Goal: Communication & Community: Answer question/provide support

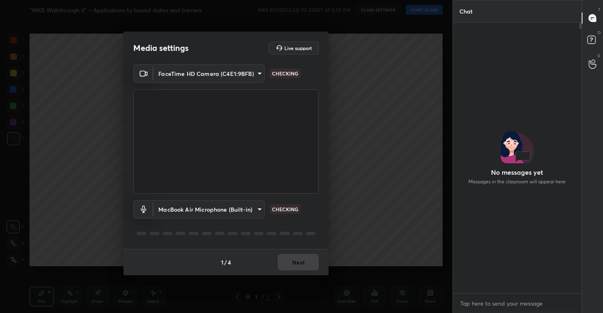
scroll to position [2, 3]
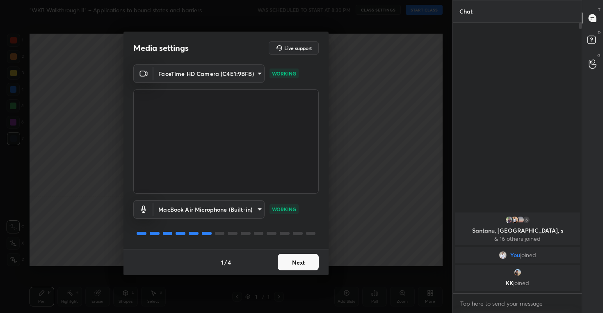
click at [291, 261] on button "Next" at bounding box center [298, 262] width 41 height 16
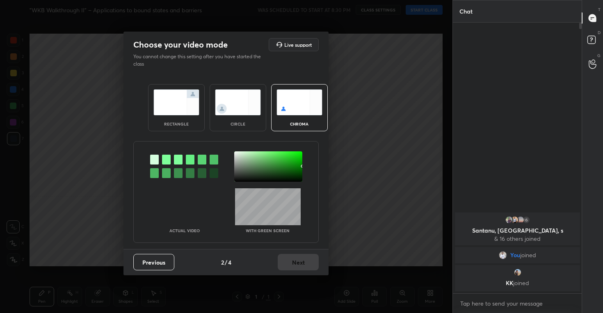
click at [232, 103] on img at bounding box center [238, 102] width 46 height 26
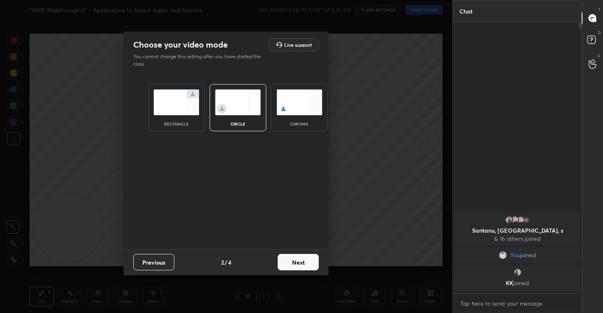
click at [300, 265] on button "Next" at bounding box center [298, 262] width 41 height 16
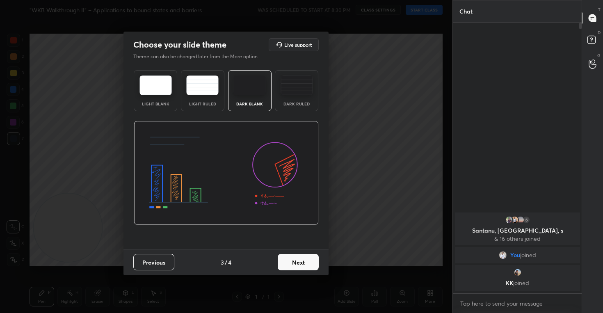
click at [307, 261] on button "Next" at bounding box center [298, 262] width 41 height 16
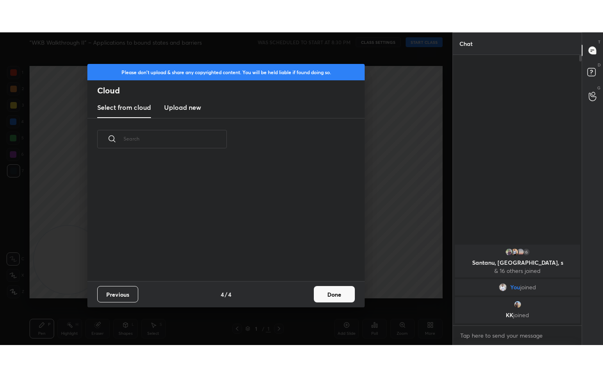
scroll to position [121, 263]
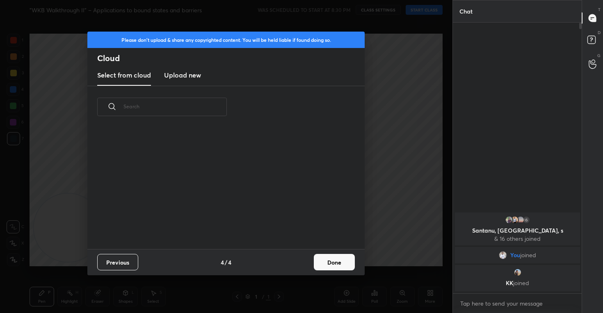
click at [340, 265] on button "Done" at bounding box center [334, 262] width 41 height 16
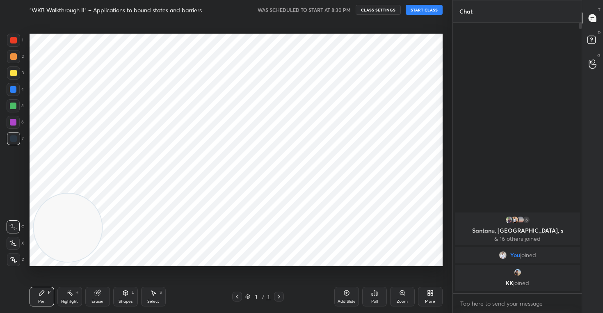
click at [16, 242] on icon at bounding box center [12, 243] width 7 height 6
drag, startPoint x: 189, startPoint y: 162, endPoint x: 437, endPoint y: 91, distance: 258.8
click at [431, 92] on video at bounding box center [407, 87] width 68 height 68
click at [367, 12] on button "CLASS SETTINGS" at bounding box center [377, 10] width 45 height 10
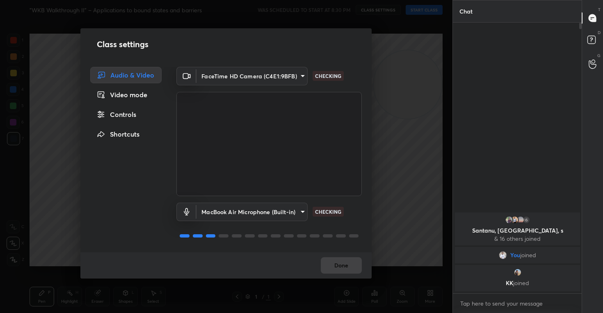
click at [117, 111] on div "Controls" at bounding box center [125, 114] width 71 height 16
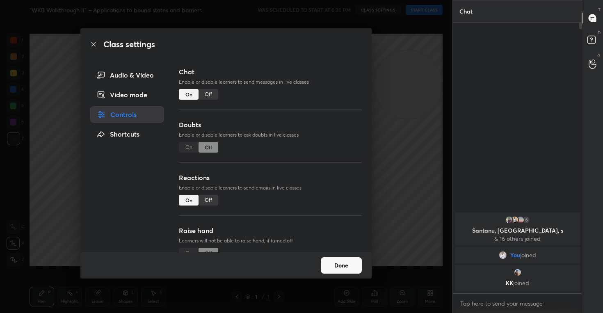
click at [210, 197] on div "Off" at bounding box center [208, 200] width 20 height 11
click at [344, 269] on button "Done" at bounding box center [341, 265] width 41 height 16
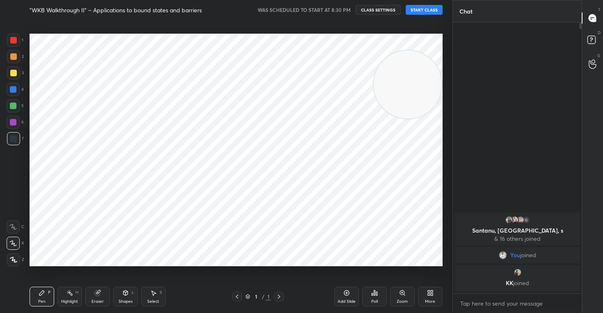
click at [429, 8] on button "START CLASS" at bounding box center [423, 10] width 37 height 10
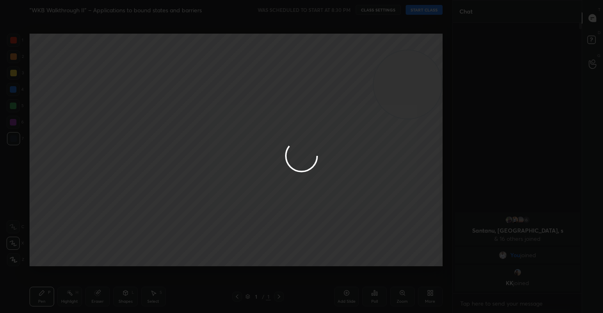
type textarea "x"
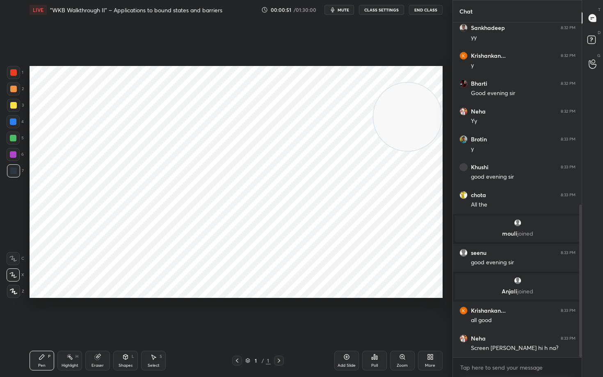
scroll to position [427, 0]
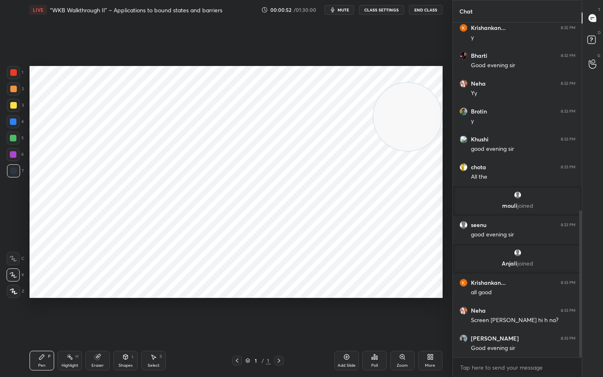
click at [344, 312] on div "Add Slide" at bounding box center [346, 366] width 18 height 4
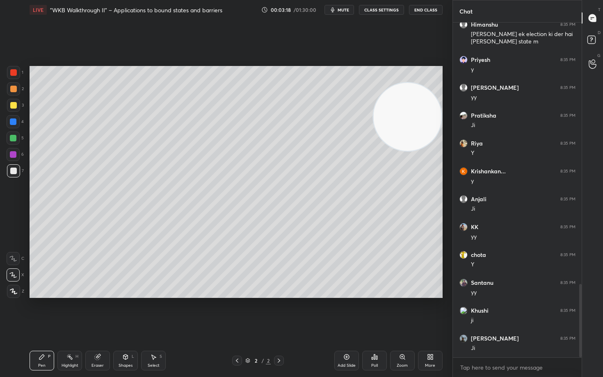
scroll to position [1190, 0]
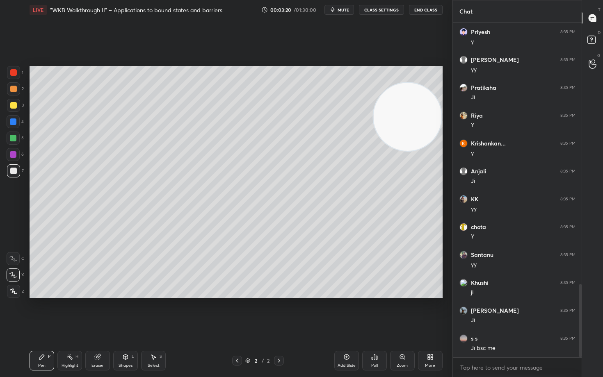
click at [12, 107] on div at bounding box center [13, 105] width 7 height 7
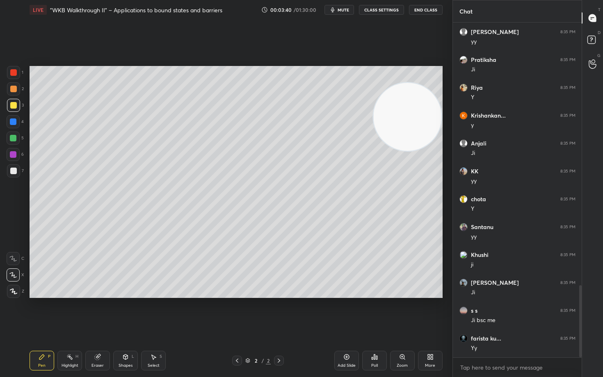
scroll to position [1248, 0]
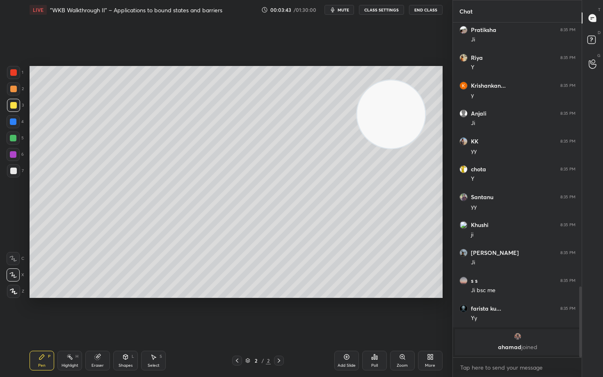
drag, startPoint x: 396, startPoint y: 118, endPoint x: 238, endPoint y: 103, distance: 158.6
click at [357, 103] on video at bounding box center [391, 114] width 68 height 68
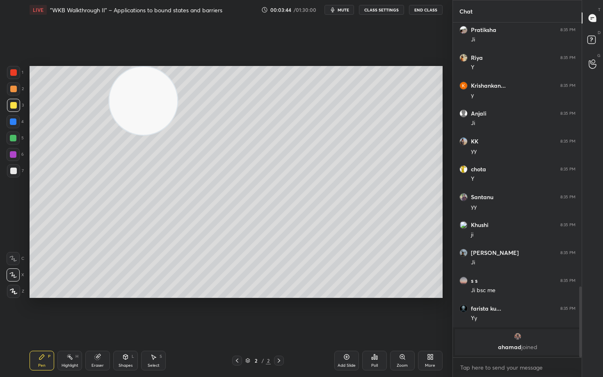
drag, startPoint x: 269, startPoint y: 106, endPoint x: 103, endPoint y: 84, distance: 166.6
click at [109, 93] on video at bounding box center [143, 101] width 68 height 68
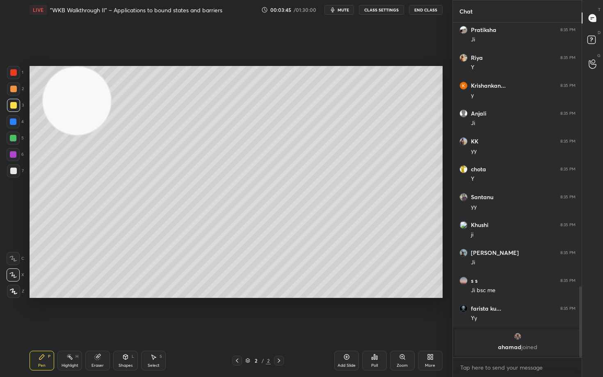
click at [17, 89] on div at bounding box center [13, 88] width 13 height 13
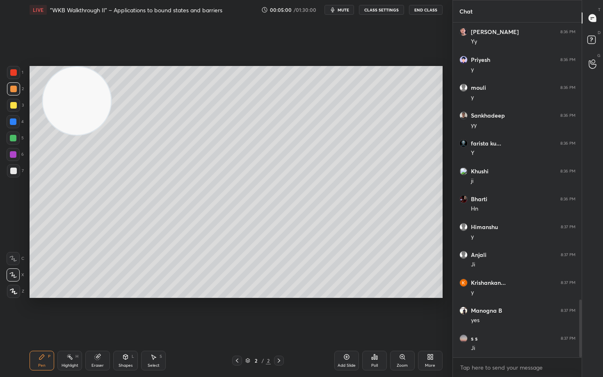
scroll to position [1631, 0]
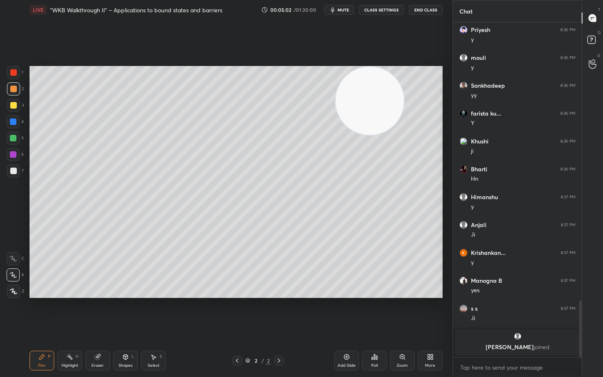
drag, startPoint x: 129, startPoint y: 112, endPoint x: 380, endPoint y: 85, distance: 252.4
click at [379, 96] on video at bounding box center [369, 101] width 68 height 68
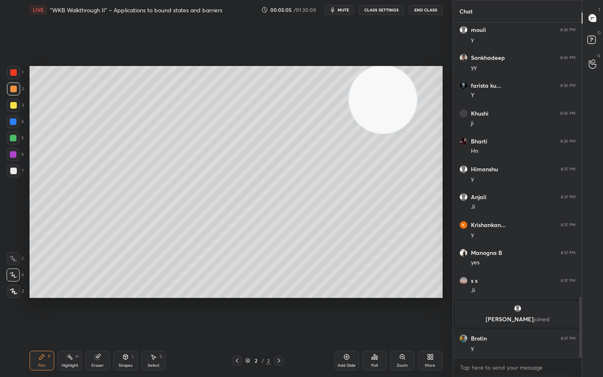
scroll to position [1516, 0]
click at [13, 107] on div at bounding box center [13, 105] width 7 height 7
click at [346, 312] on icon at bounding box center [346, 357] width 7 height 7
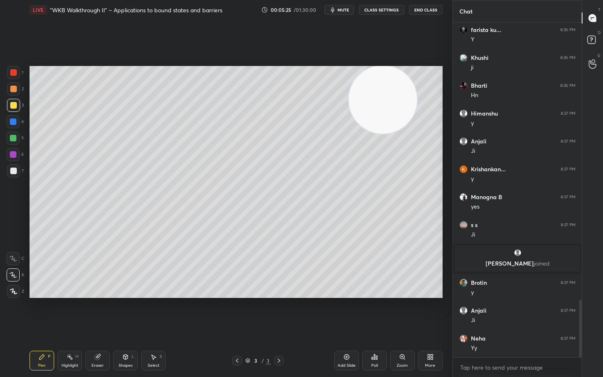
scroll to position [1600, 0]
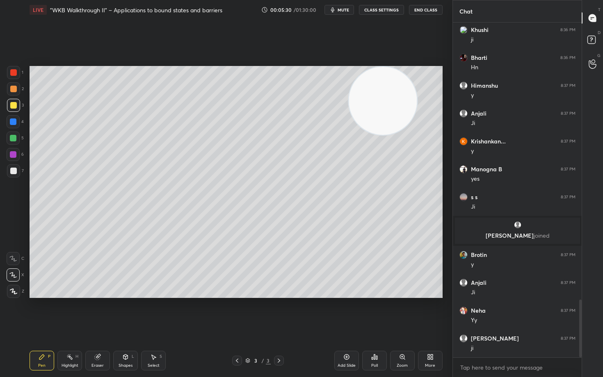
drag, startPoint x: 391, startPoint y: 97, endPoint x: 227, endPoint y: 210, distance: 199.6
click at [348, 135] on video at bounding box center [382, 101] width 68 height 68
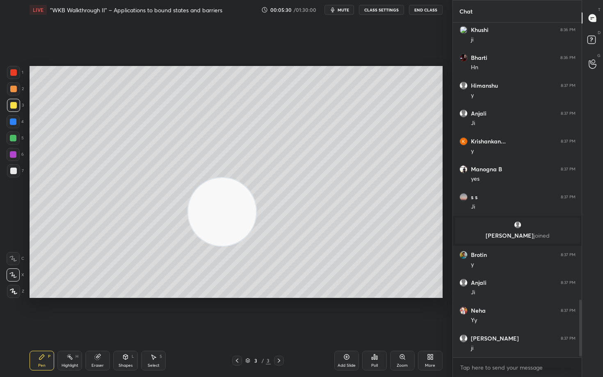
scroll to position [1628, 0]
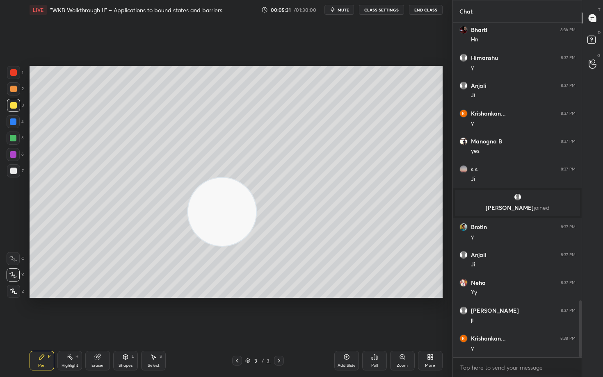
drag, startPoint x: 233, startPoint y: 206, endPoint x: 173, endPoint y: 235, distance: 66.4
click at [188, 246] on video at bounding box center [222, 212] width 68 height 68
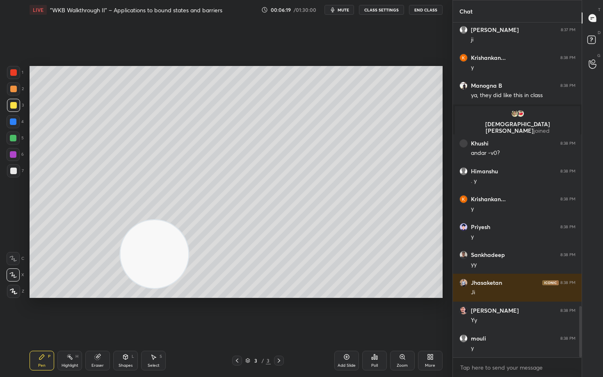
scroll to position [1883, 0]
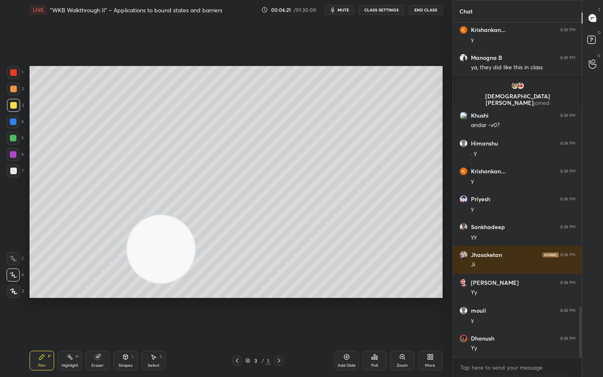
drag, startPoint x: 148, startPoint y: 274, endPoint x: 349, endPoint y: 143, distance: 240.3
click at [195, 215] on video at bounding box center [161, 249] width 68 height 68
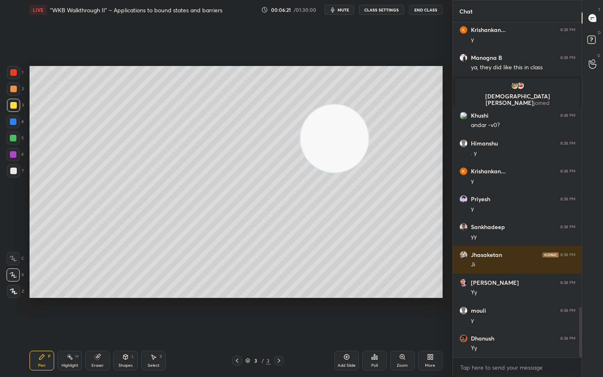
drag, startPoint x: 333, startPoint y: 157, endPoint x: 446, endPoint y: 74, distance: 140.5
click at [368, 105] on video at bounding box center [334, 139] width 68 height 68
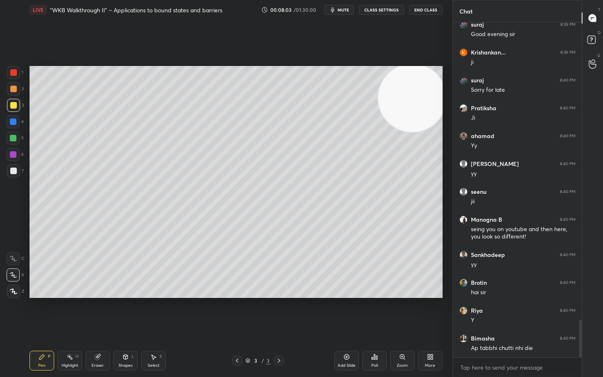
scroll to position [2666, 0]
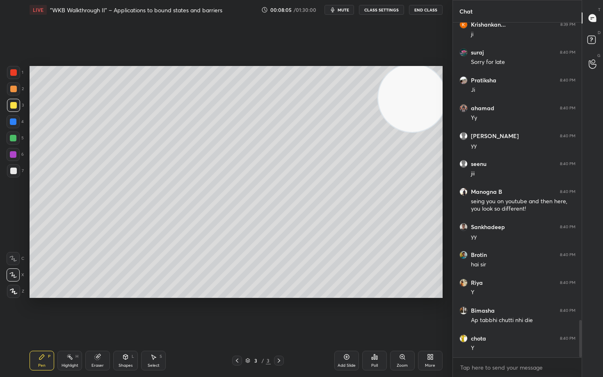
click at [93, 312] on div "Eraser" at bounding box center [97, 361] width 25 height 20
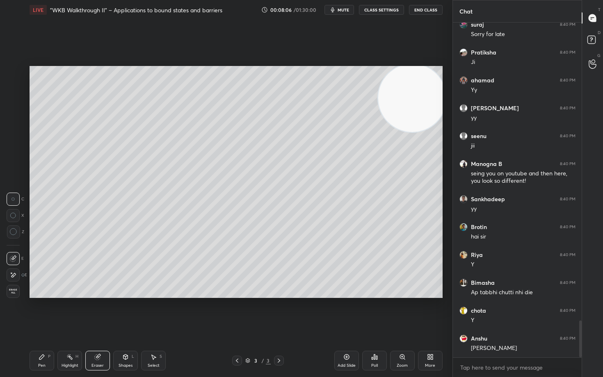
click at [10, 233] on div at bounding box center [13, 231] width 13 height 13
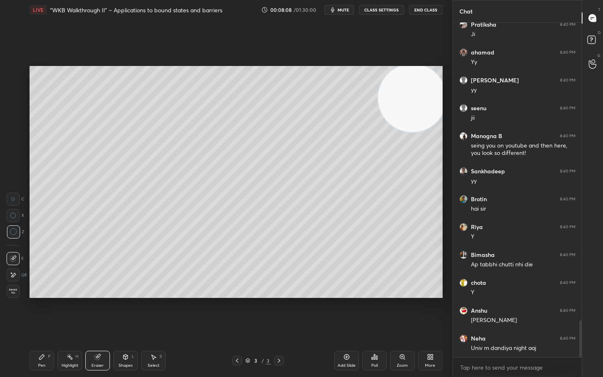
scroll to position [2750, 0]
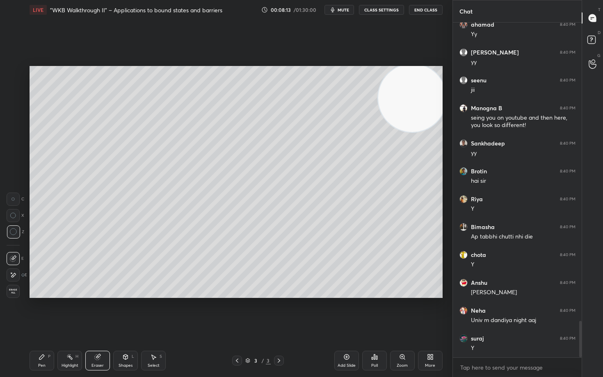
drag, startPoint x: 402, startPoint y: 119, endPoint x: 399, endPoint y: 152, distance: 32.9
click at [399, 132] on video at bounding box center [412, 98] width 68 height 68
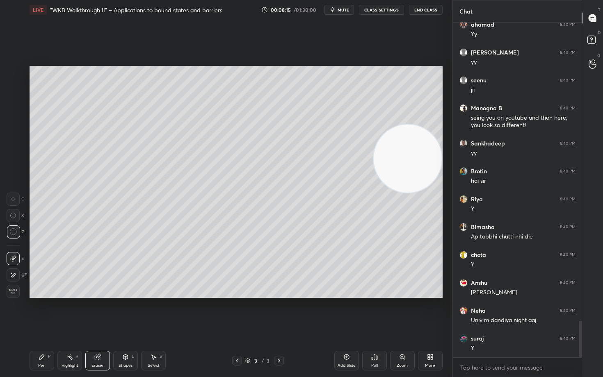
drag, startPoint x: 417, startPoint y: 139, endPoint x: 417, endPoint y: 94, distance: 44.7
click at [424, 125] on video at bounding box center [407, 159] width 68 height 68
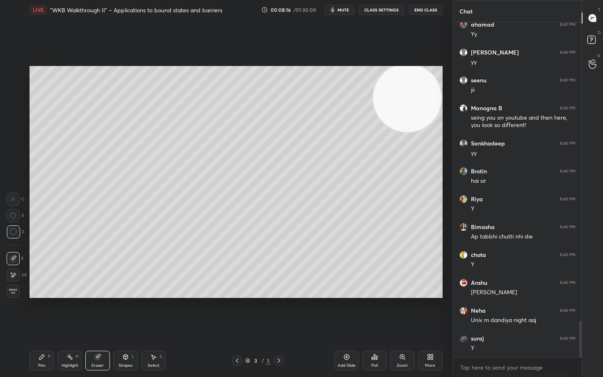
click at [57, 312] on div "Setting up your live class Poll for secs No correct answer Start poll" at bounding box center [235, 182] width 419 height 325
click at [42, 312] on icon at bounding box center [42, 357] width 7 height 7
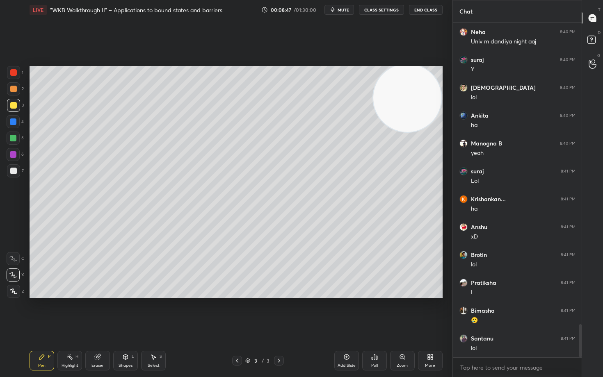
scroll to position [3056, 0]
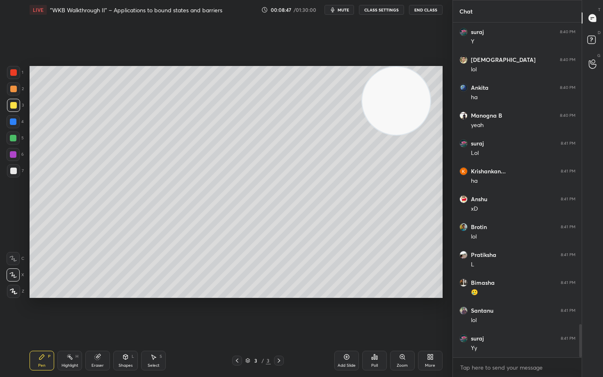
drag, startPoint x: 395, startPoint y: 101, endPoint x: 275, endPoint y: 87, distance: 121.0
click at [362, 91] on video at bounding box center [396, 101] width 68 height 68
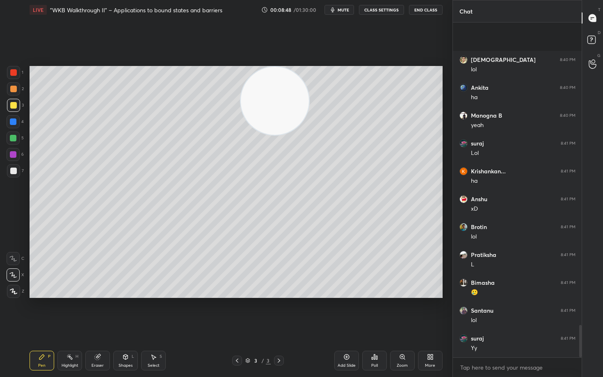
scroll to position [3120, 0]
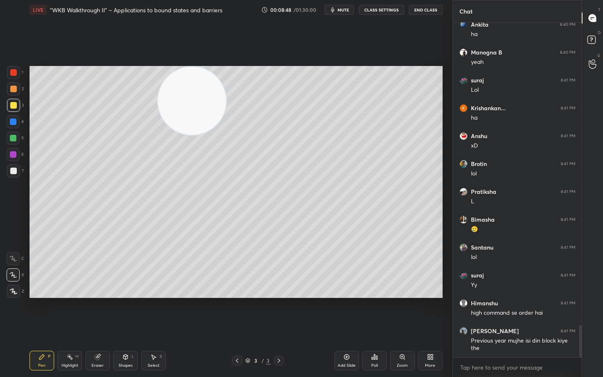
drag, startPoint x: 207, startPoint y: 94, endPoint x: 131, endPoint y: 93, distance: 75.9
click at [158, 96] on video at bounding box center [192, 101] width 68 height 68
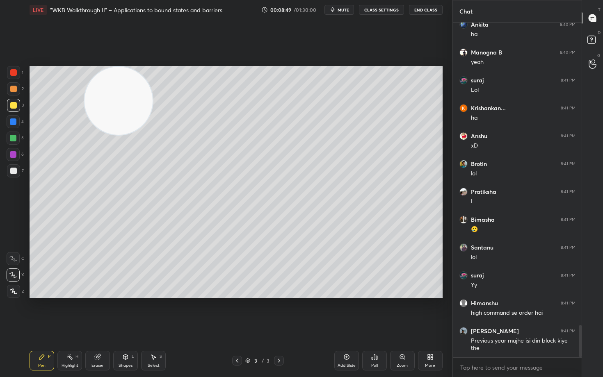
drag, startPoint x: 136, startPoint y: 101, endPoint x: 85, endPoint y: 81, distance: 54.3
click at [85, 92] on video at bounding box center [118, 101] width 68 height 68
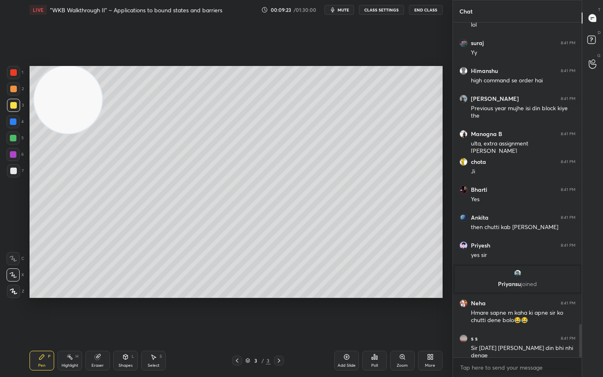
scroll to position [3051, 0]
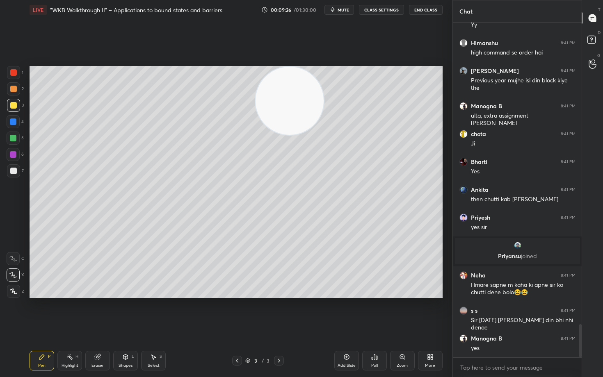
drag, startPoint x: 64, startPoint y: 109, endPoint x: 321, endPoint y: 77, distance: 258.2
click at [313, 78] on video at bounding box center [289, 101] width 68 height 68
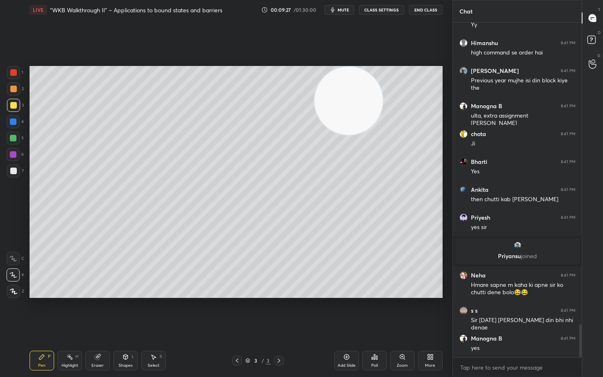
drag, startPoint x: 316, startPoint y: 109, endPoint x: 415, endPoint y: 81, distance: 103.2
click at [383, 84] on video at bounding box center [348, 101] width 68 height 68
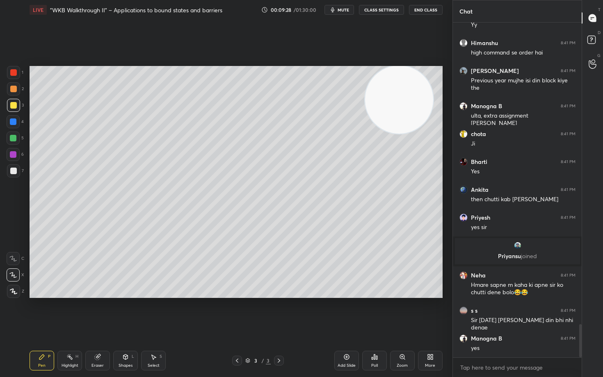
drag, startPoint x: 397, startPoint y: 109, endPoint x: 422, endPoint y: 96, distance: 28.3
click at [418, 99] on video at bounding box center [399, 100] width 68 height 68
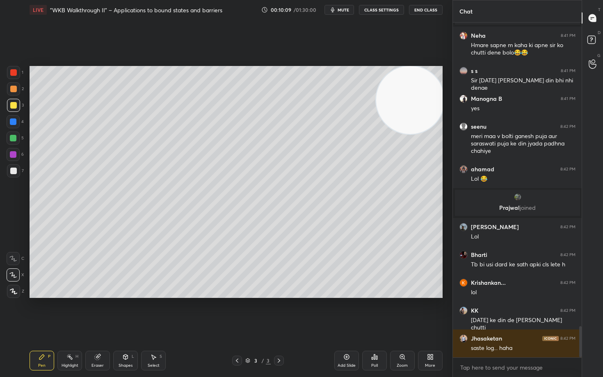
scroll to position [3260, 0]
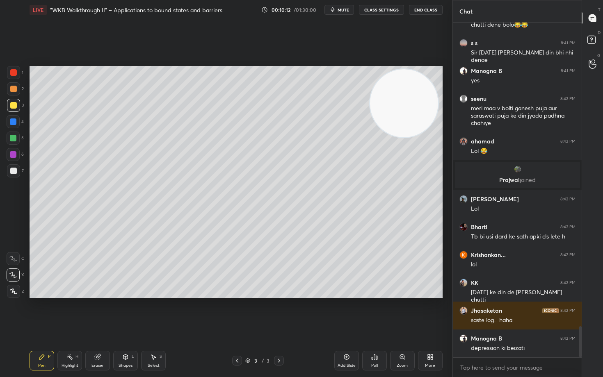
drag, startPoint x: 414, startPoint y: 103, endPoint x: 316, endPoint y: 121, distance: 100.0
click at [370, 121] on video at bounding box center [404, 103] width 68 height 68
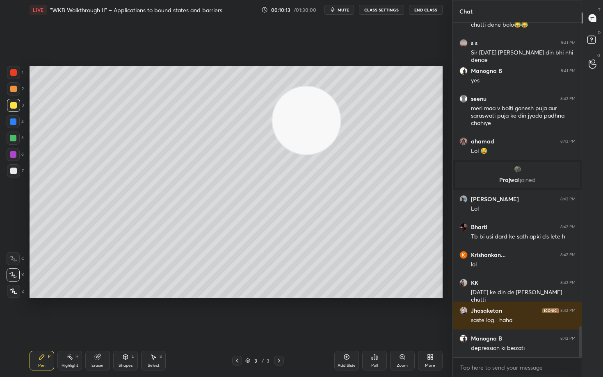
drag, startPoint x: 308, startPoint y: 129, endPoint x: 281, endPoint y: 131, distance: 27.6
click at [299, 130] on video at bounding box center [306, 121] width 68 height 68
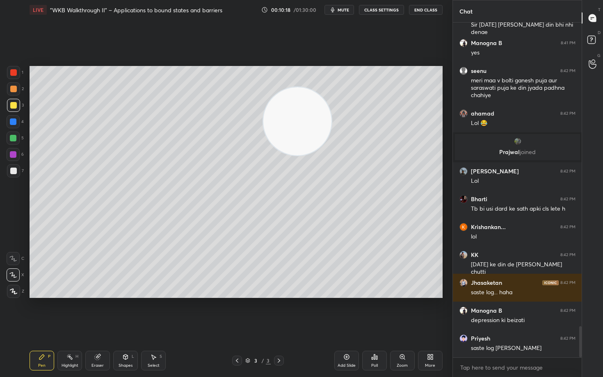
drag, startPoint x: 299, startPoint y: 128, endPoint x: 147, endPoint y: 123, distance: 152.6
click at [263, 123] on video at bounding box center [297, 121] width 68 height 68
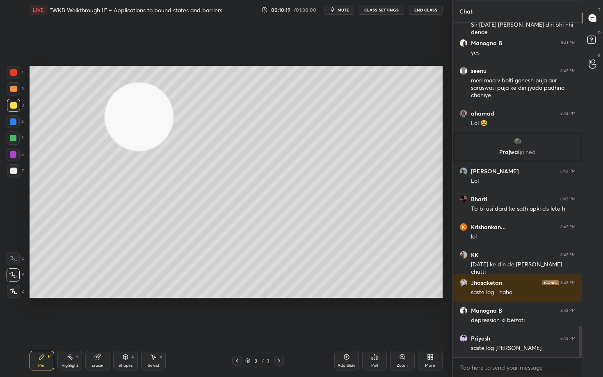
drag, startPoint x: 137, startPoint y: 111, endPoint x: 237, endPoint y: 118, distance: 99.9
click at [173, 118] on video at bounding box center [139, 117] width 68 height 68
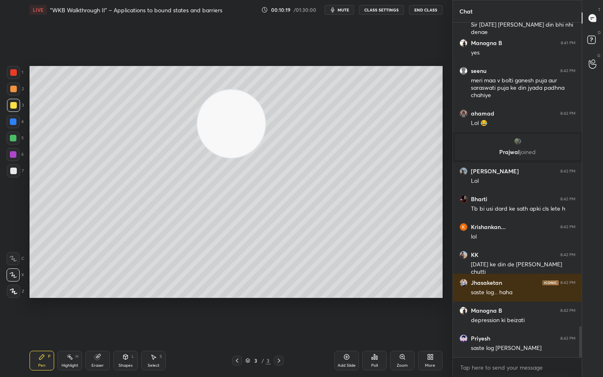
scroll to position [3316, 0]
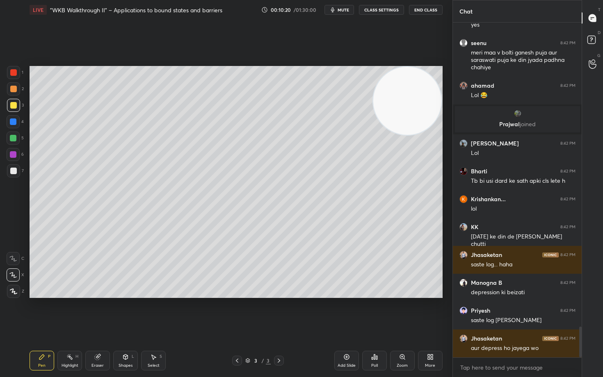
drag, startPoint x: 272, startPoint y: 114, endPoint x: 407, endPoint y: 75, distance: 140.7
click at [411, 83] on video at bounding box center [407, 101] width 68 height 68
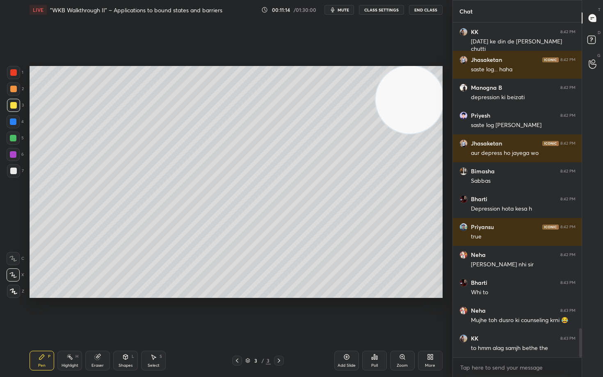
scroll to position [3539, 0]
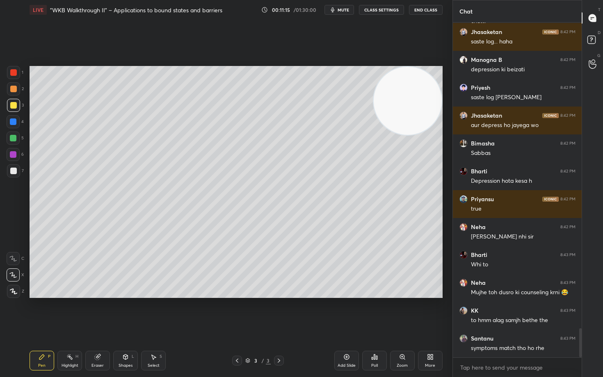
drag, startPoint x: 399, startPoint y: 117, endPoint x: 406, endPoint y: 103, distance: 15.6
click at [408, 103] on video at bounding box center [407, 101] width 68 height 68
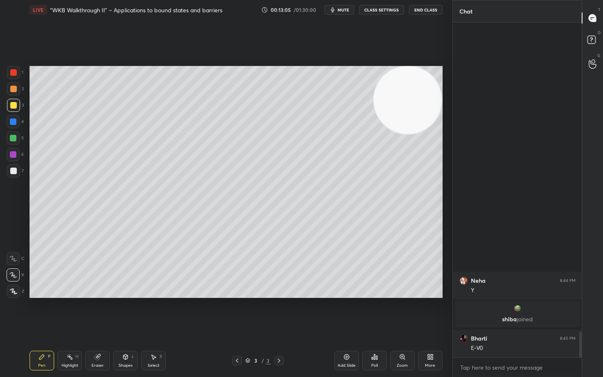
scroll to position [3787, 0]
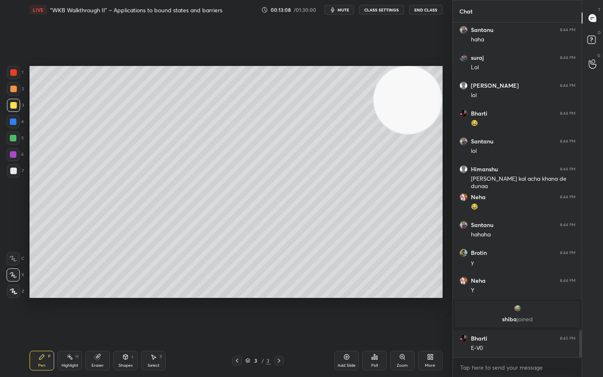
click at [98, 312] on icon at bounding box center [97, 357] width 5 height 5
click at [42, 312] on icon at bounding box center [41, 357] width 5 height 5
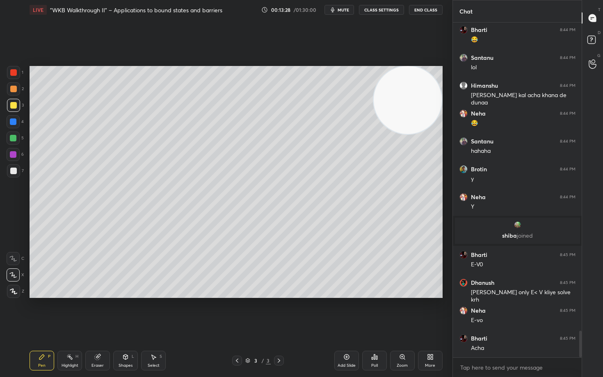
scroll to position [3899, 0]
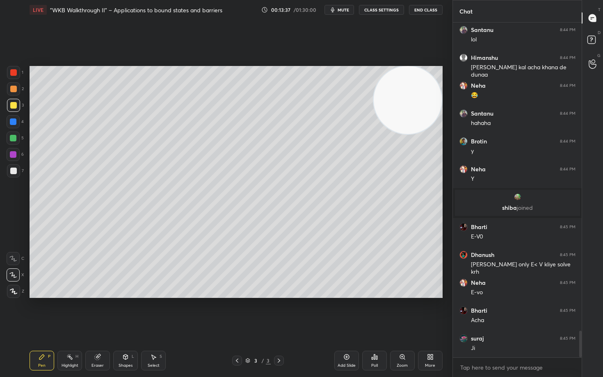
drag, startPoint x: 400, startPoint y: 118, endPoint x: 408, endPoint y: 225, distance: 107.7
click at [408, 134] on video at bounding box center [407, 100] width 68 height 68
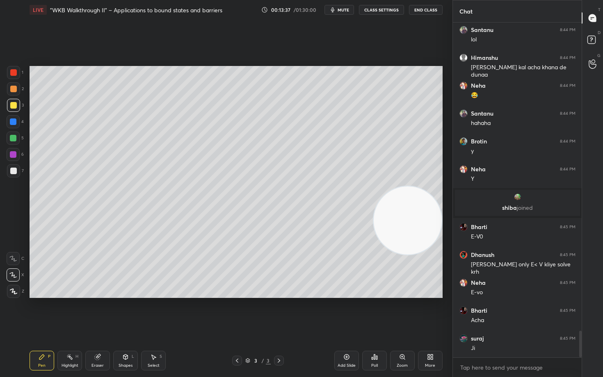
drag, startPoint x: 406, startPoint y: 235, endPoint x: 406, endPoint y: 297, distance: 61.5
click at [407, 255] on video at bounding box center [407, 221] width 68 height 68
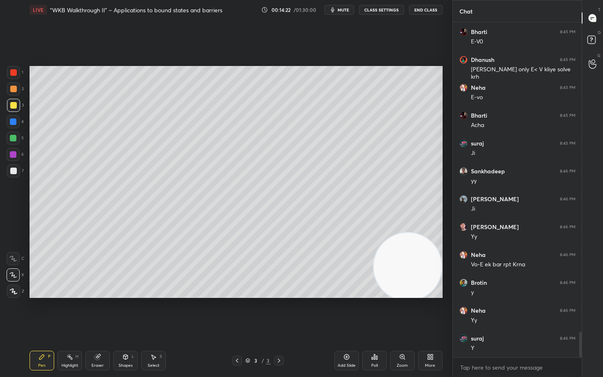
scroll to position [4122, 0]
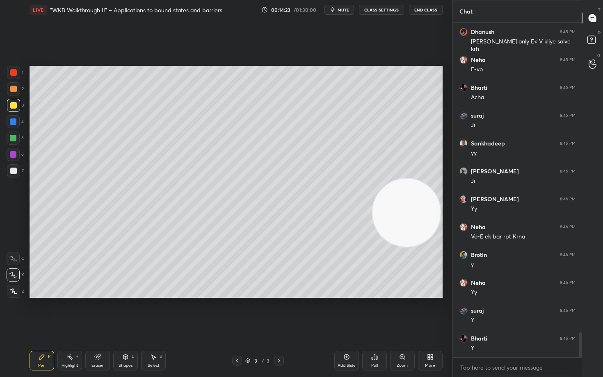
drag, startPoint x: 410, startPoint y: 276, endPoint x: 416, endPoint y: 139, distance: 136.6
click at [415, 179] on video at bounding box center [406, 213] width 68 height 68
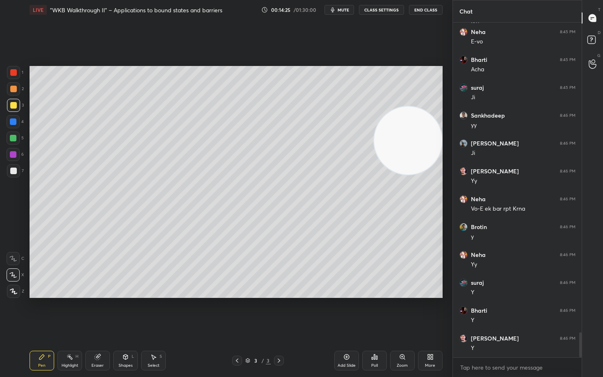
scroll to position [4178, 0]
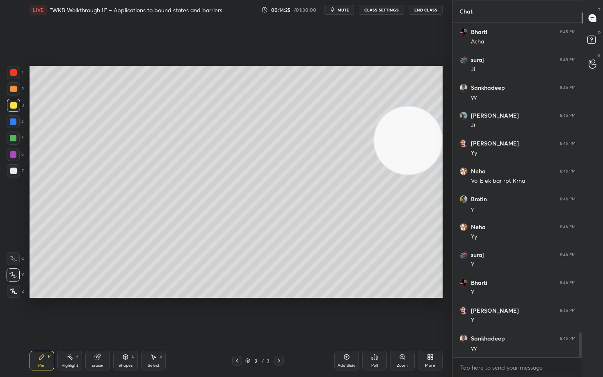
drag, startPoint x: 407, startPoint y: 157, endPoint x: 401, endPoint y: 112, distance: 45.1
click at [406, 120] on video at bounding box center [408, 141] width 68 height 68
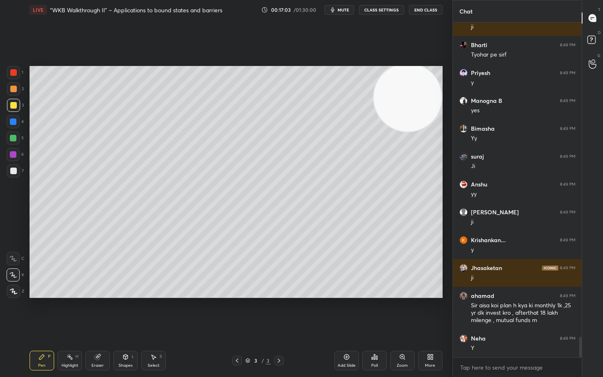
scroll to position [5200, 0]
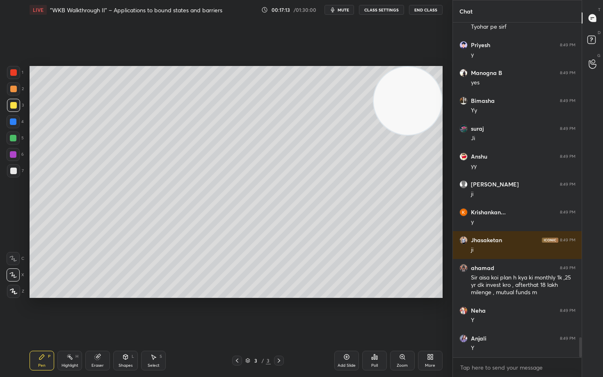
drag, startPoint x: 424, startPoint y: 102, endPoint x: 420, endPoint y: 98, distance: 5.5
click at [427, 98] on video at bounding box center [407, 101] width 68 height 68
click at [342, 312] on div "Add Slide" at bounding box center [346, 361] width 25 height 20
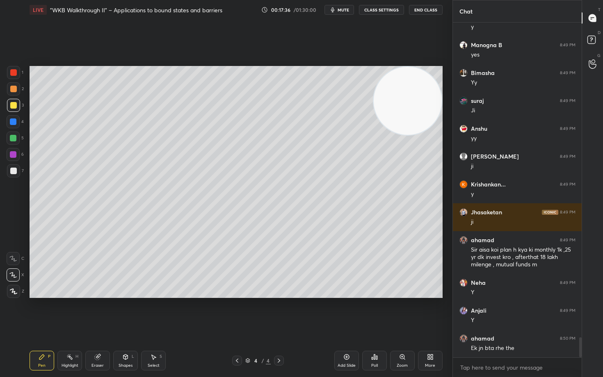
drag, startPoint x: 407, startPoint y: 117, endPoint x: 421, endPoint y: 98, distance: 23.4
click at [421, 101] on video at bounding box center [407, 101] width 68 height 68
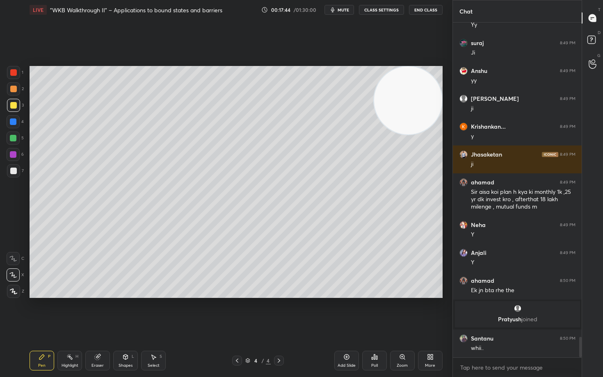
scroll to position [5151, 0]
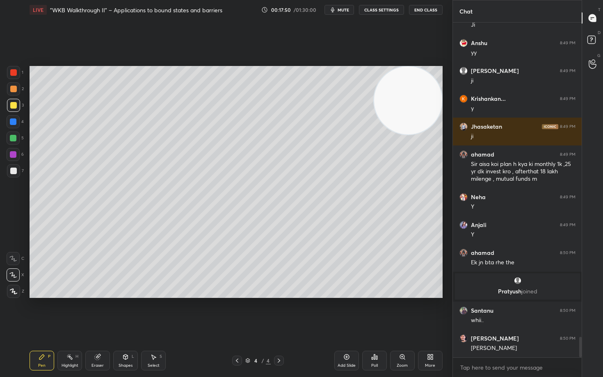
click at [100, 312] on div "Eraser" at bounding box center [97, 361] width 25 height 20
click at [13, 295] on div "Erase all" at bounding box center [13, 291] width 13 height 13
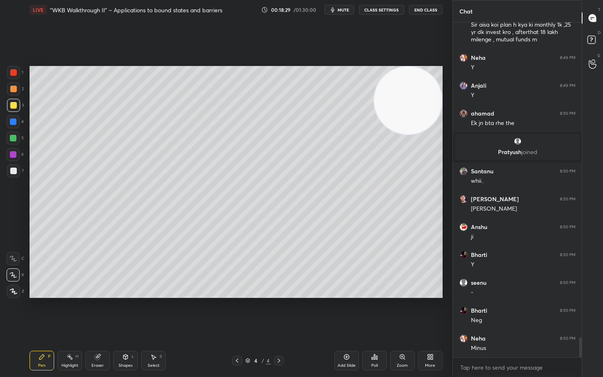
scroll to position [5319, 0]
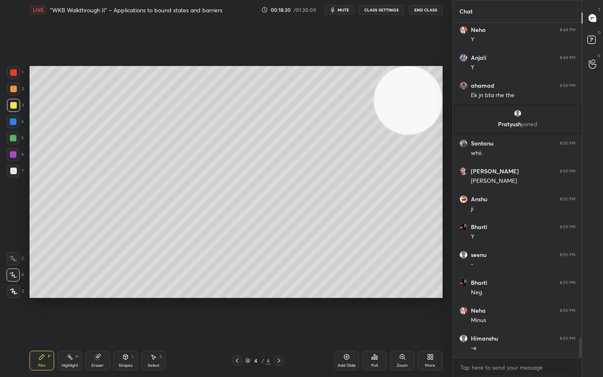
click at [95, 312] on div "Eraser" at bounding box center [97, 366] width 12 height 4
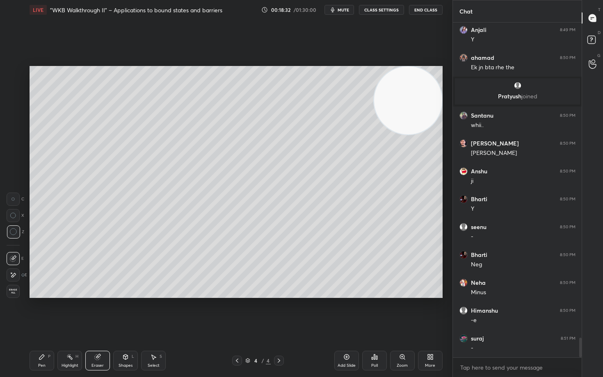
click at [38, 312] on div "Pen P" at bounding box center [42, 361] width 25 height 20
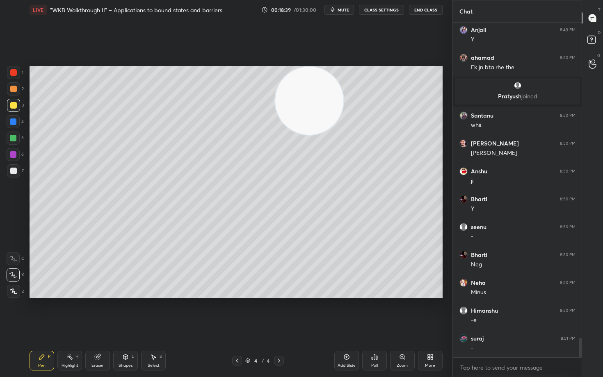
drag, startPoint x: 401, startPoint y: 103, endPoint x: 297, endPoint y: 66, distance: 110.0
click at [299, 67] on video at bounding box center [309, 101] width 68 height 68
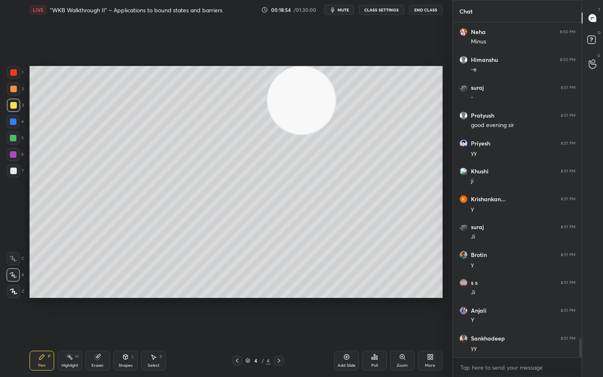
scroll to position [5653, 0]
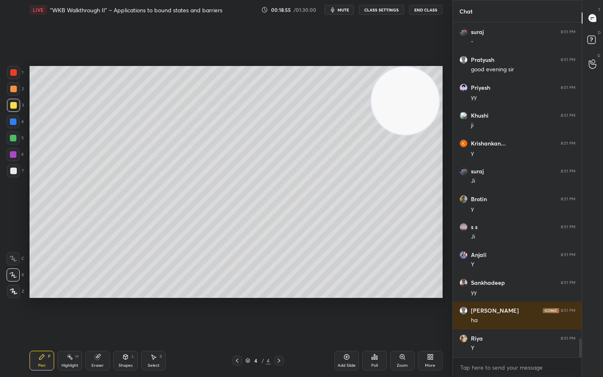
drag, startPoint x: 303, startPoint y: 105, endPoint x: 406, endPoint y: 76, distance: 107.2
click at [411, 76] on video at bounding box center [405, 101] width 68 height 68
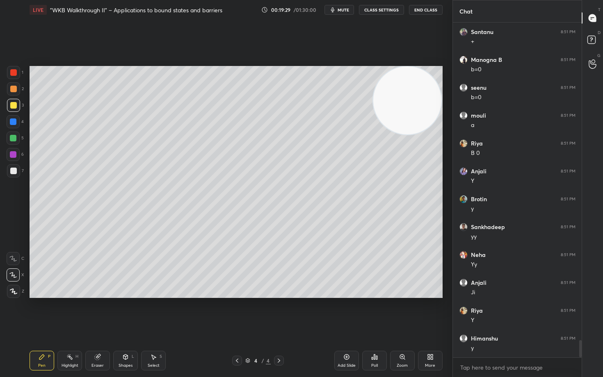
scroll to position [6211, 0]
drag, startPoint x: 100, startPoint y: 361, endPoint x: 142, endPoint y: 320, distance: 59.1
click at [102, 312] on div "Eraser" at bounding box center [97, 361] width 25 height 20
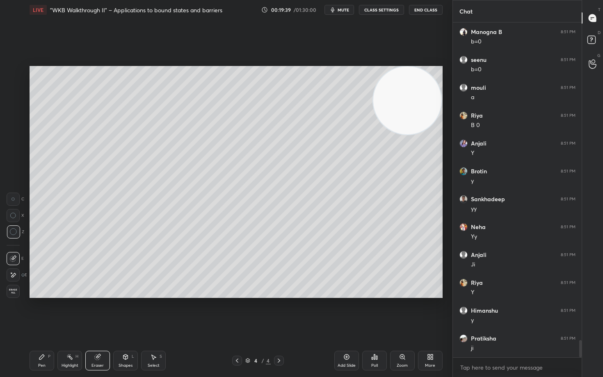
drag, startPoint x: 41, startPoint y: 363, endPoint x: 108, endPoint y: 301, distance: 91.7
click at [43, 312] on div "Pen P" at bounding box center [42, 361] width 25 height 20
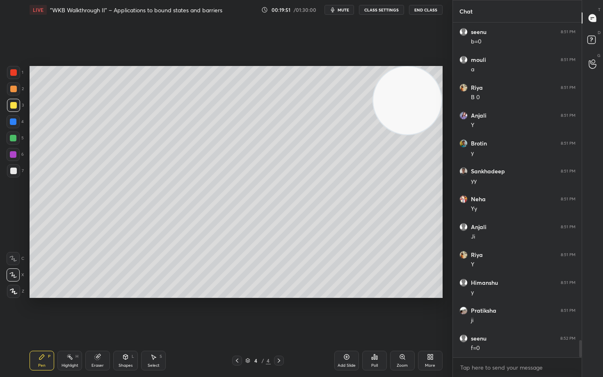
drag, startPoint x: 99, startPoint y: 361, endPoint x: 122, endPoint y: 341, distance: 30.5
click at [99, 312] on div "Eraser" at bounding box center [97, 361] width 25 height 20
click at [43, 312] on icon at bounding box center [42, 357] width 7 height 7
click at [344, 312] on icon at bounding box center [346, 357] width 7 height 7
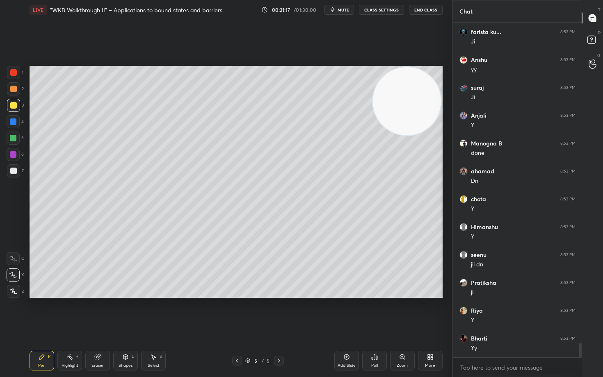
drag, startPoint x: 412, startPoint y: 101, endPoint x: 402, endPoint y: 141, distance: 41.7
click at [409, 135] on video at bounding box center [407, 101] width 68 height 68
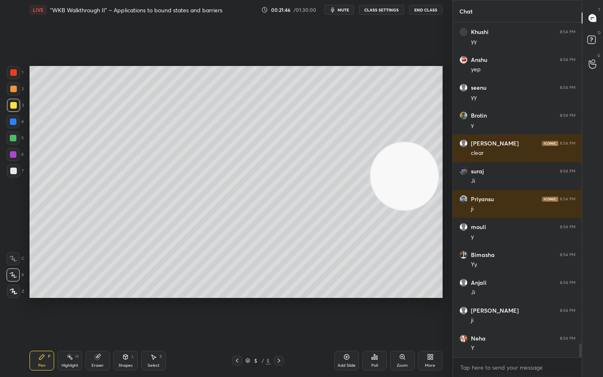
scroll to position [7772, 0]
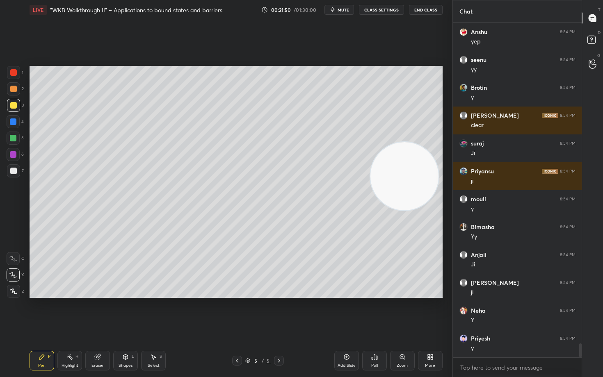
drag, startPoint x: 16, startPoint y: 89, endPoint x: 25, endPoint y: 89, distance: 9.8
click at [14, 90] on div at bounding box center [13, 89] width 7 height 7
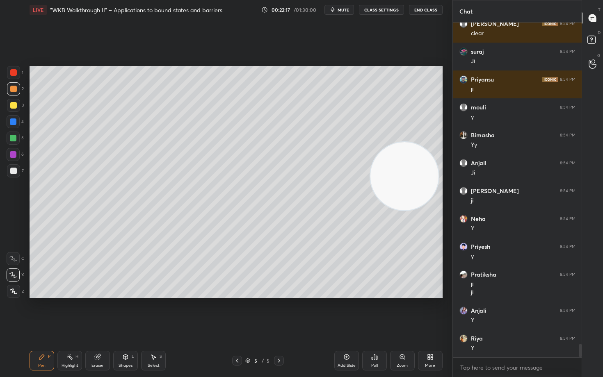
scroll to position [7892, 0]
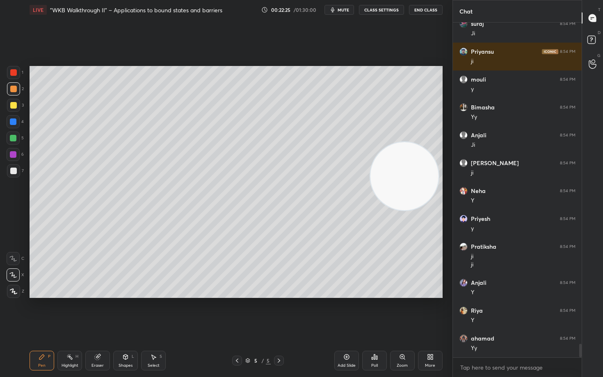
click at [10, 171] on div at bounding box center [13, 171] width 7 height 7
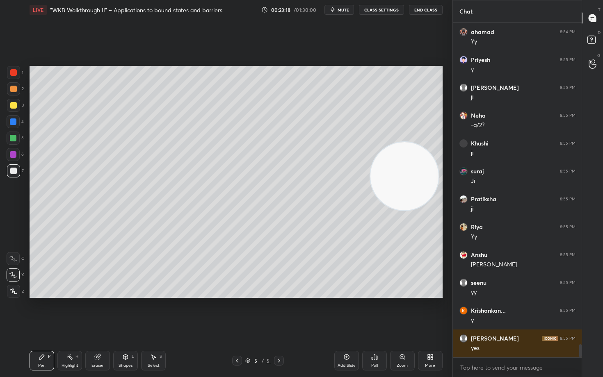
scroll to position [8226, 0]
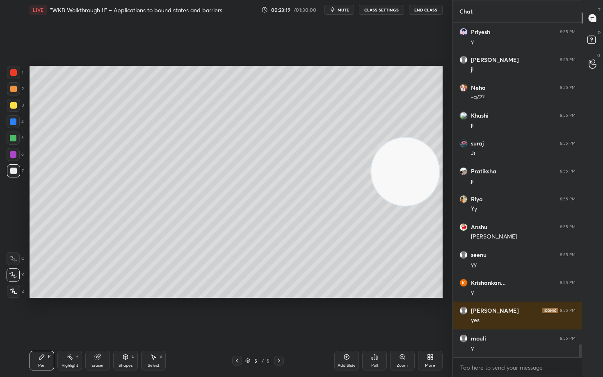
drag, startPoint x: 407, startPoint y: 179, endPoint x: 419, endPoint y: 112, distance: 68.4
click at [419, 138] on video at bounding box center [405, 172] width 68 height 68
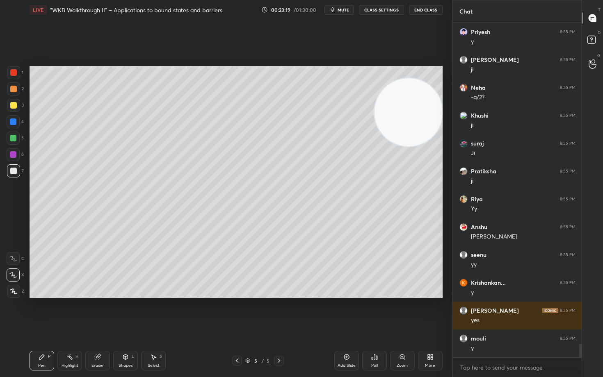
scroll to position [8254, 0]
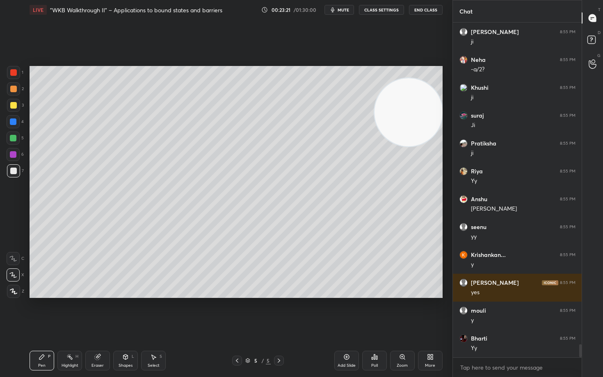
click at [12, 105] on div at bounding box center [13, 105] width 7 height 7
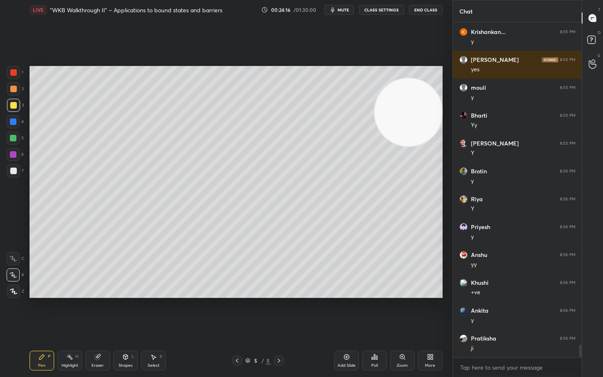
scroll to position [8505, 0]
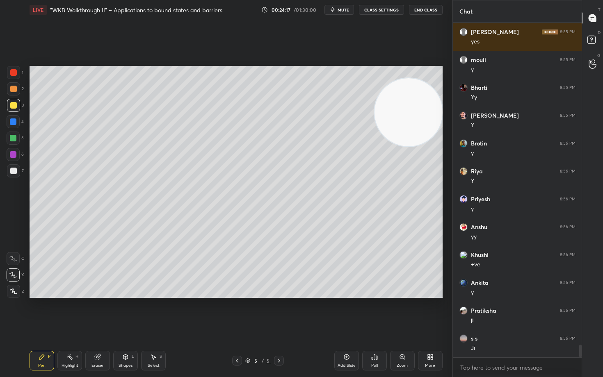
drag, startPoint x: 104, startPoint y: 359, endPoint x: 101, endPoint y: 325, distance: 34.2
click at [103, 312] on div "Eraser" at bounding box center [97, 361] width 25 height 20
drag, startPoint x: 42, startPoint y: 360, endPoint x: 40, endPoint y: 352, distance: 8.5
click at [42, 312] on icon at bounding box center [42, 357] width 7 height 7
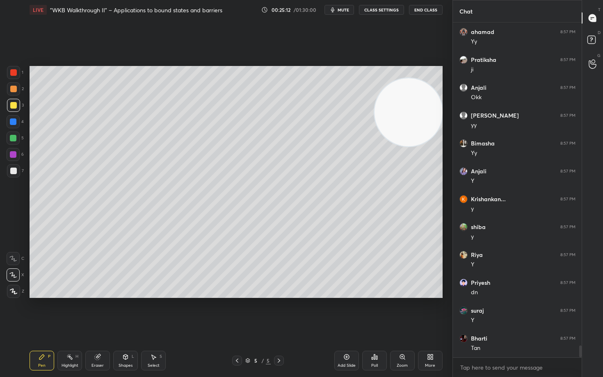
scroll to position [9176, 0]
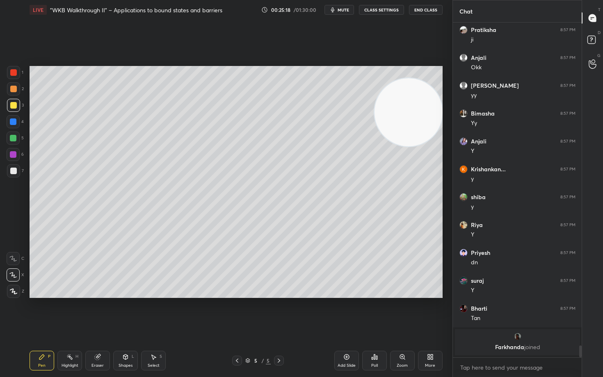
click at [347, 312] on icon at bounding box center [346, 357] width 7 height 7
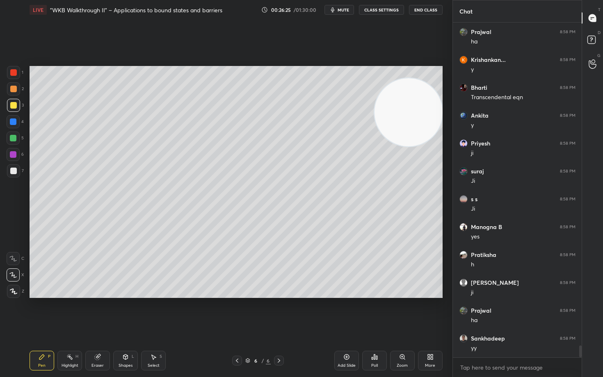
scroll to position [9159, 0]
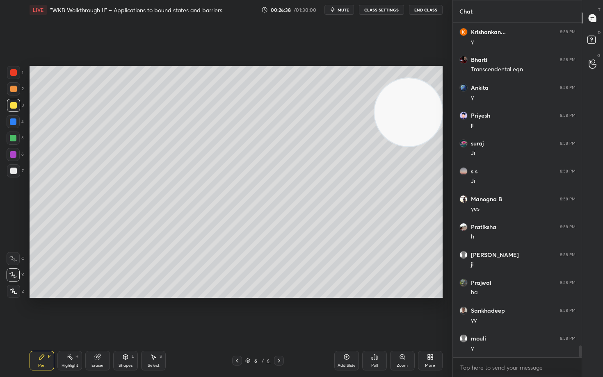
drag, startPoint x: 13, startPoint y: 171, endPoint x: 23, endPoint y: 168, distance: 10.4
click at [13, 171] on div at bounding box center [13, 171] width 7 height 7
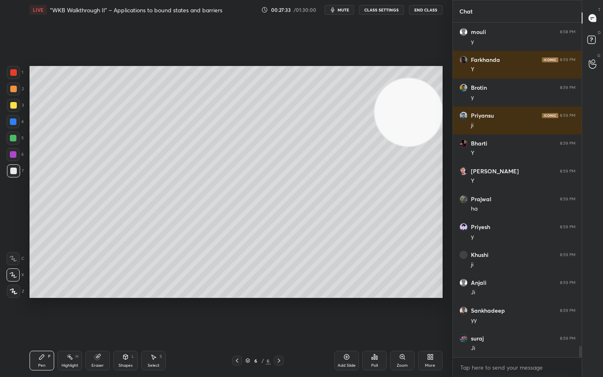
scroll to position [9494, 0]
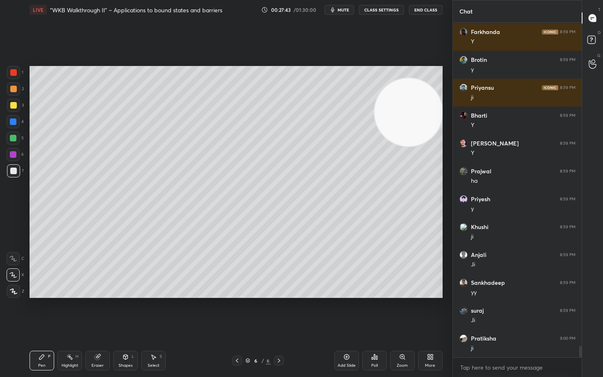
click at [97, 312] on icon at bounding box center [97, 357] width 5 height 5
click at [44, 312] on icon at bounding box center [42, 357] width 7 height 7
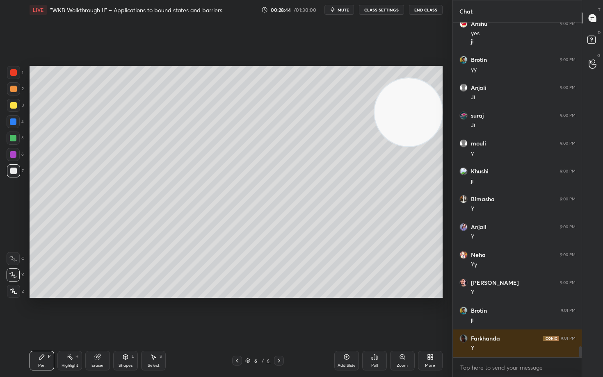
scroll to position [9864, 0]
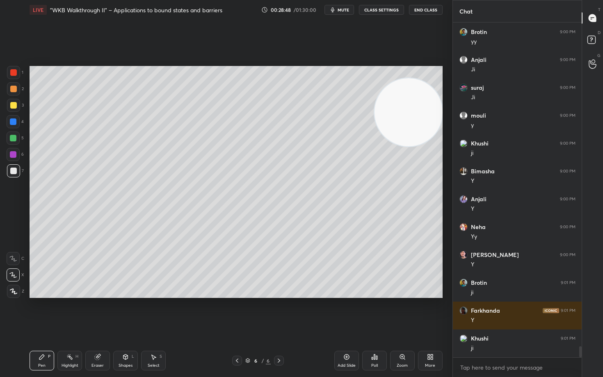
drag, startPoint x: 348, startPoint y: 357, endPoint x: 352, endPoint y: 348, distance: 8.8
click at [348, 312] on icon at bounding box center [346, 357] width 7 height 7
drag, startPoint x: 414, startPoint y: 112, endPoint x: 388, endPoint y: 149, distance: 45.0
click at [408, 147] on video at bounding box center [407, 113] width 68 height 68
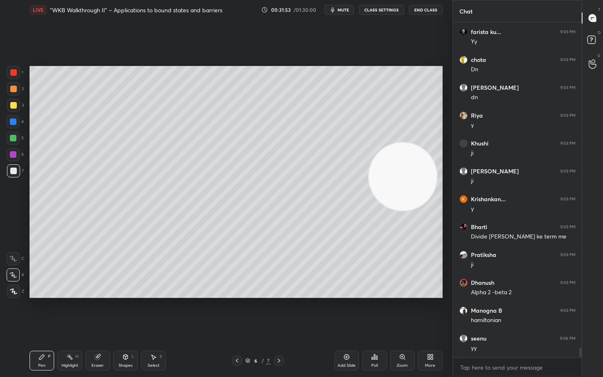
scroll to position [11189, 0]
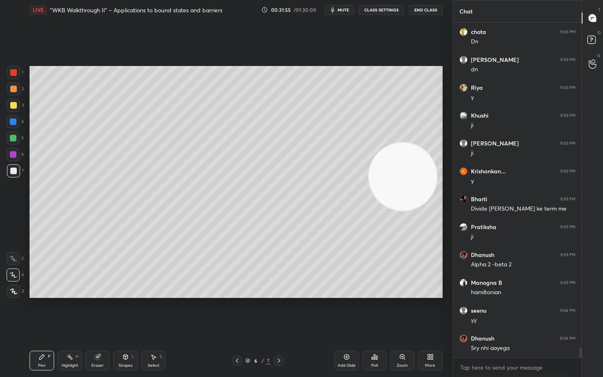
click at [10, 105] on div at bounding box center [13, 105] width 7 height 7
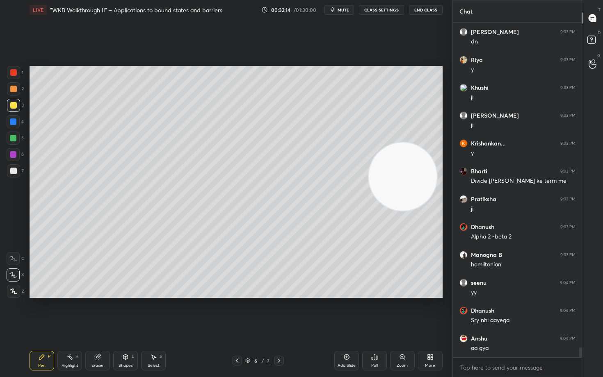
drag, startPoint x: 401, startPoint y: 192, endPoint x: 421, endPoint y: 105, distance: 89.9
click at [422, 143] on video at bounding box center [403, 177] width 68 height 68
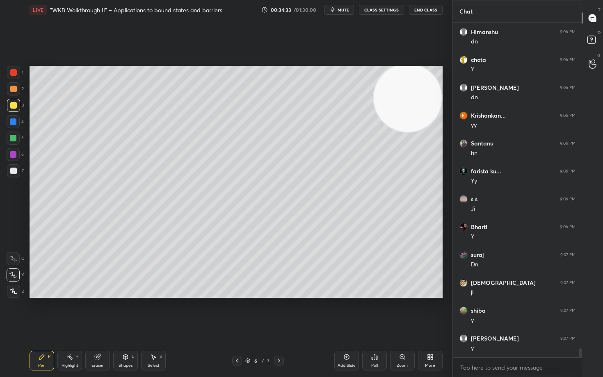
scroll to position [12081, 0]
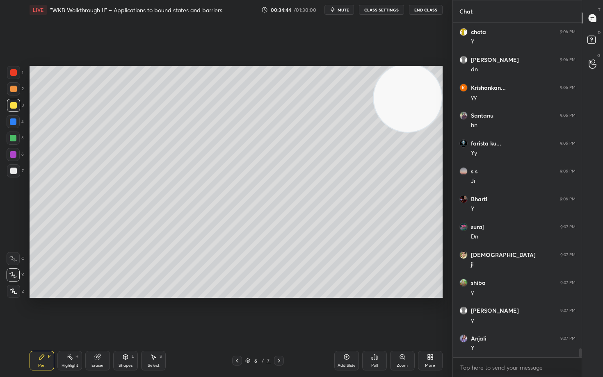
drag, startPoint x: 347, startPoint y: 357, endPoint x: 350, endPoint y: 377, distance: 20.3
click at [346, 312] on icon at bounding box center [346, 357] width 7 height 7
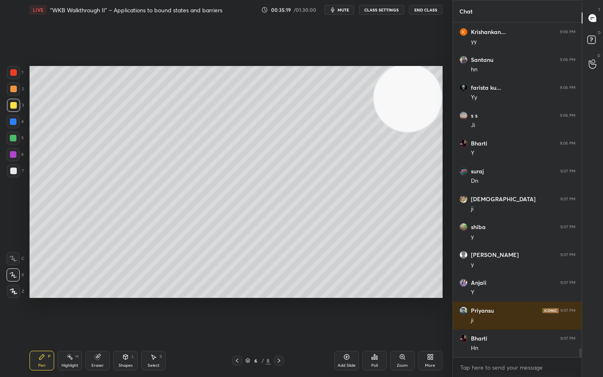
scroll to position [12165, 0]
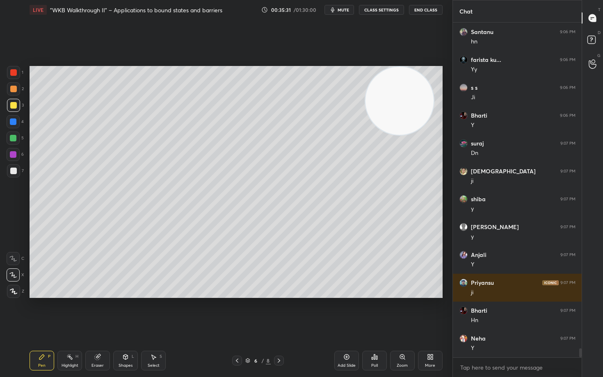
drag, startPoint x: 406, startPoint y: 106, endPoint x: 229, endPoint y: 84, distance: 178.5
click at [365, 87] on video at bounding box center [399, 101] width 68 height 68
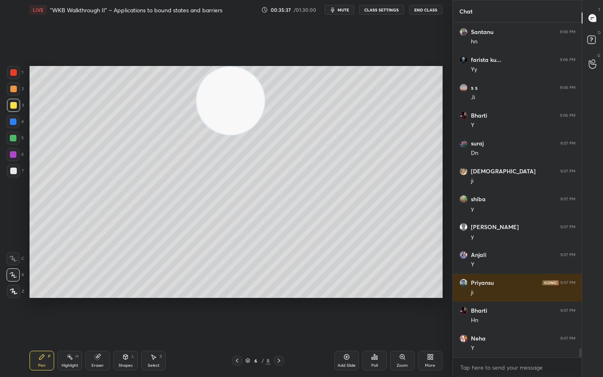
drag, startPoint x: 235, startPoint y: 99, endPoint x: 105, endPoint y: 119, distance: 132.0
click at [196, 117] on video at bounding box center [230, 101] width 68 height 68
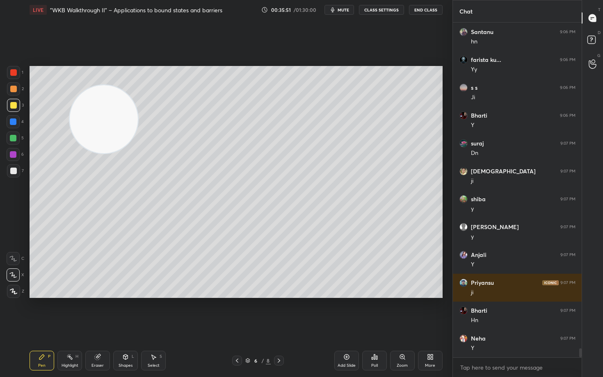
click at [96, 312] on div "Eraser" at bounding box center [97, 361] width 25 height 20
click at [37, 312] on div "Pen P" at bounding box center [42, 361] width 25 height 20
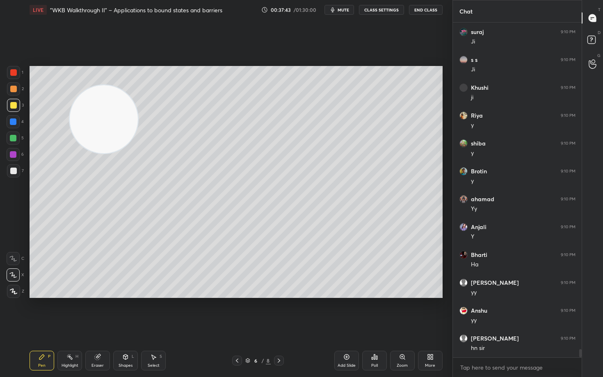
scroll to position [13280, 0]
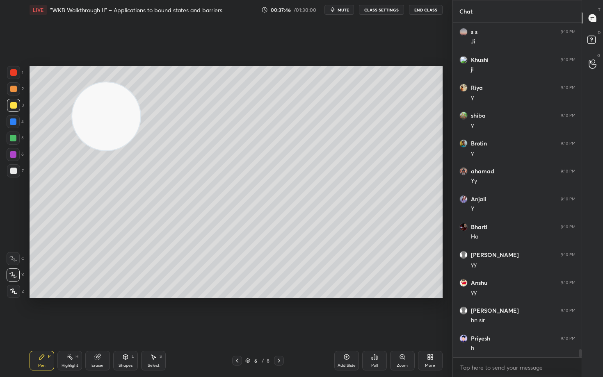
drag, startPoint x: 109, startPoint y: 118, endPoint x: 321, endPoint y: 104, distance: 212.0
click at [140, 108] on video at bounding box center [106, 116] width 68 height 68
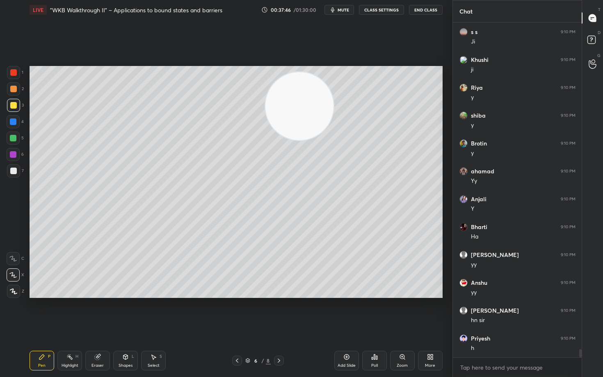
scroll to position [13308, 0]
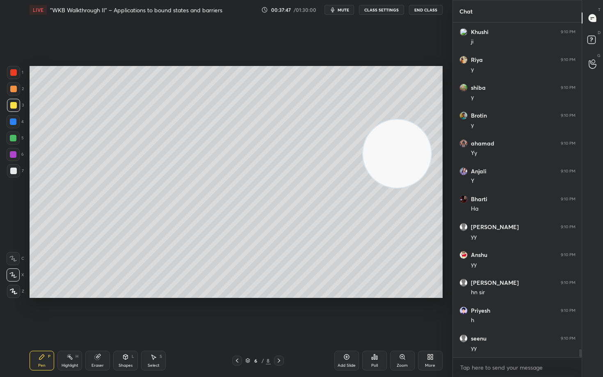
drag, startPoint x: 330, startPoint y: 115, endPoint x: 430, endPoint y: 156, distance: 108.3
click at [414, 157] on video at bounding box center [397, 154] width 68 height 68
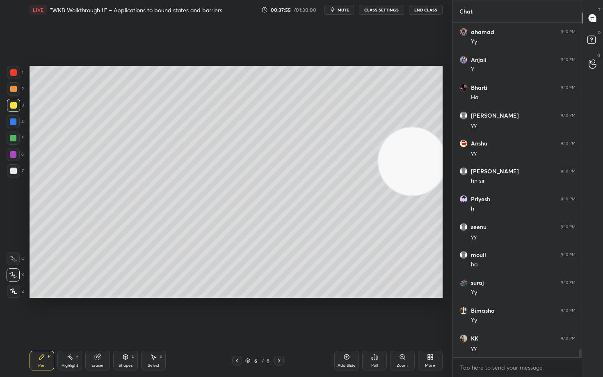
scroll to position [13447, 0]
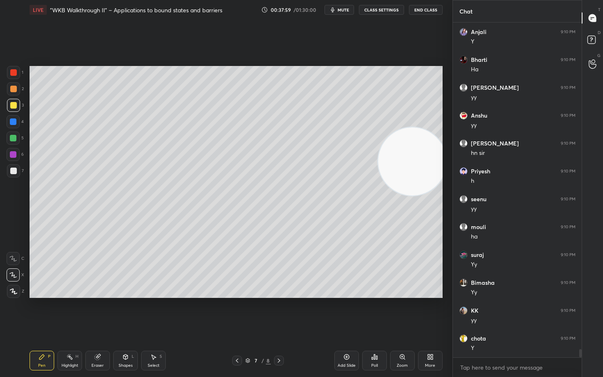
click at [345, 312] on icon at bounding box center [346, 357] width 7 height 7
click at [14, 172] on div at bounding box center [13, 171] width 7 height 7
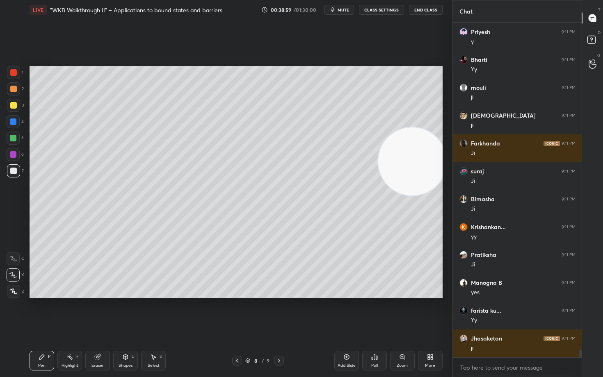
scroll to position [13838, 0]
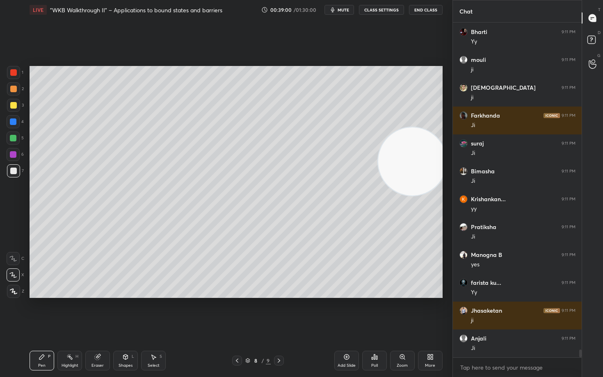
drag, startPoint x: 418, startPoint y: 178, endPoint x: 419, endPoint y: 230, distance: 52.5
click at [419, 196] on video at bounding box center [412, 162] width 68 height 68
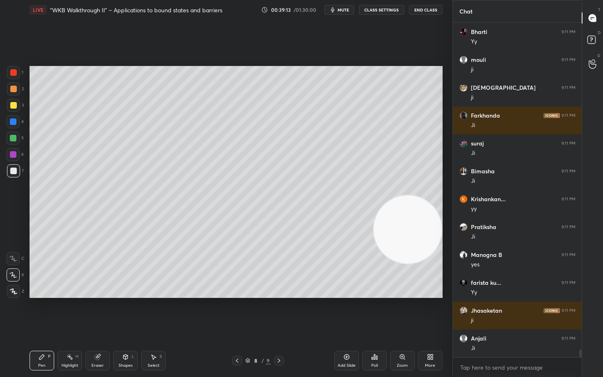
click at [103, 312] on div "Eraser" at bounding box center [97, 361] width 25 height 20
click at [40, 312] on div "Pen P" at bounding box center [42, 361] width 25 height 20
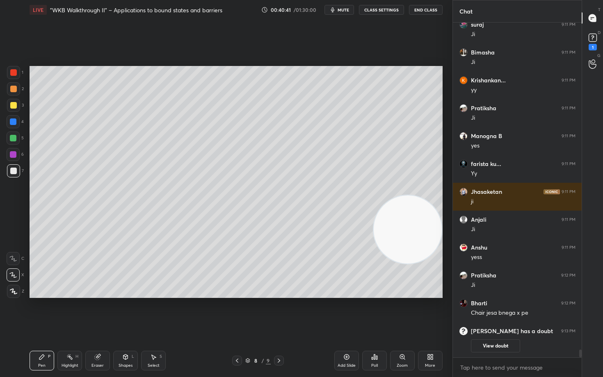
scroll to position [12395, 0]
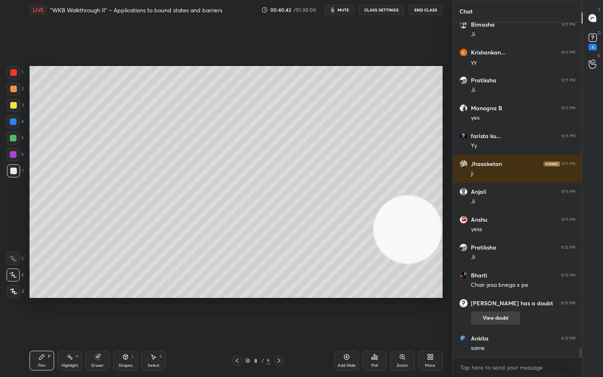
click at [498, 312] on button "View doubt" at bounding box center [495, 318] width 49 height 13
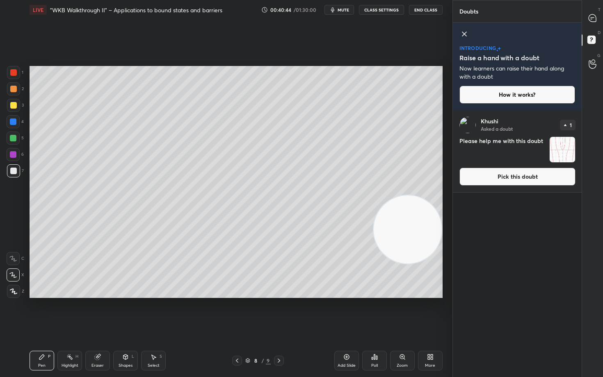
click at [512, 171] on button "Pick this doubt" at bounding box center [517, 177] width 116 height 18
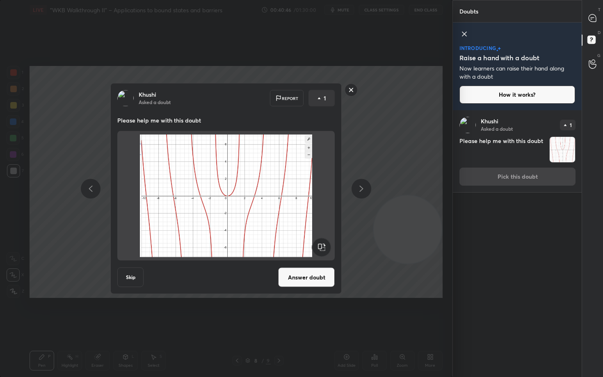
click at [303, 274] on button "Answer doubt" at bounding box center [306, 278] width 57 height 20
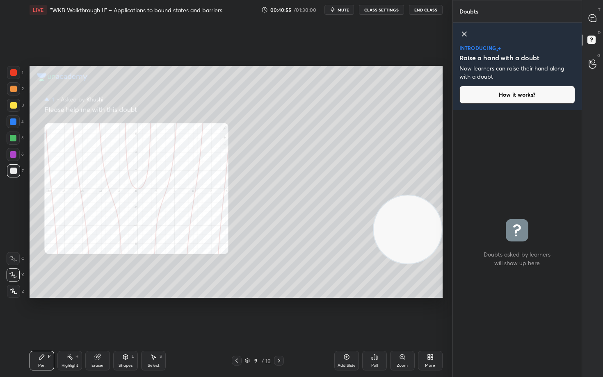
click at [407, 312] on div "Zoom" at bounding box center [402, 361] width 25 height 20
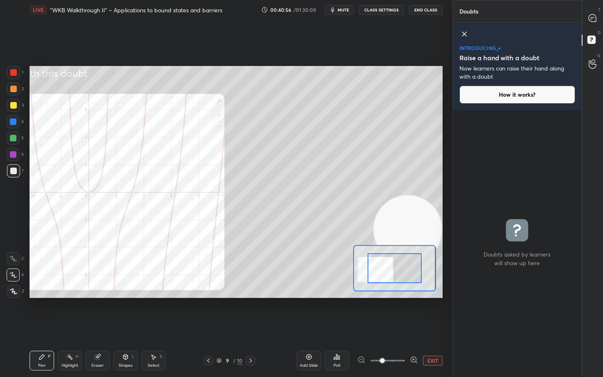
click at [411, 224] on video at bounding box center [407, 230] width 68 height 68
drag, startPoint x: 402, startPoint y: 263, endPoint x: 379, endPoint y: 264, distance: 23.0
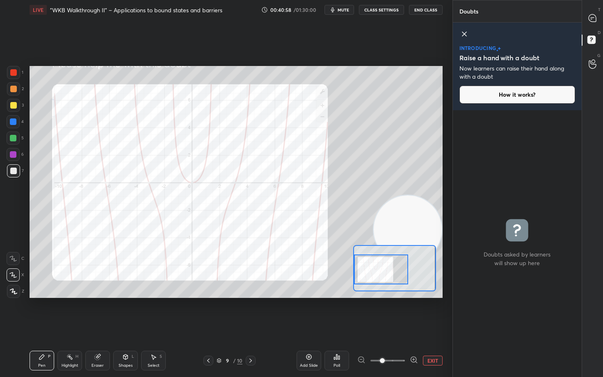
drag, startPoint x: 404, startPoint y: 268, endPoint x: 374, endPoint y: 265, distance: 29.7
click at [375, 269] on div at bounding box center [381, 270] width 54 height 30
drag, startPoint x: 401, startPoint y: 219, endPoint x: 376, endPoint y: 137, distance: 86.1
click at [379, 189] on video at bounding box center [406, 223] width 68 height 68
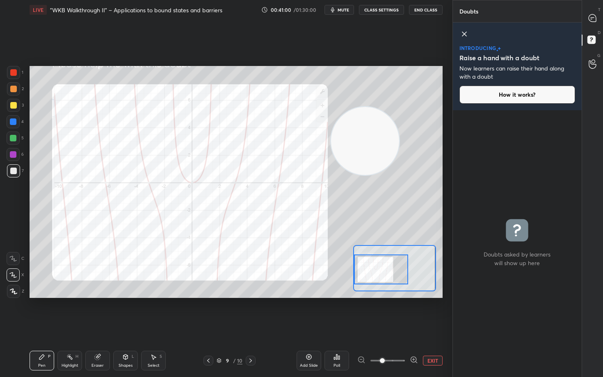
drag, startPoint x: 388, startPoint y: 138, endPoint x: 216, endPoint y: 105, distance: 175.2
click at [331, 119] on video at bounding box center [365, 141] width 68 height 68
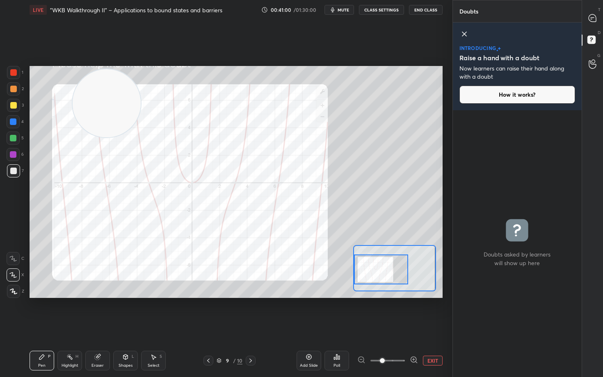
drag, startPoint x: 224, startPoint y: 126, endPoint x: 109, endPoint y: 89, distance: 121.1
click at [87, 94] on video at bounding box center [107, 103] width 68 height 68
click at [13, 74] on div at bounding box center [13, 72] width 7 height 7
click at [429, 312] on button "EXIT" at bounding box center [433, 361] width 20 height 10
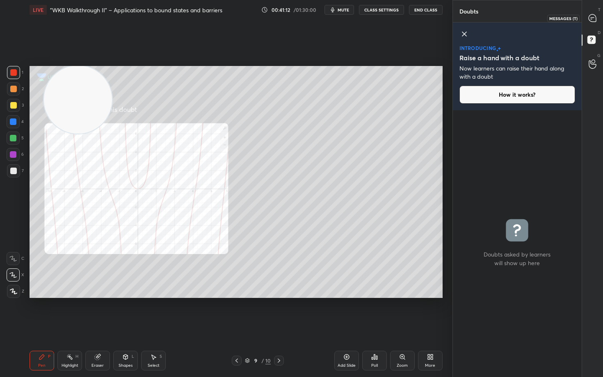
click at [592, 18] on icon at bounding box center [592, 18] width 9 height 9
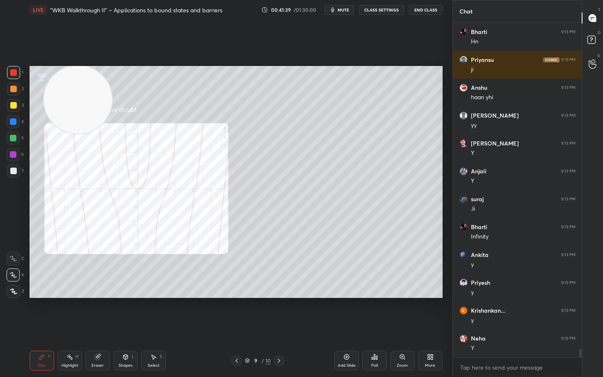
scroll to position [12986, 0]
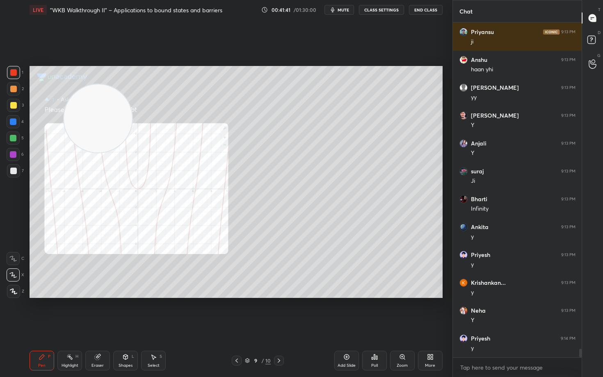
drag, startPoint x: 84, startPoint y: 99, endPoint x: 232, endPoint y: 194, distance: 176.6
click at [132, 153] on video at bounding box center [98, 118] width 68 height 68
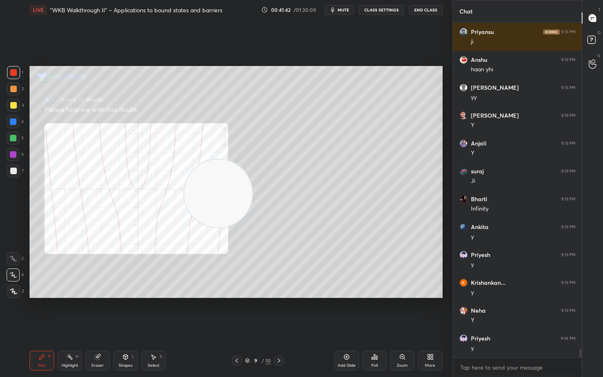
drag, startPoint x: 207, startPoint y: 180, endPoint x: 405, endPoint y: 261, distance: 214.0
click at [252, 228] on video at bounding box center [218, 193] width 68 height 68
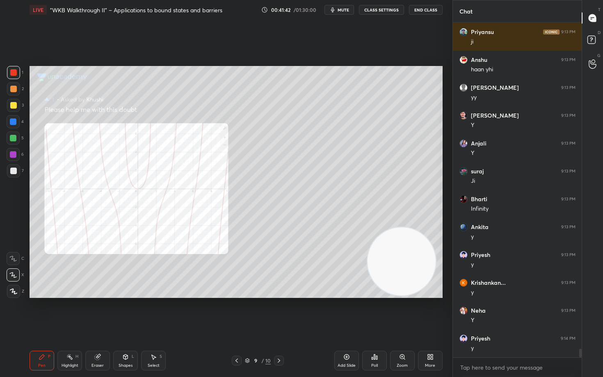
drag, startPoint x: 408, startPoint y: 276, endPoint x: 412, endPoint y: 287, distance: 11.3
click at [412, 285] on video at bounding box center [401, 262] width 68 height 68
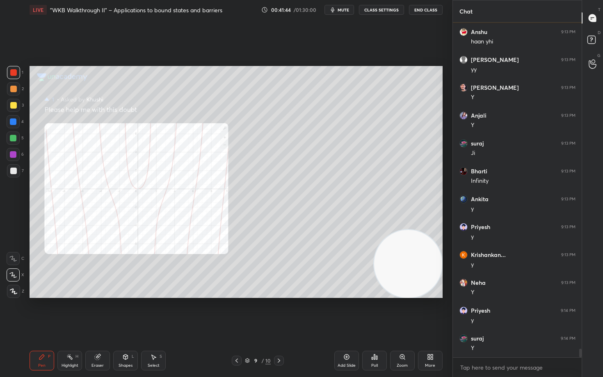
click at [123, 312] on icon at bounding box center [125, 357] width 7 height 7
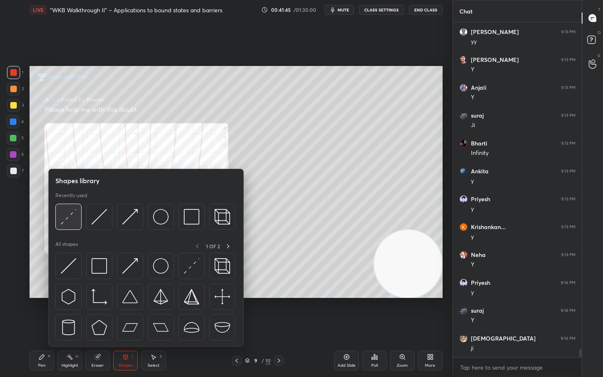
click at [69, 220] on img at bounding box center [69, 217] width 16 height 16
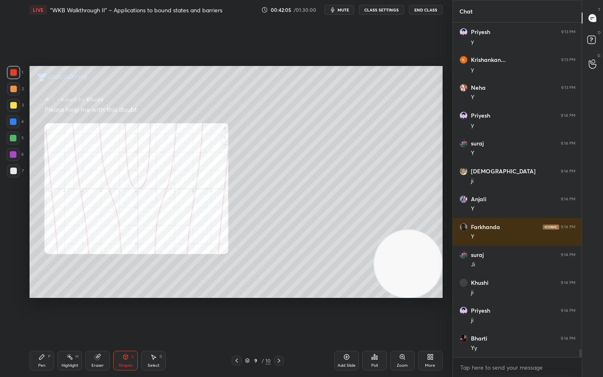
scroll to position [13237, 0]
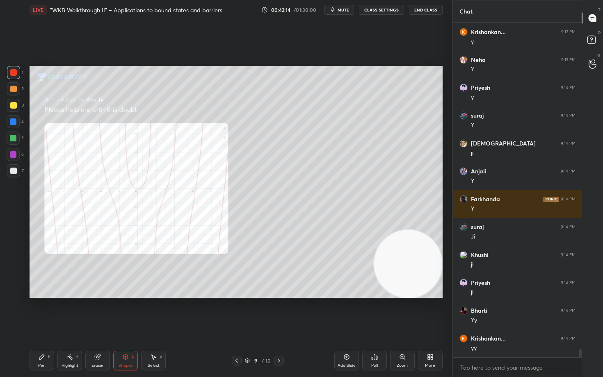
click at [47, 312] on div "Pen P" at bounding box center [42, 361] width 25 height 20
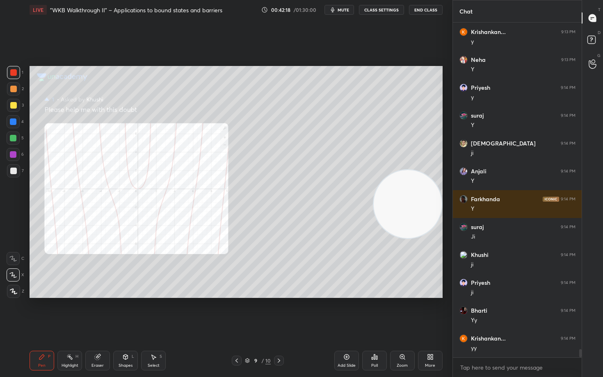
drag, startPoint x: 418, startPoint y: 226, endPoint x: 423, endPoint y: 214, distance: 13.6
click at [423, 213] on video at bounding box center [407, 204] width 68 height 68
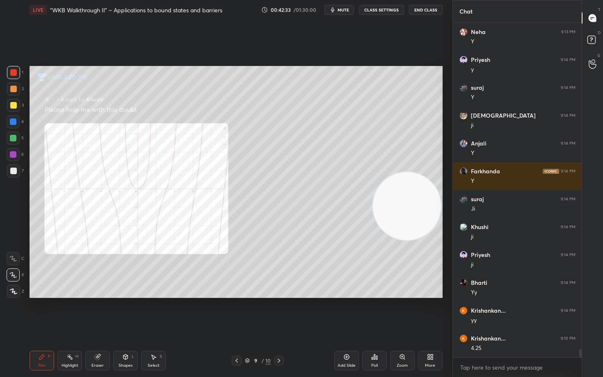
drag, startPoint x: 124, startPoint y: 357, endPoint x: 122, endPoint y: 348, distance: 9.2
click at [123, 312] on icon at bounding box center [125, 357] width 5 height 5
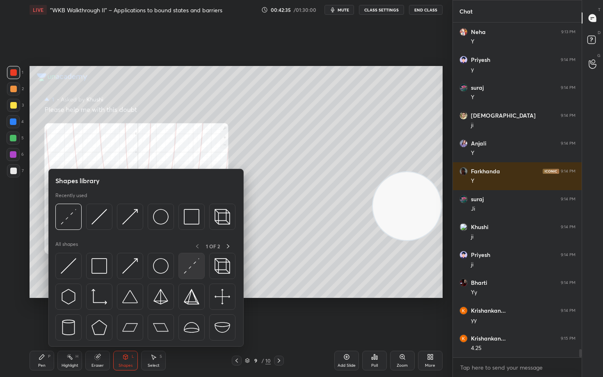
click at [201, 268] on div at bounding box center [191, 266] width 26 height 26
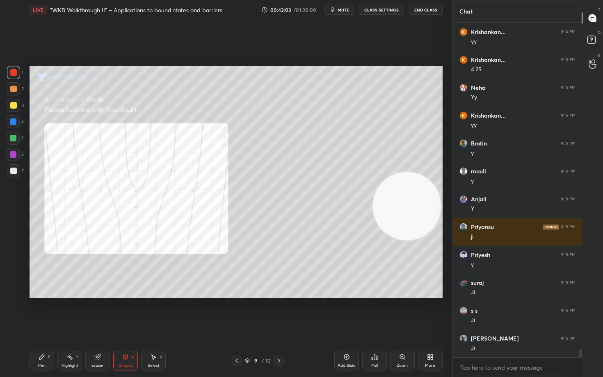
scroll to position [13572, 0]
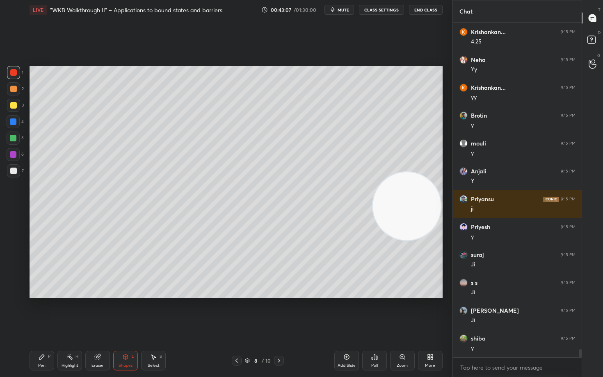
drag, startPoint x: 412, startPoint y: 213, endPoint x: 421, endPoint y: 94, distance: 119.6
click at [426, 172] on video at bounding box center [407, 206] width 68 height 68
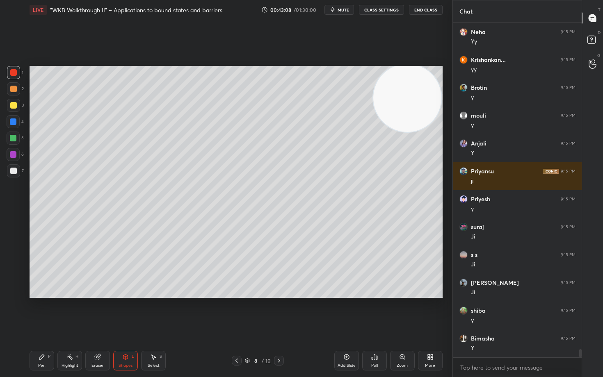
scroll to position [13655, 0]
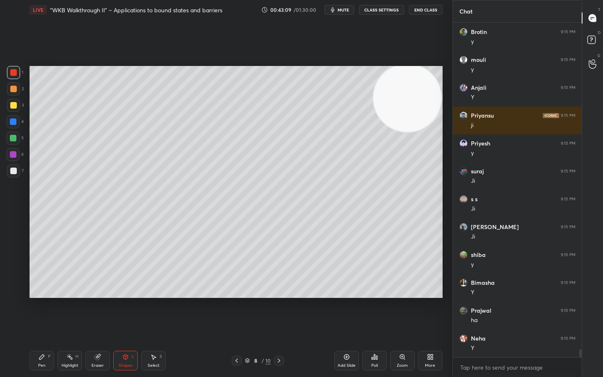
click at [12, 173] on div at bounding box center [13, 171] width 7 height 7
drag, startPoint x: 39, startPoint y: 362, endPoint x: 40, endPoint y: 350, distance: 11.5
click at [39, 312] on div "Pen P" at bounding box center [42, 361] width 25 height 20
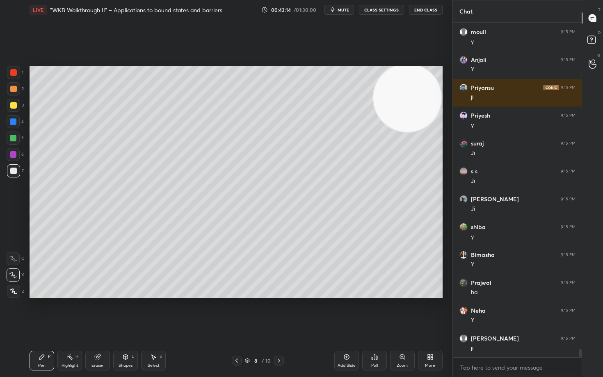
scroll to position [13711, 0]
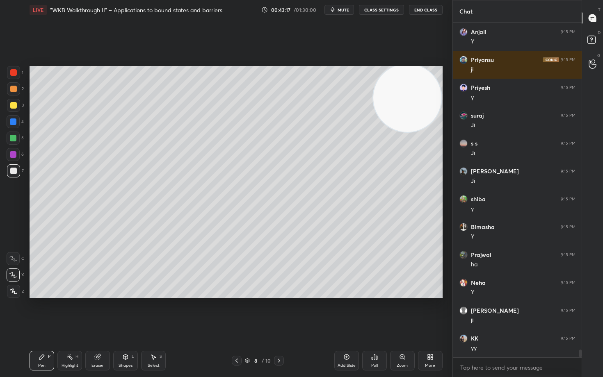
click at [118, 312] on div "Shapes L" at bounding box center [125, 361] width 25 height 20
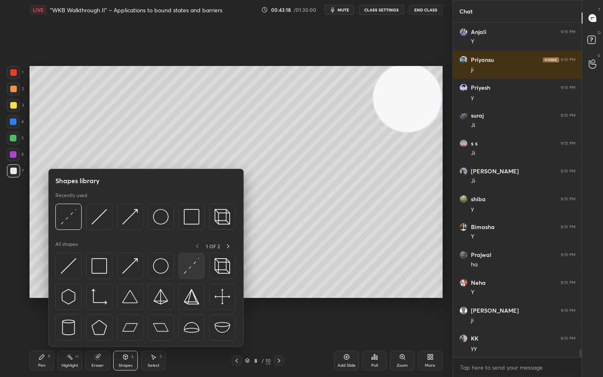
click at [191, 266] on img at bounding box center [192, 266] width 16 height 16
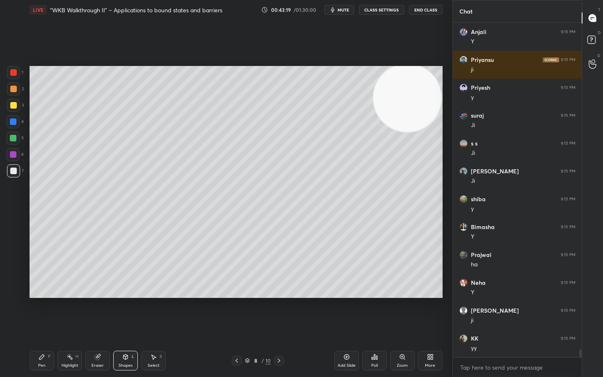
click at [13, 104] on div at bounding box center [13, 105] width 7 height 7
click at [47, 312] on div "Pen P" at bounding box center [42, 361] width 25 height 20
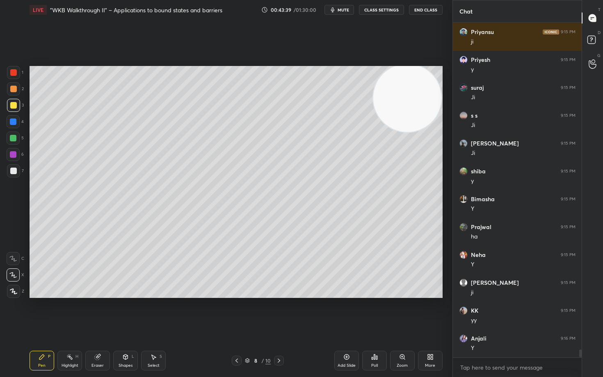
click at [126, 312] on icon at bounding box center [125, 356] width 5 height 1
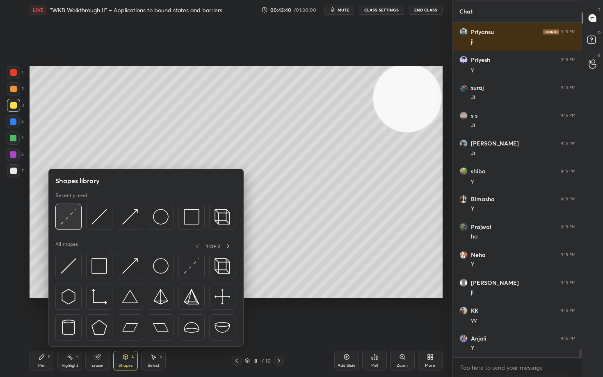
click at [67, 221] on img at bounding box center [69, 217] width 16 height 16
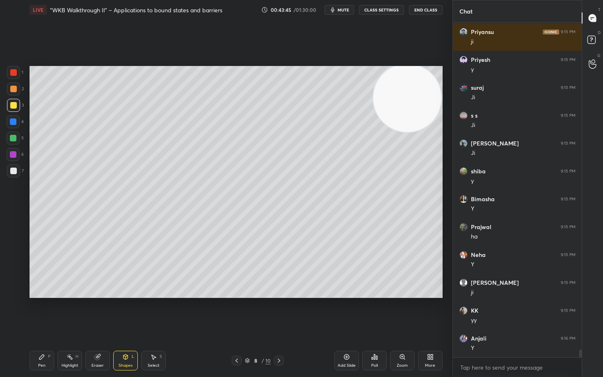
click at [32, 312] on div "Pen P" at bounding box center [42, 361] width 25 height 20
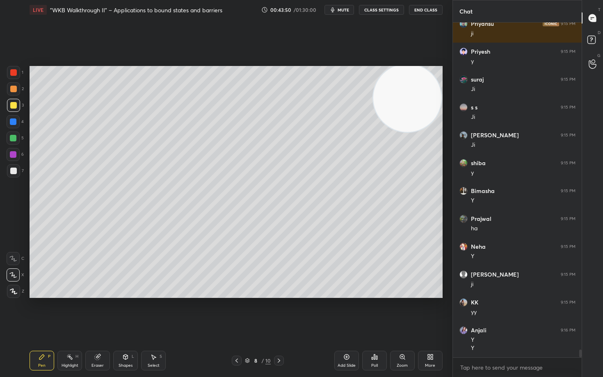
scroll to position [13775, 0]
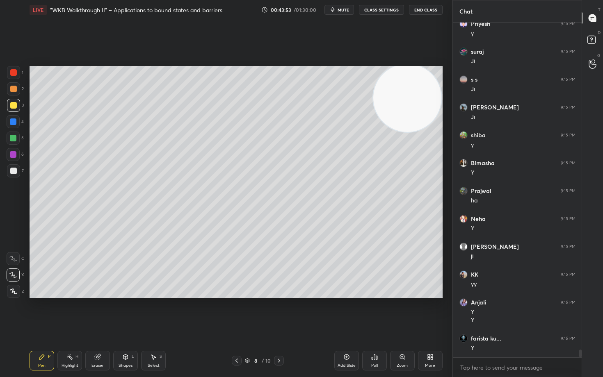
click at [125, 312] on icon at bounding box center [125, 357] width 7 height 7
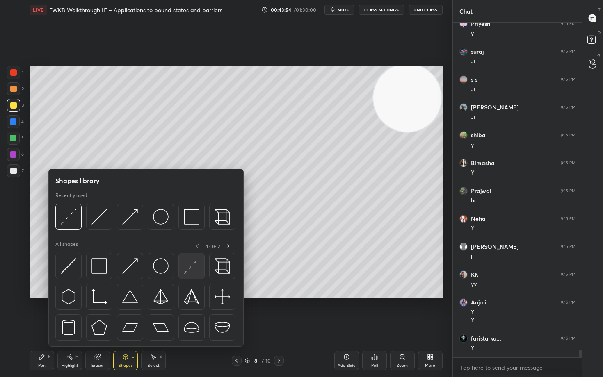
click at [187, 268] on img at bounding box center [192, 266] width 16 height 16
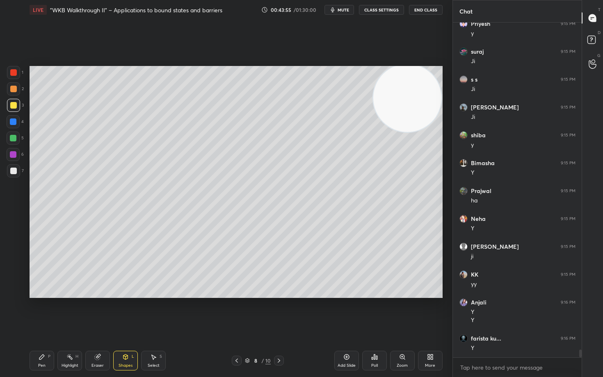
click at [43, 312] on icon at bounding box center [41, 357] width 5 height 5
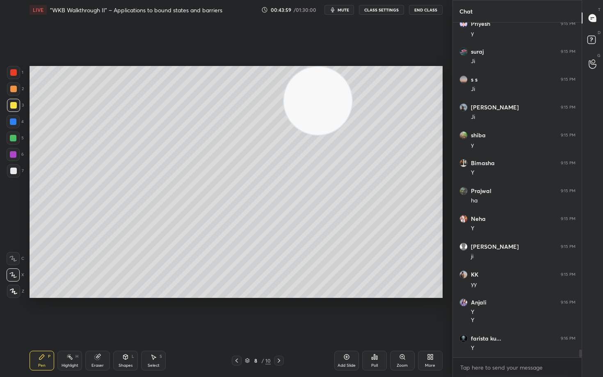
drag, startPoint x: 392, startPoint y: 101, endPoint x: 298, endPoint y: 87, distance: 95.3
click at [298, 88] on video at bounding box center [318, 101] width 68 height 68
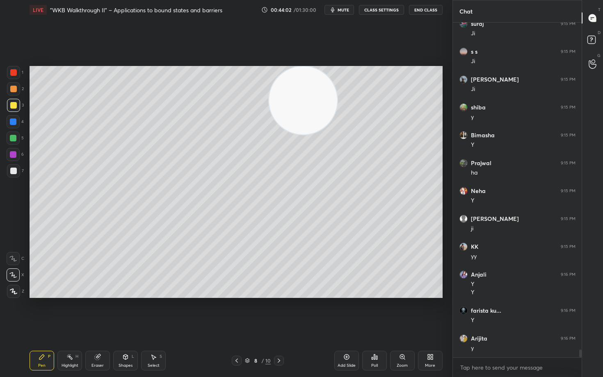
scroll to position [13831, 0]
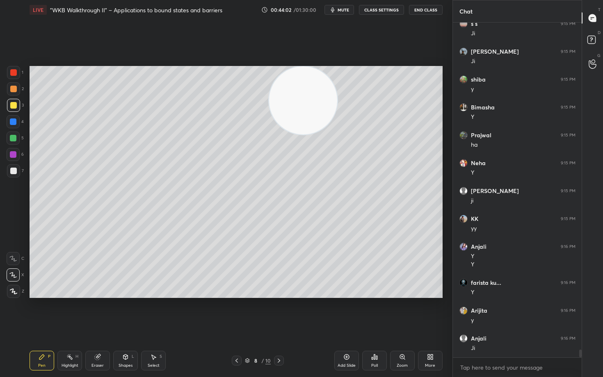
click at [120, 312] on div "Shapes L" at bounding box center [125, 361] width 25 height 20
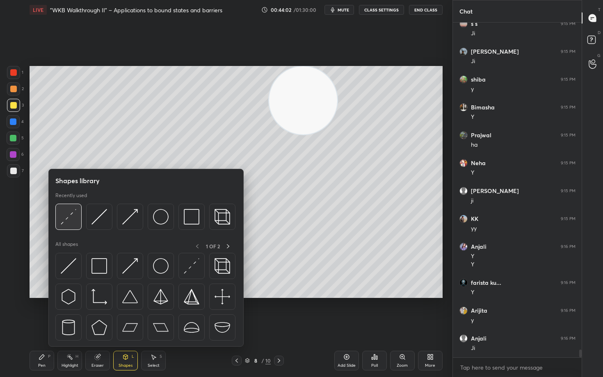
click at [68, 214] on img at bounding box center [69, 217] width 16 height 16
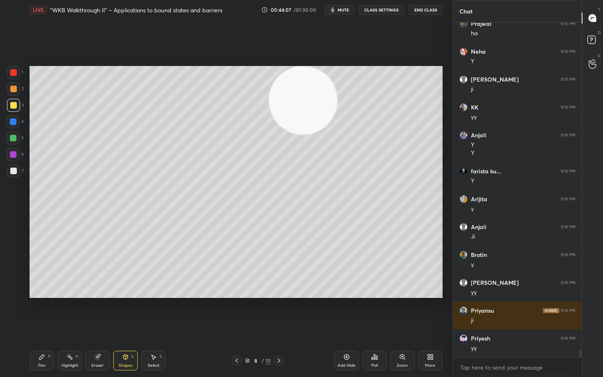
scroll to position [13970, 0]
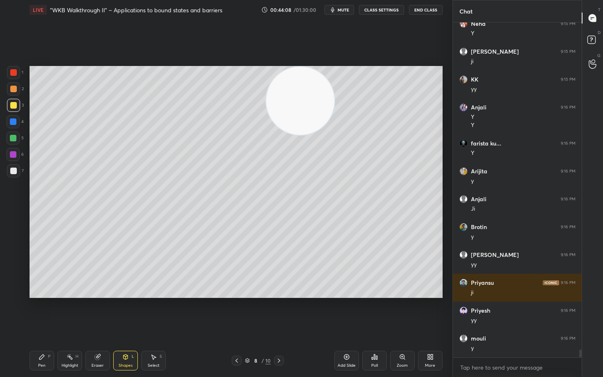
drag, startPoint x: 307, startPoint y: 106, endPoint x: 137, endPoint y: 82, distance: 171.7
click at [266, 90] on video at bounding box center [300, 101] width 68 height 68
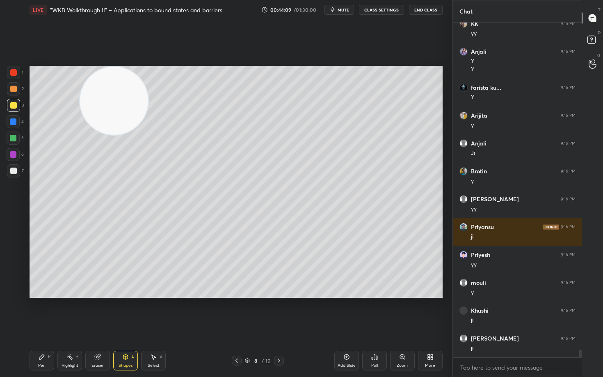
drag, startPoint x: 125, startPoint y: 99, endPoint x: 18, endPoint y: 77, distance: 110.1
click at [26, 82] on div "1 2 3 4 5 6 7 C X Z C X Z E E Erase all H H LIVE "WKB Walkthrough II" – Applica…" at bounding box center [223, 188] width 446 height 377
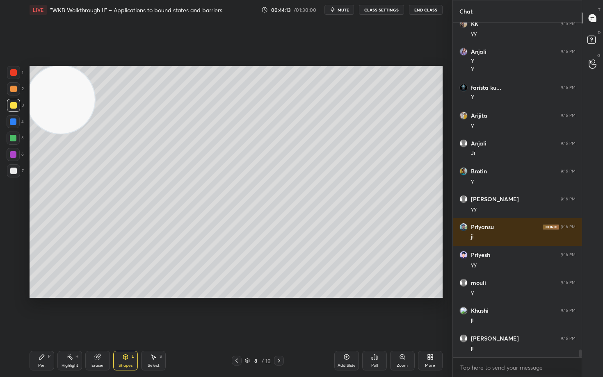
scroll to position [14054, 0]
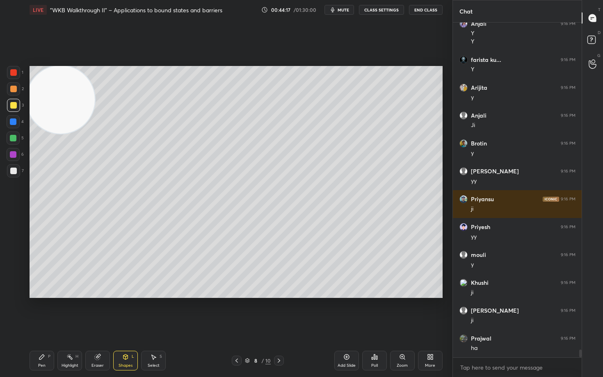
click at [14, 89] on div at bounding box center [13, 89] width 7 height 7
click at [39, 312] on icon at bounding box center [41, 357] width 5 height 5
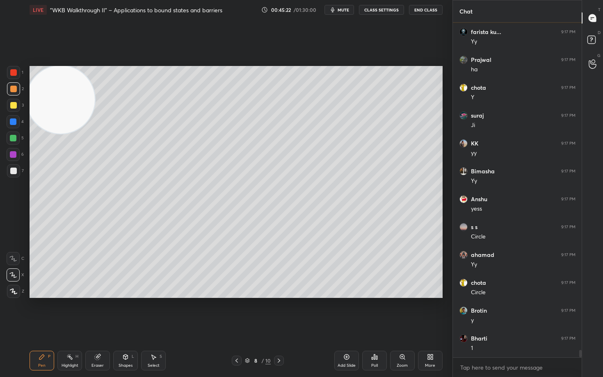
scroll to position [14751, 0]
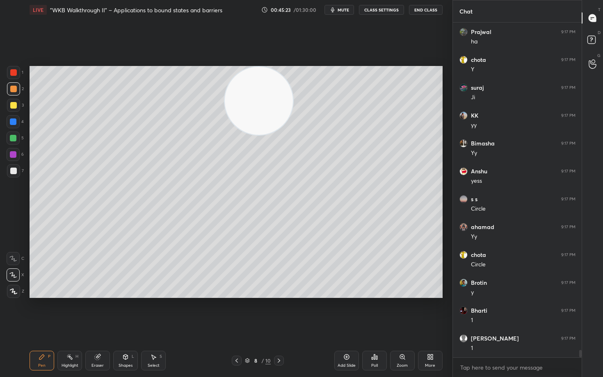
drag, startPoint x: 58, startPoint y: 101, endPoint x: 318, endPoint y: 70, distance: 261.4
click at [291, 75] on video at bounding box center [259, 101] width 68 height 68
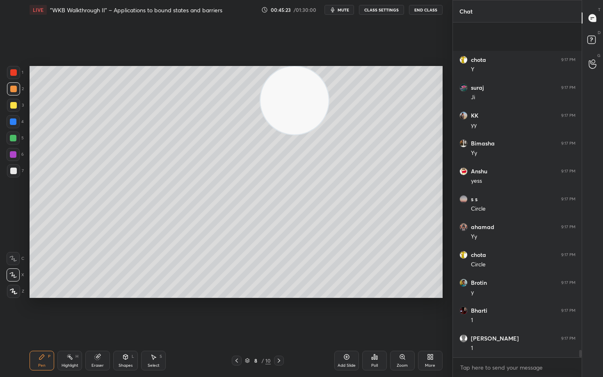
scroll to position [14834, 0]
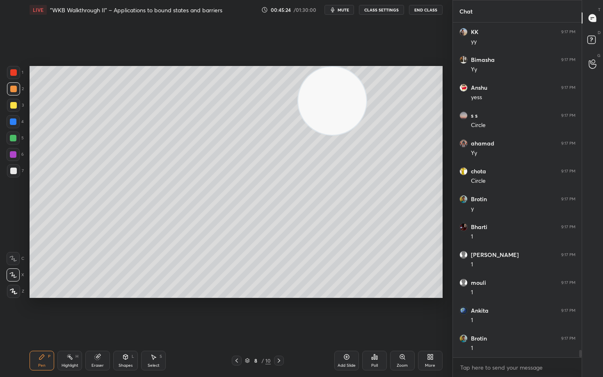
drag, startPoint x: 292, startPoint y: 99, endPoint x: 383, endPoint y: 86, distance: 92.0
click at [366, 86] on video at bounding box center [332, 101] width 68 height 68
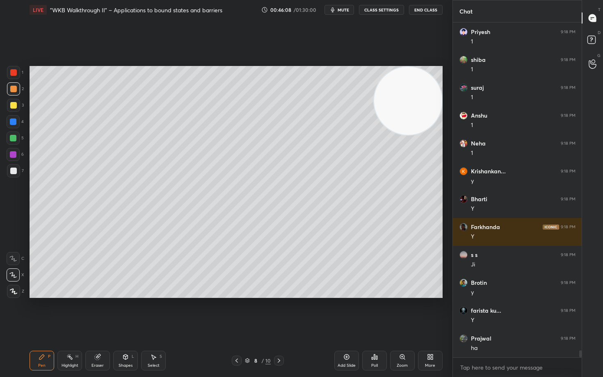
scroll to position [15643, 0]
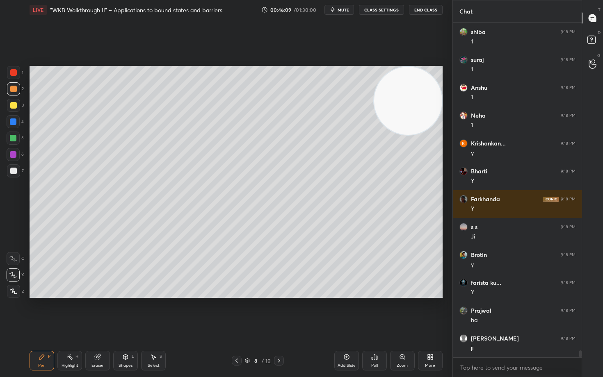
click at [97, 312] on div "Eraser" at bounding box center [97, 361] width 25 height 20
click at [42, 312] on icon at bounding box center [41, 357] width 5 height 5
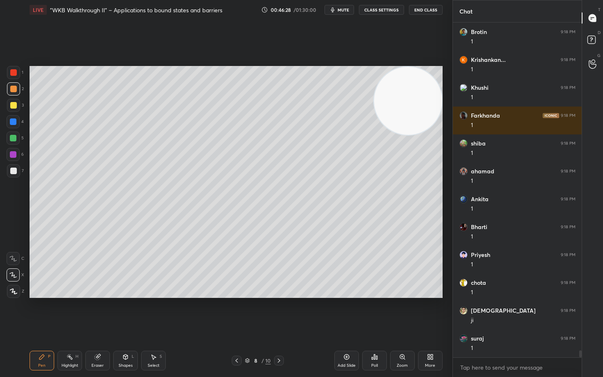
scroll to position [16061, 0]
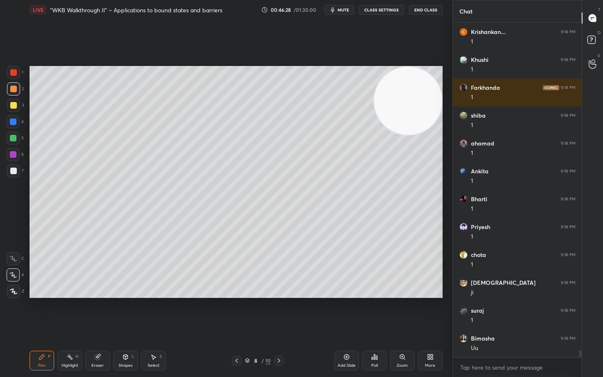
click at [98, 312] on icon at bounding box center [97, 357] width 5 height 5
click at [36, 312] on div "Pen P" at bounding box center [42, 361] width 25 height 20
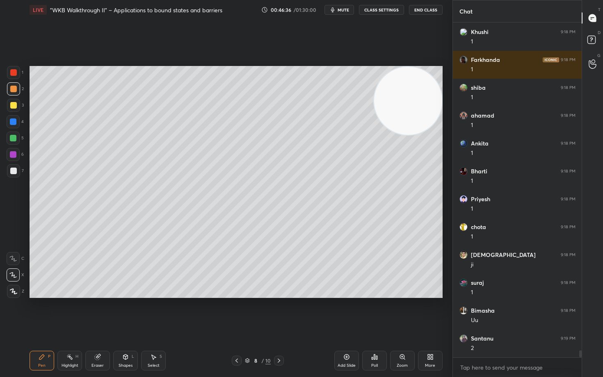
click at [14, 167] on div at bounding box center [13, 170] width 13 height 13
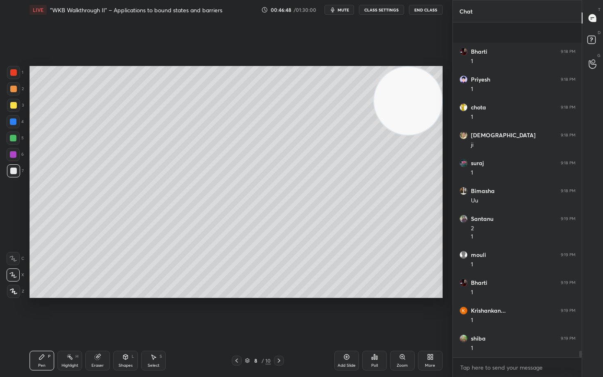
scroll to position [16264, 0]
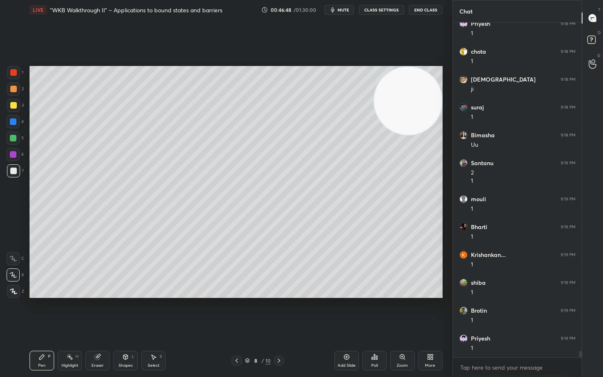
click at [96, 312] on div "Eraser" at bounding box center [97, 361] width 25 height 20
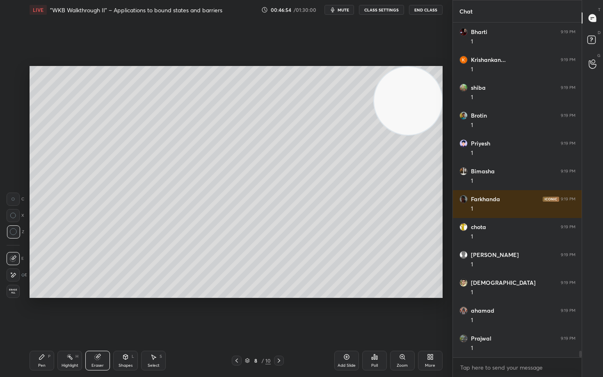
scroll to position [16488, 0]
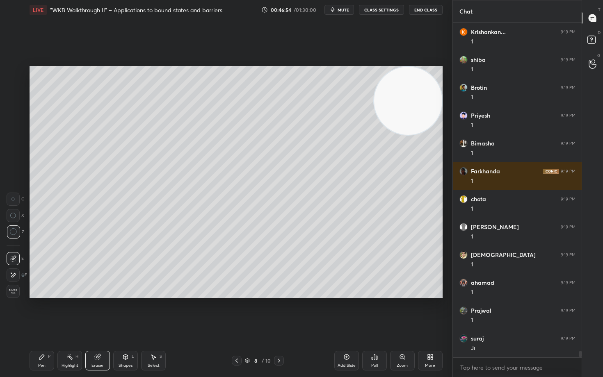
click at [42, 312] on icon at bounding box center [41, 357] width 5 height 5
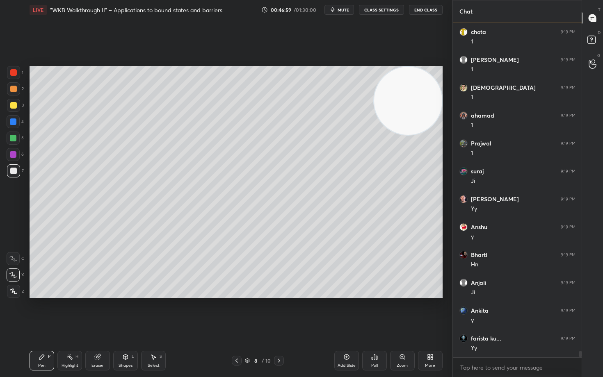
scroll to position [16683, 0]
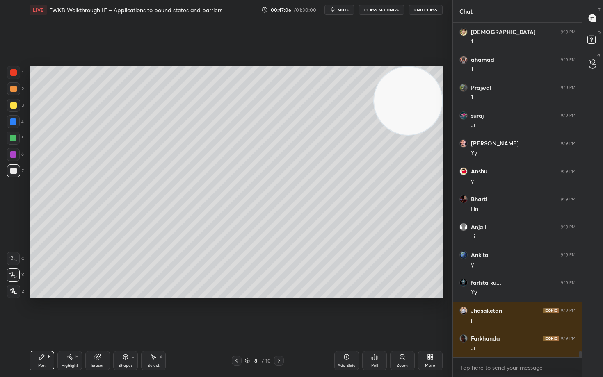
drag, startPoint x: 346, startPoint y: 358, endPoint x: 355, endPoint y: 355, distance: 8.7
click at [346, 312] on icon at bounding box center [346, 357] width 7 height 7
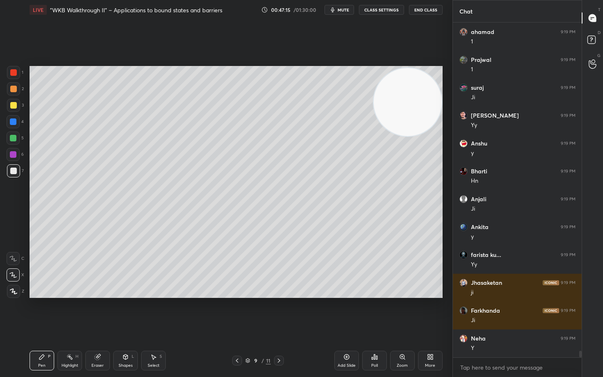
drag, startPoint x: 426, startPoint y: 105, endPoint x: 422, endPoint y: 179, distance: 73.5
click at [428, 136] on video at bounding box center [407, 102] width 68 height 68
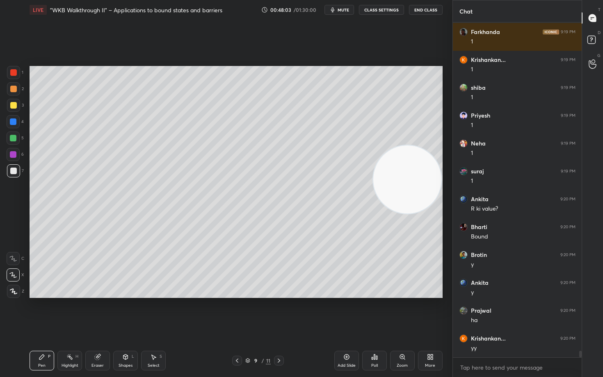
scroll to position [17268, 0]
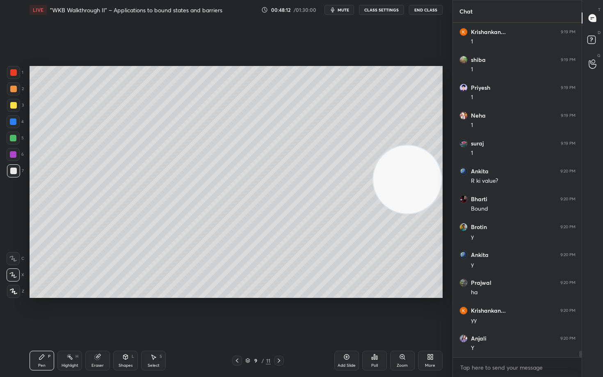
drag, startPoint x: 414, startPoint y: 210, endPoint x: 412, endPoint y: 221, distance: 11.3
click at [413, 214] on video at bounding box center [407, 180] width 68 height 68
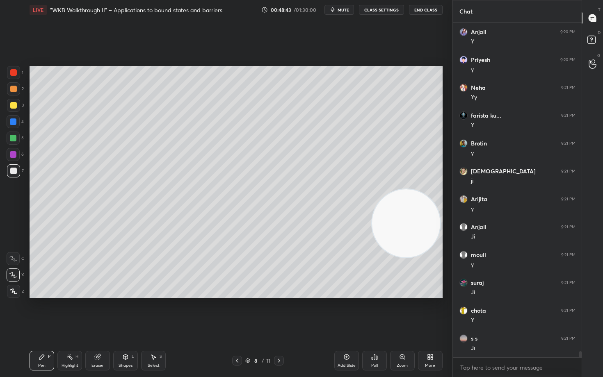
scroll to position [17603, 0]
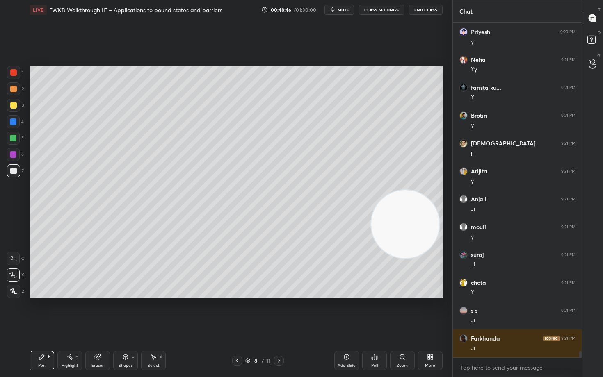
drag, startPoint x: 428, startPoint y: 220, endPoint x: 417, endPoint y: 108, distance: 112.4
click at [418, 190] on video at bounding box center [405, 224] width 68 height 68
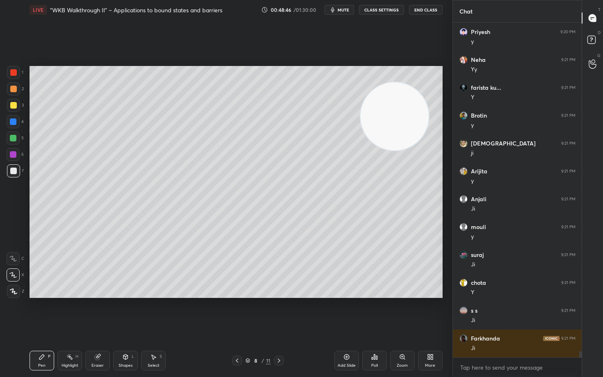
drag, startPoint x: 406, startPoint y: 117, endPoint x: 406, endPoint y: 70, distance: 47.6
click at [406, 82] on video at bounding box center [394, 116] width 68 height 68
click at [12, 87] on div at bounding box center [13, 89] width 7 height 7
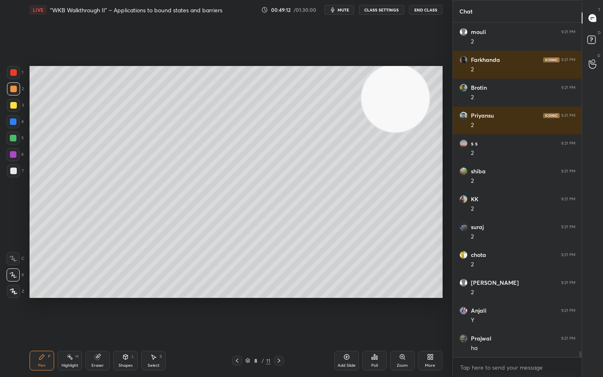
scroll to position [18160, 0]
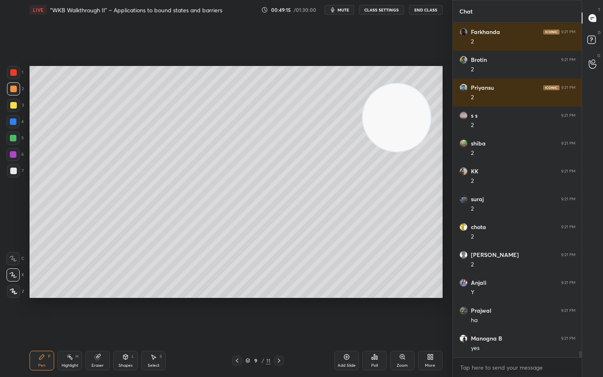
drag, startPoint x: 386, startPoint y: 112, endPoint x: 383, endPoint y: 181, distance: 68.9
click at [387, 152] on video at bounding box center [396, 118] width 68 height 68
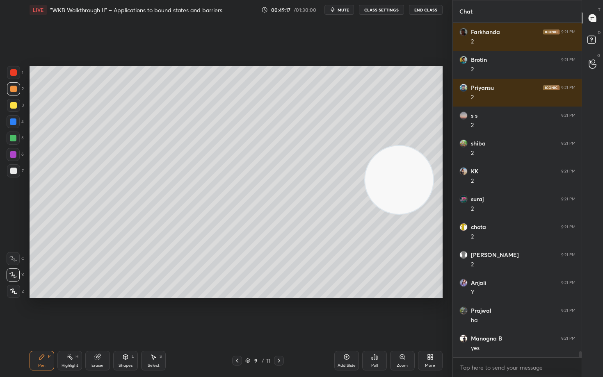
drag, startPoint x: 400, startPoint y: 180, endPoint x: 410, endPoint y: 99, distance: 82.1
click at [409, 146] on video at bounding box center [399, 180] width 68 height 68
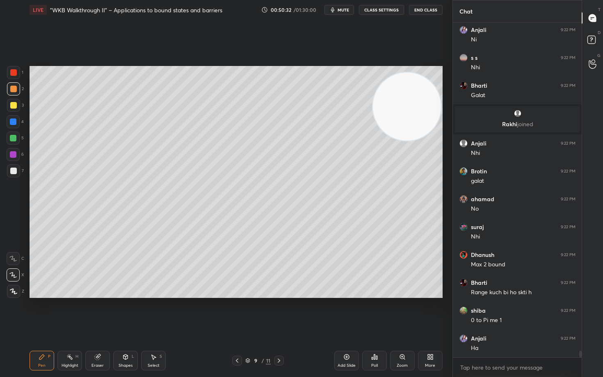
scroll to position [17027, 0]
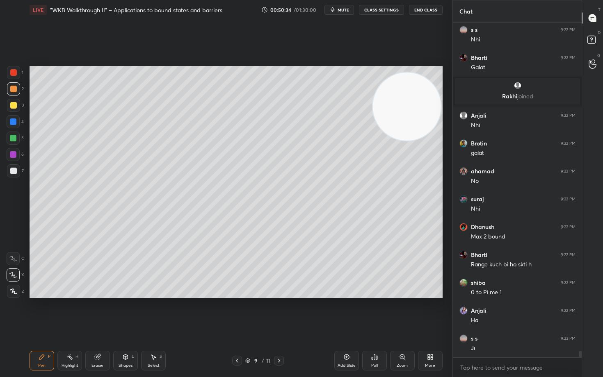
drag, startPoint x: 344, startPoint y: 360, endPoint x: 343, endPoint y: 354, distance: 6.3
click at [344, 312] on div "Add Slide" at bounding box center [346, 361] width 25 height 20
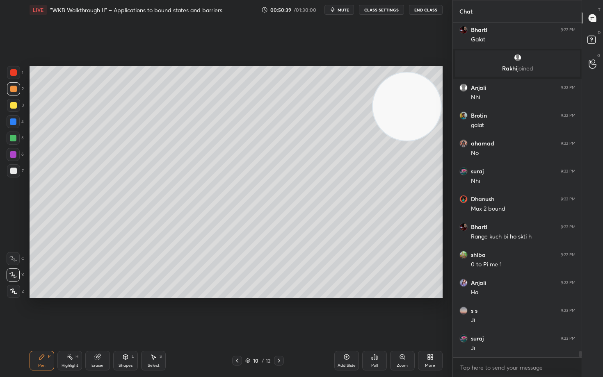
drag, startPoint x: 98, startPoint y: 355, endPoint x: 52, endPoint y: 310, distance: 64.4
click at [96, 312] on g at bounding box center [98, 357] width 6 height 6
click at [9, 290] on span "Erase all" at bounding box center [13, 292] width 12 height 6
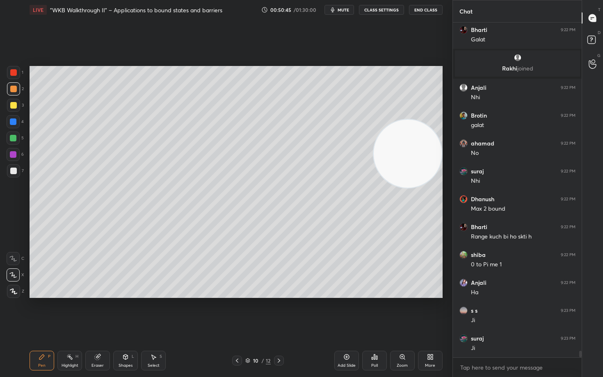
drag, startPoint x: 421, startPoint y: 115, endPoint x: 419, endPoint y: 180, distance: 65.2
click at [424, 180] on video at bounding box center [407, 154] width 68 height 68
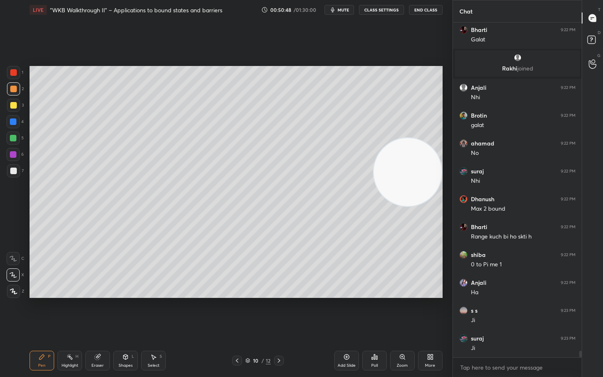
scroll to position [17083, 0]
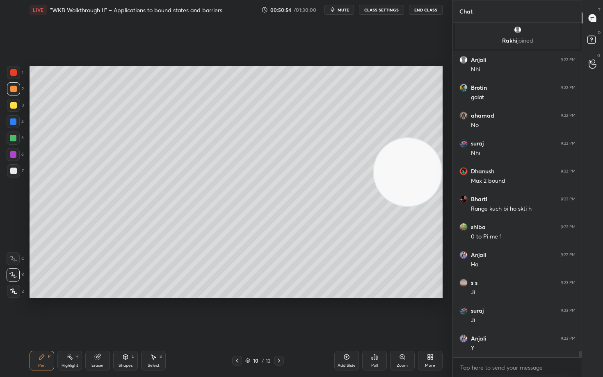
drag, startPoint x: 410, startPoint y: 179, endPoint x: 419, endPoint y: 232, distance: 54.3
click at [419, 206] on video at bounding box center [407, 172] width 68 height 68
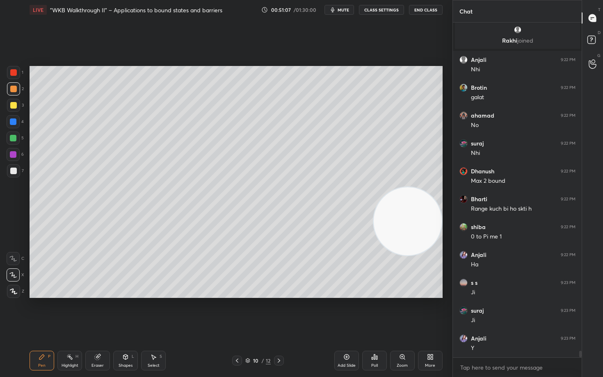
scroll to position [17111, 0]
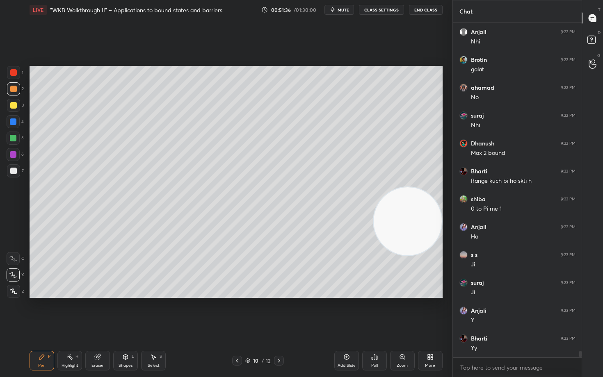
drag, startPoint x: 412, startPoint y: 243, endPoint x: 413, endPoint y: 118, distance: 124.6
click at [419, 187] on video at bounding box center [407, 221] width 68 height 68
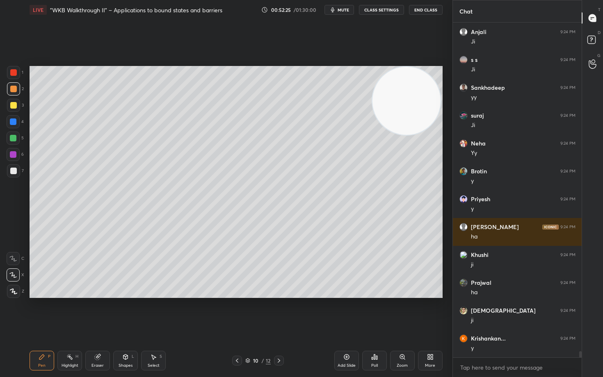
scroll to position [17474, 0]
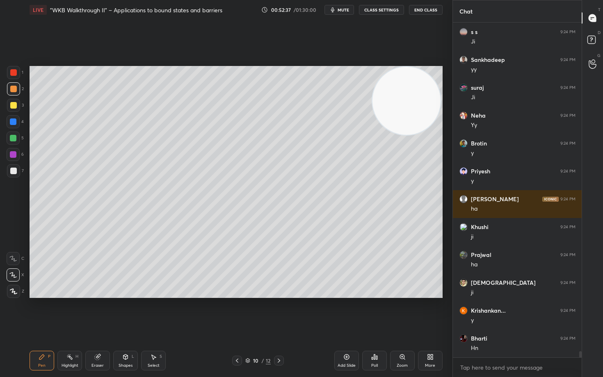
click at [97, 312] on div "Eraser" at bounding box center [97, 361] width 25 height 20
click at [43, 312] on div "Pen P" at bounding box center [42, 361] width 25 height 20
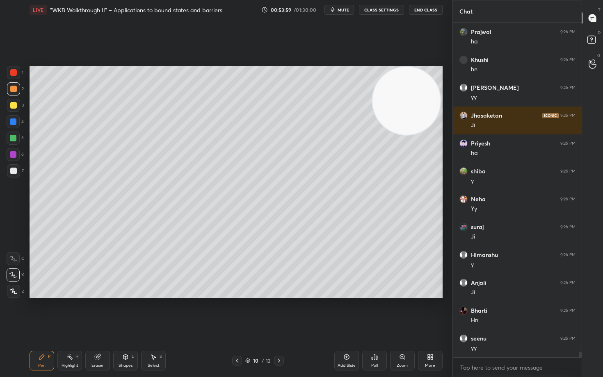
scroll to position [18624, 0]
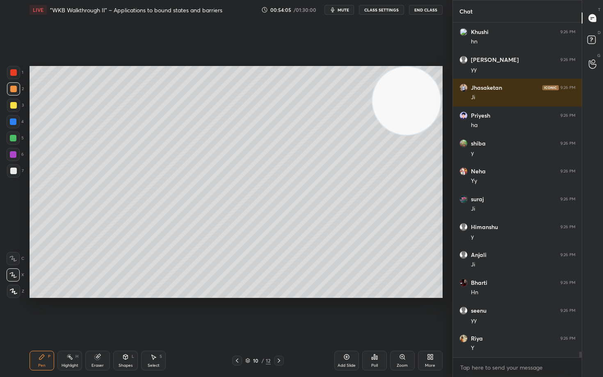
click at [343, 312] on icon at bounding box center [346, 357] width 7 height 7
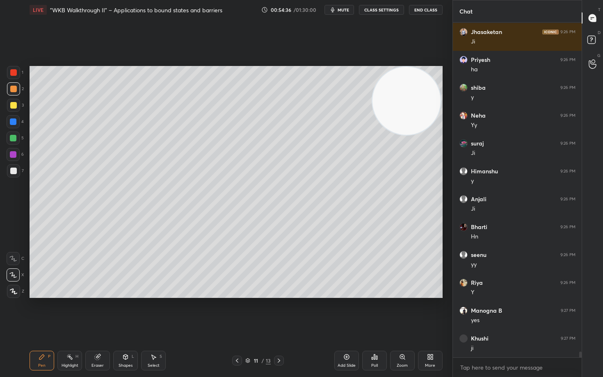
scroll to position [18708, 0]
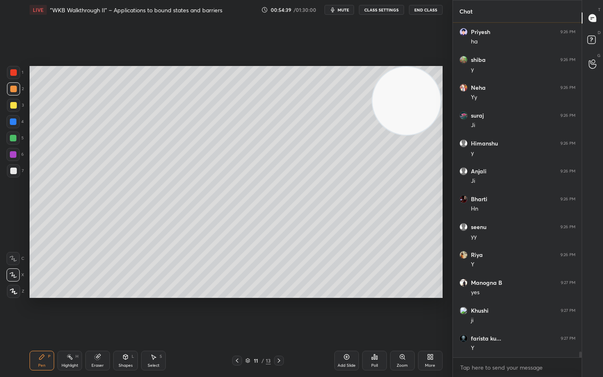
drag, startPoint x: 95, startPoint y: 364, endPoint x: 123, endPoint y: 307, distance: 63.6
click at [95, 312] on div "Eraser" at bounding box center [97, 366] width 12 height 4
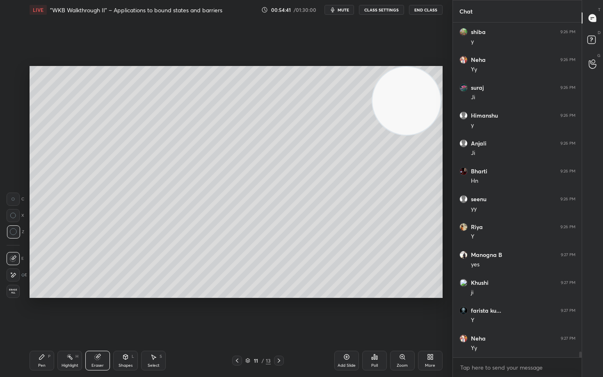
click at [39, 312] on icon at bounding box center [42, 357] width 7 height 7
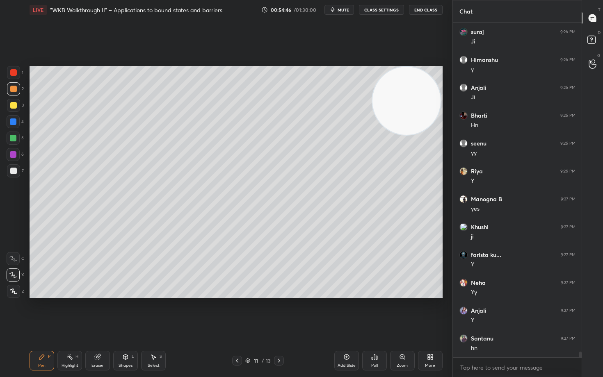
click at [13, 170] on div at bounding box center [13, 171] width 7 height 7
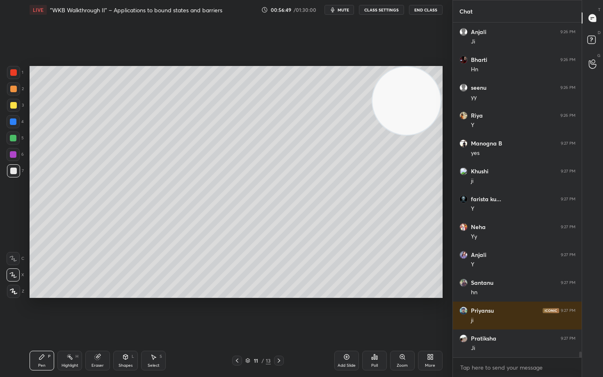
scroll to position [18875, 0]
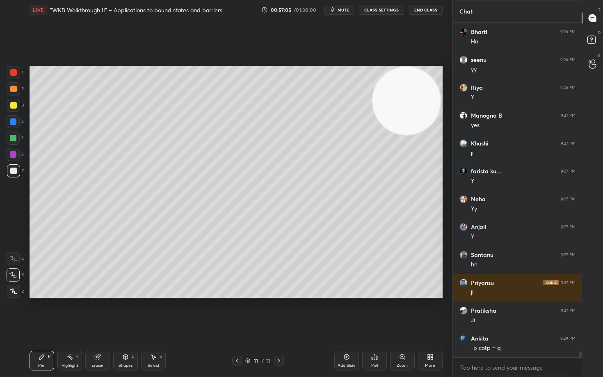
click at [344, 312] on icon at bounding box center [346, 357] width 7 height 7
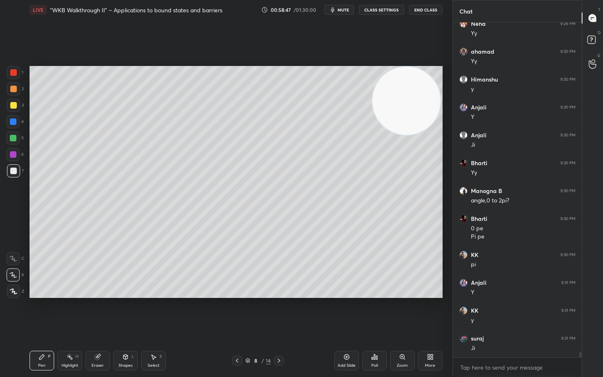
scroll to position [19357, 0]
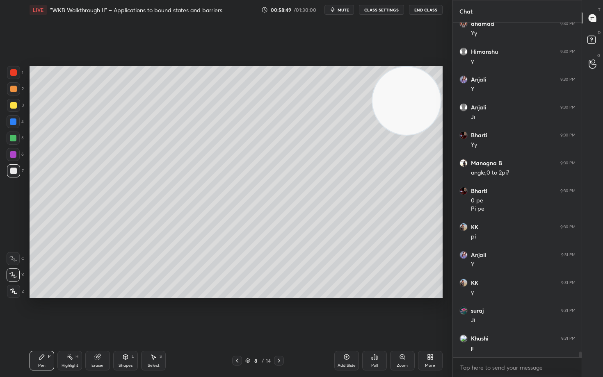
drag, startPoint x: 100, startPoint y: 358, endPoint x: 98, endPoint y: 355, distance: 4.2
click at [99, 312] on icon at bounding box center [97, 357] width 7 height 7
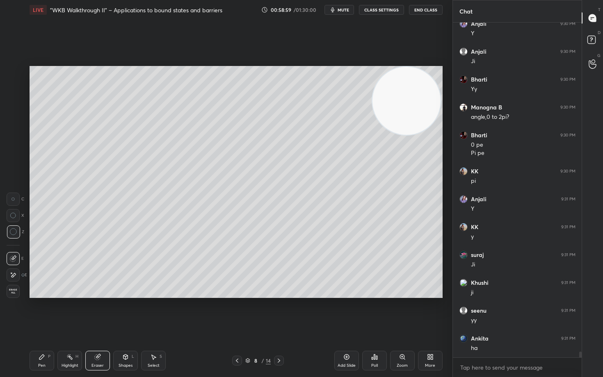
scroll to position [19441, 0]
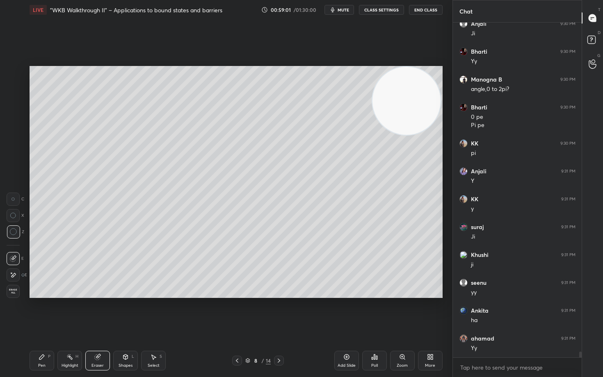
click at [38, 312] on div "Pen P" at bounding box center [42, 361] width 25 height 20
click at [11, 137] on div at bounding box center [13, 138] width 7 height 7
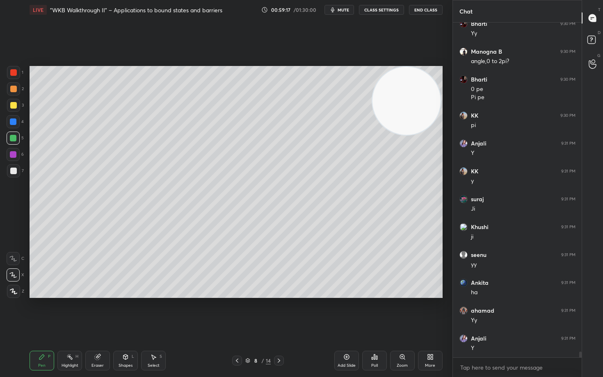
drag, startPoint x: 12, startPoint y: 121, endPoint x: 28, endPoint y: 129, distance: 17.8
click at [13, 122] on div at bounding box center [13, 121] width 7 height 7
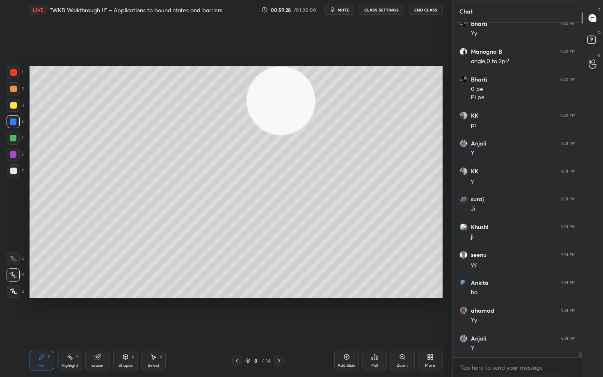
drag, startPoint x: 414, startPoint y: 100, endPoint x: 268, endPoint y: 80, distance: 147.3
click at [271, 83] on video at bounding box center [281, 101] width 68 height 68
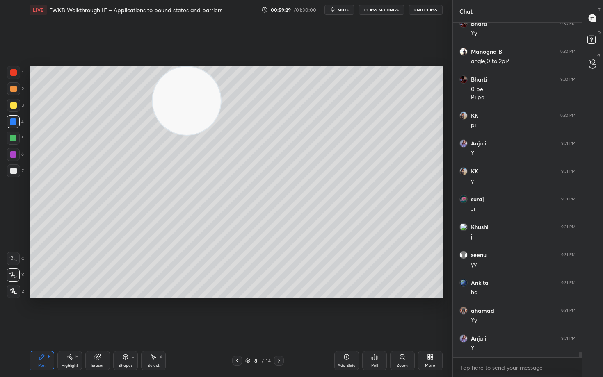
drag, startPoint x: 200, startPoint y: 96, endPoint x: 144, endPoint y: 79, distance: 58.7
click at [153, 89] on video at bounding box center [187, 101] width 68 height 68
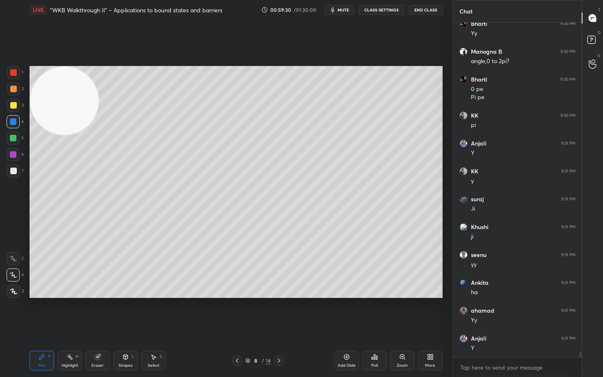
drag, startPoint x: 74, startPoint y: 100, endPoint x: 38, endPoint y: 81, distance: 41.3
click at [34, 88] on video at bounding box center [64, 101] width 68 height 68
click at [13, 102] on div at bounding box center [13, 105] width 7 height 7
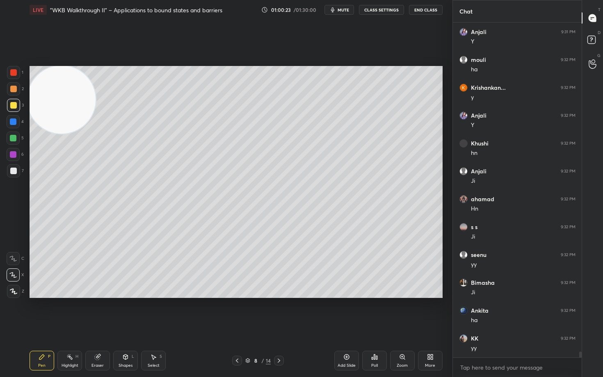
scroll to position [19803, 0]
click at [16, 171] on div at bounding box center [13, 171] width 7 height 7
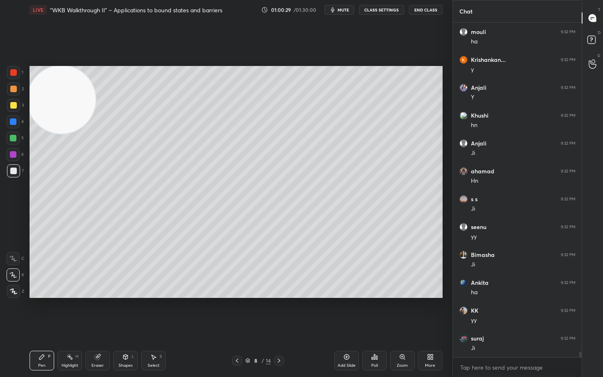
click at [14, 154] on div at bounding box center [13, 154] width 7 height 7
click at [14, 139] on div at bounding box center [13, 138] width 7 height 7
click at [12, 120] on div at bounding box center [13, 121] width 7 height 7
click at [14, 105] on div at bounding box center [13, 105] width 7 height 7
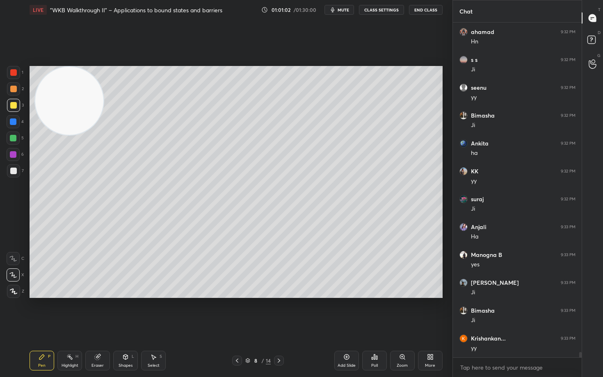
drag, startPoint x: 58, startPoint y: 105, endPoint x: 291, endPoint y: 104, distance: 233.3
click at [103, 102] on video at bounding box center [69, 101] width 68 height 68
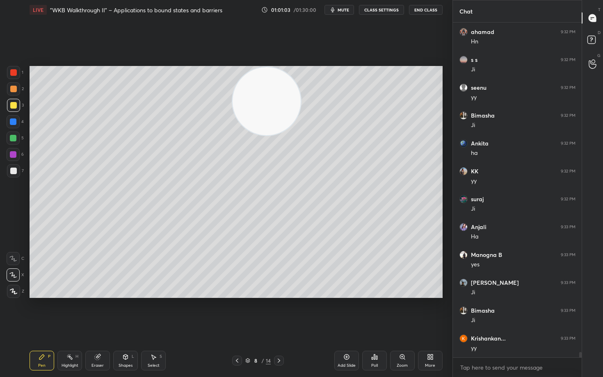
scroll to position [19970, 0]
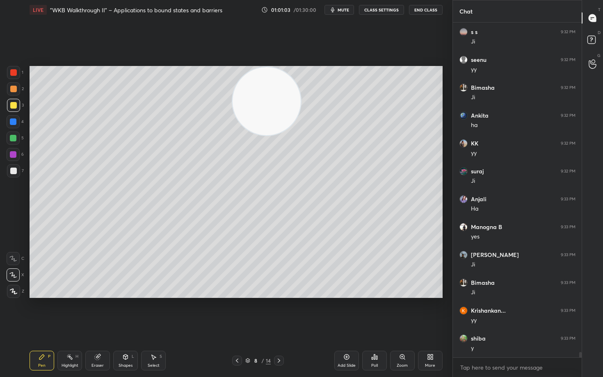
drag, startPoint x: 264, startPoint y: 109, endPoint x: 410, endPoint y: 89, distance: 147.6
click at [301, 90] on video at bounding box center [266, 101] width 68 height 68
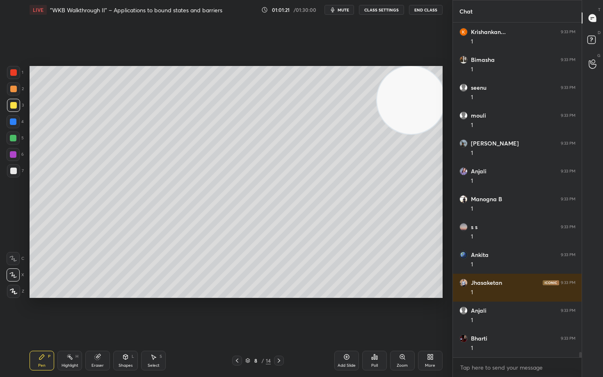
scroll to position [20361, 0]
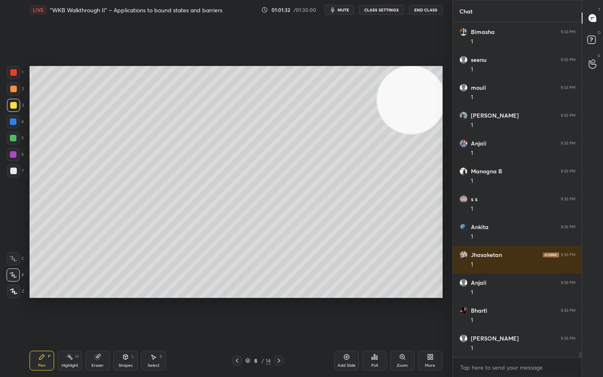
click at [347, 312] on icon at bounding box center [346, 357] width 7 height 7
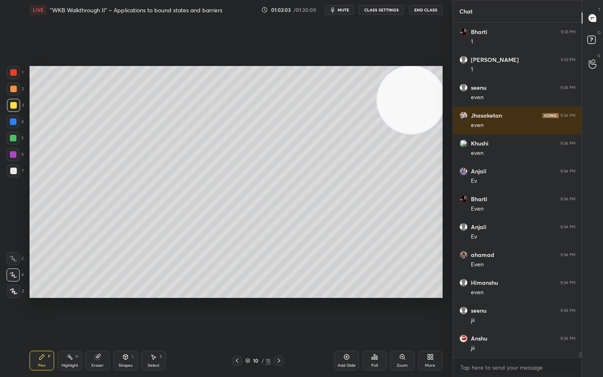
scroll to position [20667, 0]
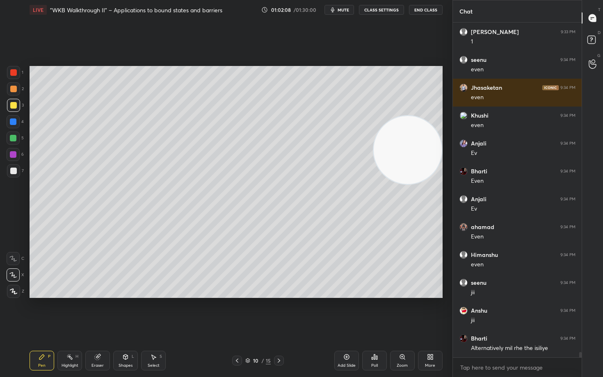
drag, startPoint x: 415, startPoint y: 133, endPoint x: 408, endPoint y: 156, distance: 24.4
click at [420, 168] on video at bounding box center [407, 150] width 68 height 68
drag, startPoint x: 414, startPoint y: 172, endPoint x: 412, endPoint y: 202, distance: 29.6
click at [416, 200] on video at bounding box center [407, 166] width 68 height 68
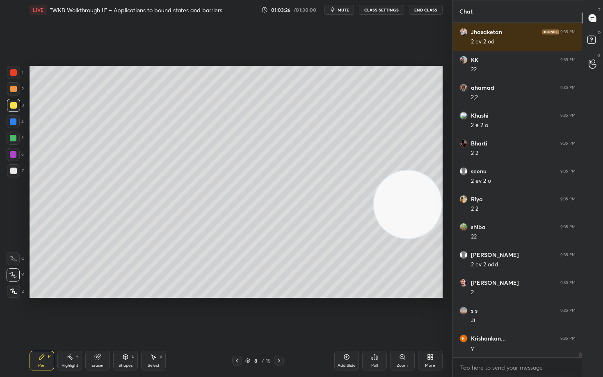
scroll to position [22507, 0]
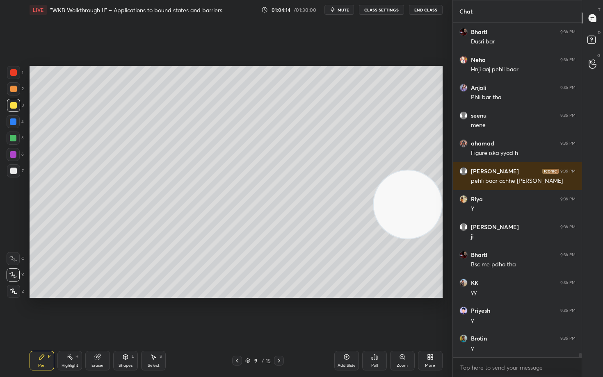
click at [97, 312] on icon at bounding box center [97, 357] width 5 height 5
click at [10, 293] on span "Erase all" at bounding box center [13, 292] width 12 height 6
click at [14, 170] on div at bounding box center [13, 171] width 7 height 7
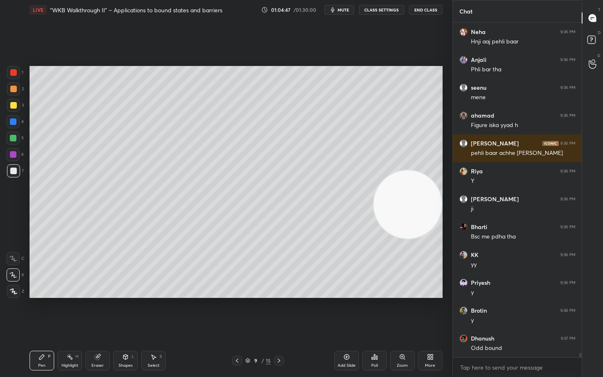
click at [95, 312] on div "Eraser" at bounding box center [97, 361] width 25 height 20
click at [41, 312] on div "Pen P" at bounding box center [42, 361] width 25 height 20
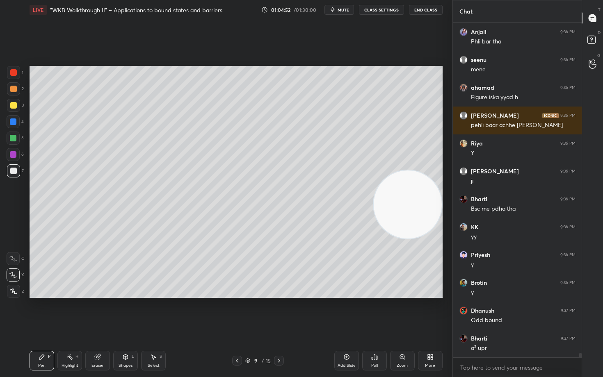
scroll to position [23567, 0]
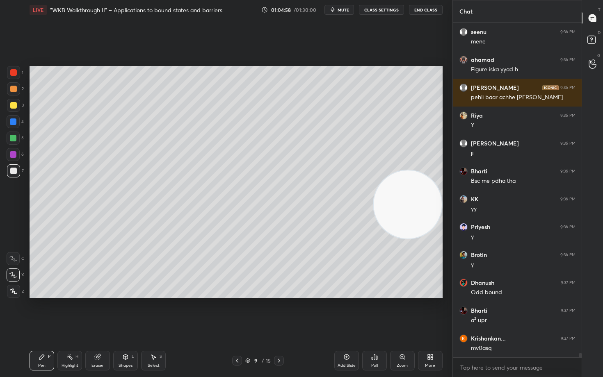
click at [97, 312] on icon at bounding box center [97, 357] width 7 height 7
click at [39, 312] on div "Pen" at bounding box center [41, 366] width 7 height 4
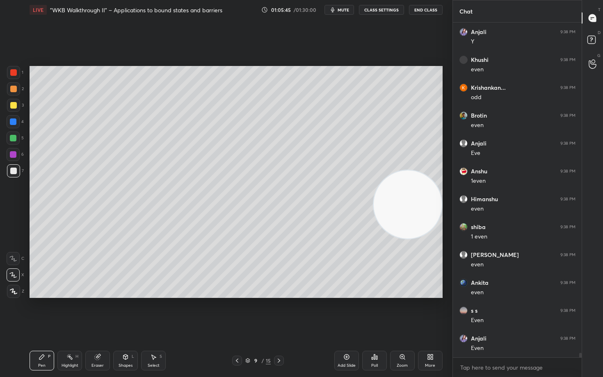
scroll to position [24069, 0]
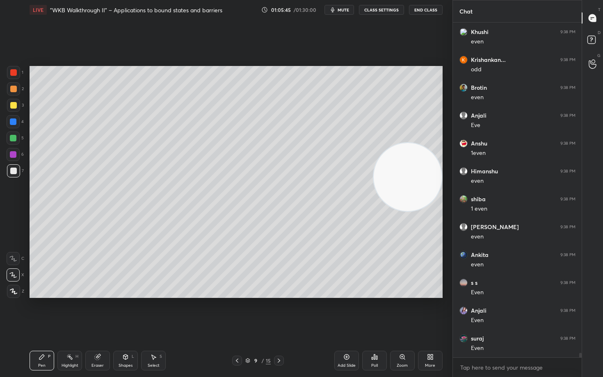
drag, startPoint x: 401, startPoint y: 218, endPoint x: 403, endPoint y: 132, distance: 85.3
click at [402, 143] on video at bounding box center [407, 177] width 68 height 68
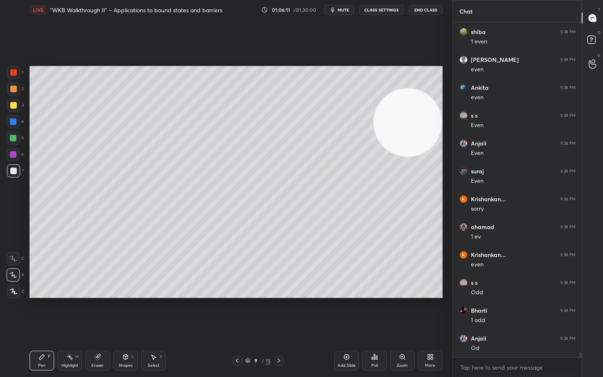
scroll to position [24264, 0]
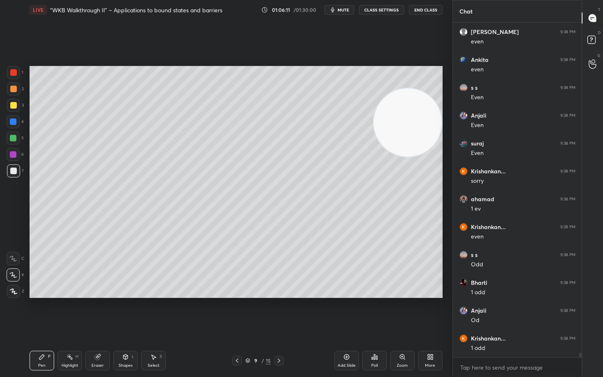
drag, startPoint x: 97, startPoint y: 356, endPoint x: 100, endPoint y: 310, distance: 46.4
click at [97, 312] on div "Eraser" at bounding box center [97, 361] width 25 height 20
drag, startPoint x: 47, startPoint y: 361, endPoint x: 58, endPoint y: 316, distance: 46.1
click at [47, 312] on div "Pen P" at bounding box center [42, 361] width 25 height 20
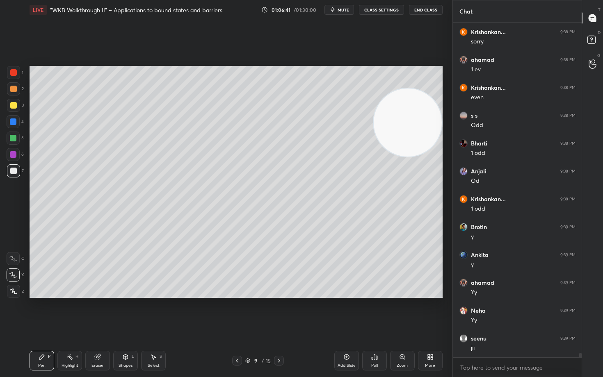
scroll to position [24431, 0]
drag, startPoint x: 343, startPoint y: 358, endPoint x: 345, endPoint y: 350, distance: 8.1
click at [343, 312] on icon at bounding box center [346, 357] width 7 height 7
click at [12, 105] on div at bounding box center [13, 105] width 7 height 7
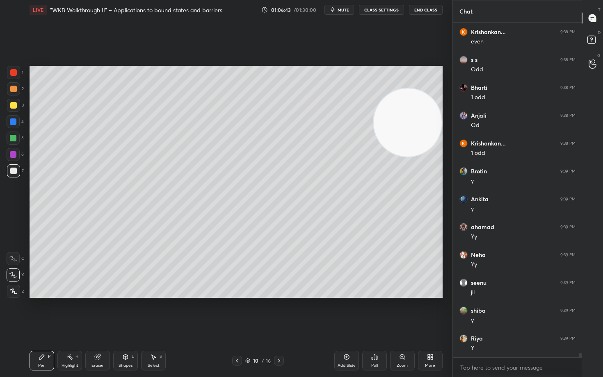
scroll to position [24487, 0]
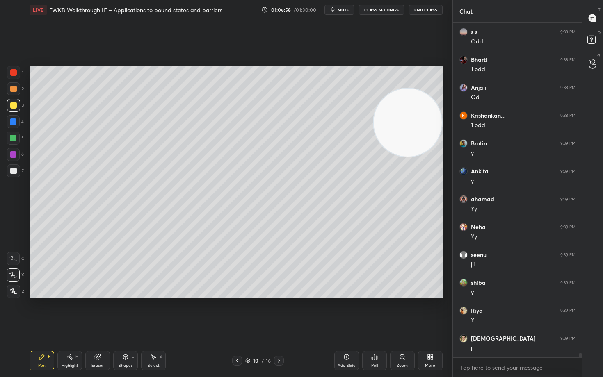
drag, startPoint x: 408, startPoint y: 117, endPoint x: 410, endPoint y: 200, distance: 82.4
click at [410, 157] on video at bounding box center [407, 123] width 68 height 68
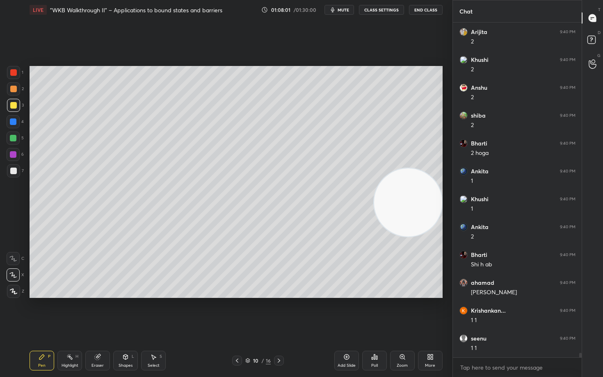
scroll to position [25239, 0]
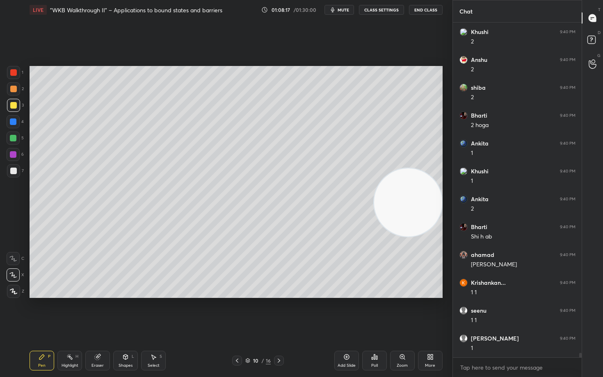
drag, startPoint x: 401, startPoint y: 251, endPoint x: 396, endPoint y: 262, distance: 12.3
click at [401, 237] on video at bounding box center [408, 203] width 68 height 68
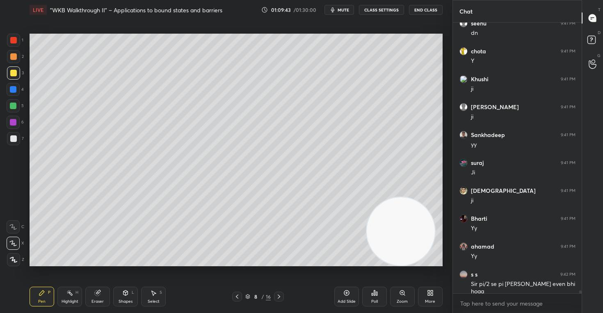
scroll to position [25980, 0]
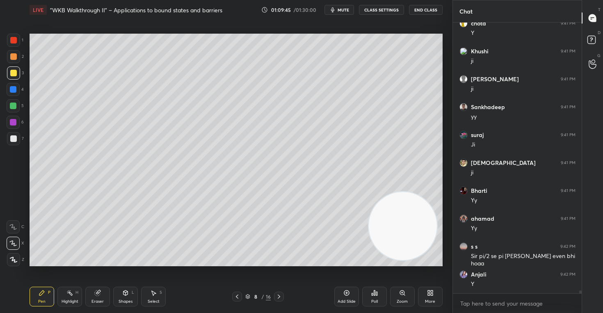
drag, startPoint x: 406, startPoint y: 241, endPoint x: 414, endPoint y: 71, distance: 170.3
click at [419, 192] on video at bounding box center [403, 226] width 68 height 68
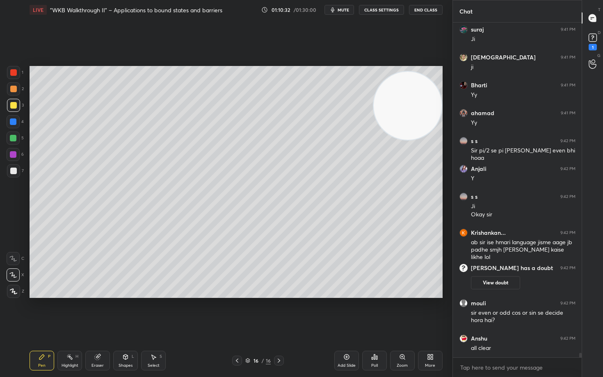
scroll to position [23653, 0]
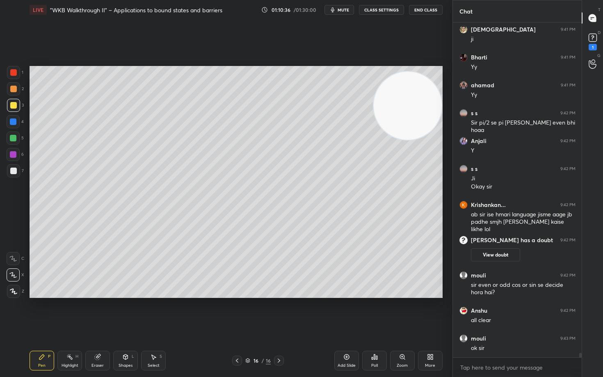
click at [428, 312] on icon at bounding box center [429, 356] width 2 height 2
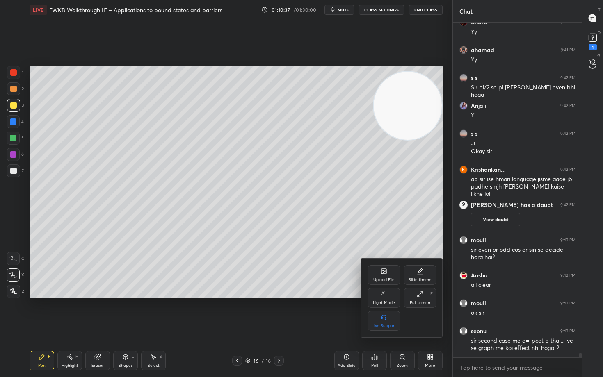
scroll to position [23716, 0]
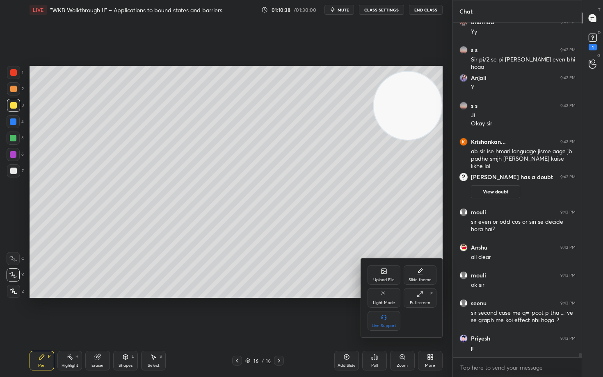
click at [179, 193] on div at bounding box center [301, 188] width 603 height 377
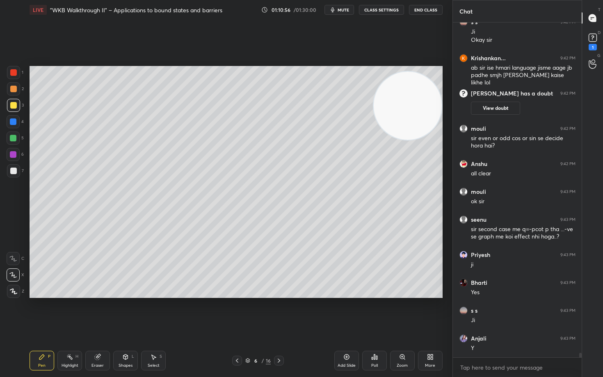
scroll to position [23828, 0]
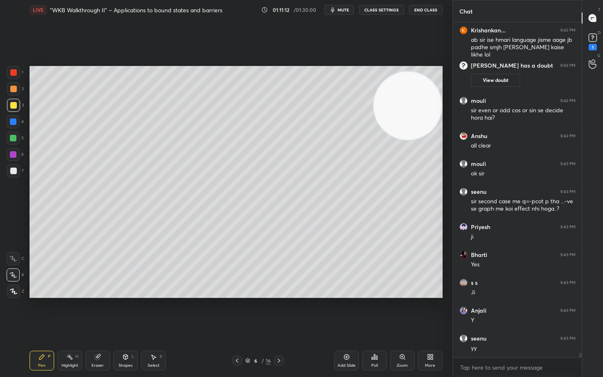
click at [429, 312] on icon at bounding box center [429, 359] width 2 height 2
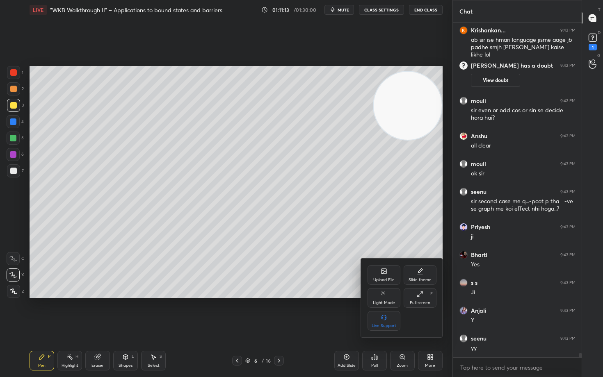
click at [383, 271] on icon at bounding box center [383, 271] width 5 height 5
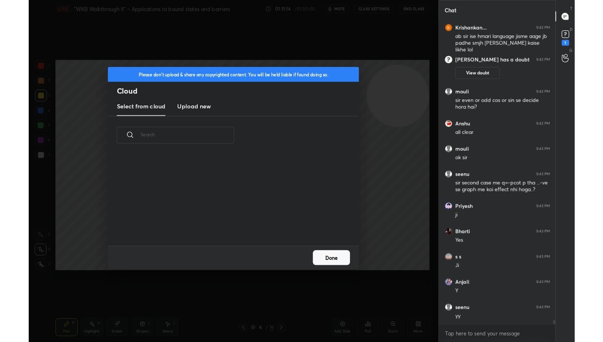
scroll to position [101, 263]
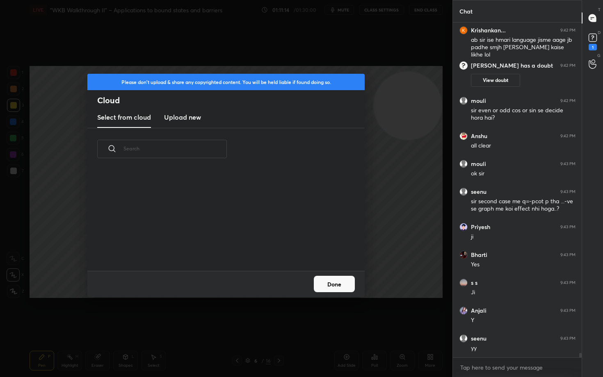
click at [178, 119] on h3 "Upload new" at bounding box center [182, 117] width 37 height 10
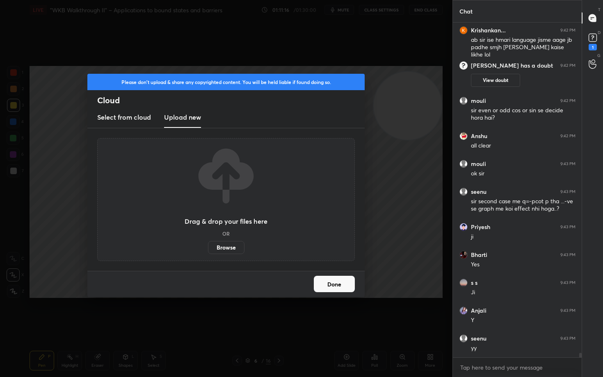
click at [220, 249] on label "Browse" at bounding box center [226, 247] width 36 height 13
click at [208, 249] on input "Browse" at bounding box center [208, 247] width 0 height 13
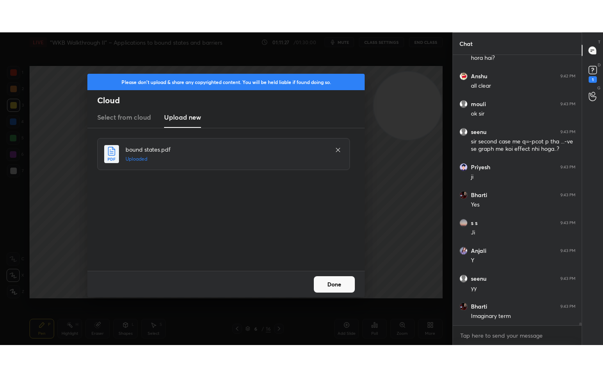
scroll to position [23948, 0]
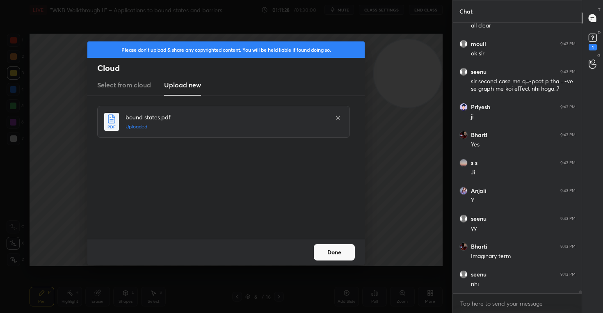
click at [331, 250] on button "Done" at bounding box center [334, 252] width 41 height 16
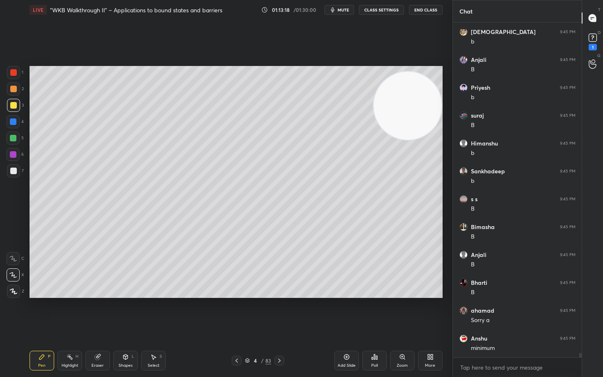
scroll to position [24811, 0]
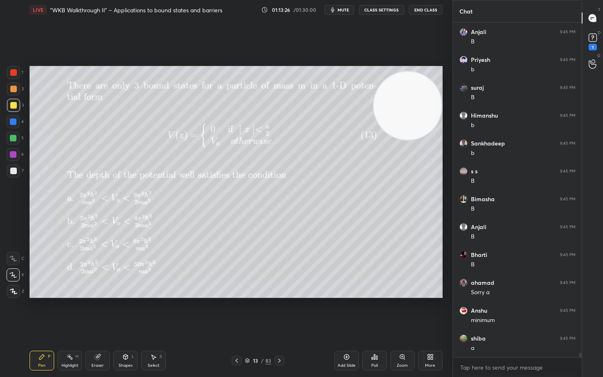
click at [248, 312] on icon at bounding box center [247, 360] width 4 height 2
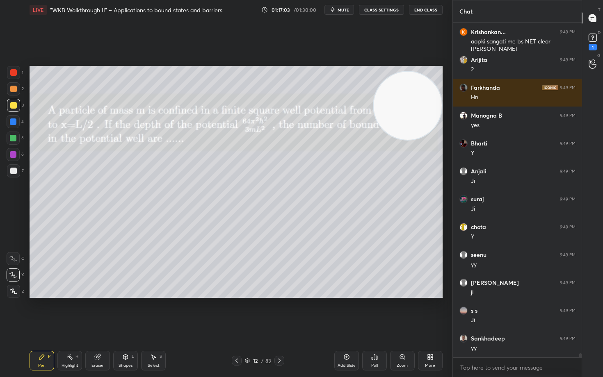
scroll to position [27627, 0]
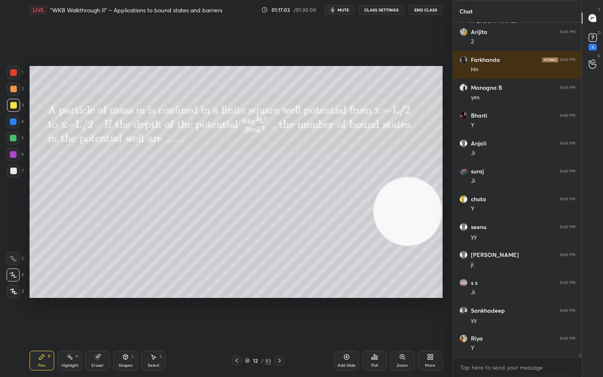
drag, startPoint x: 411, startPoint y: 112, endPoint x: 411, endPoint y: 218, distance: 105.8
click at [411, 218] on video at bounding box center [407, 212] width 68 height 68
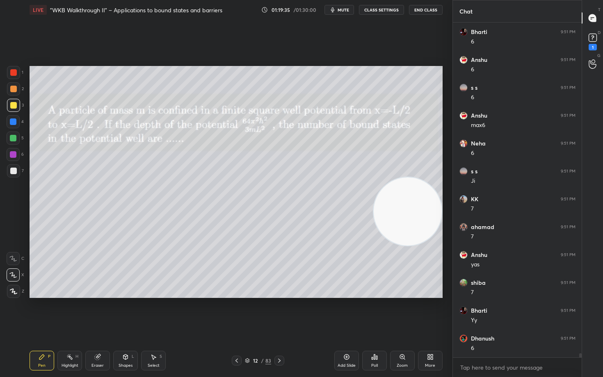
scroll to position [28184, 0]
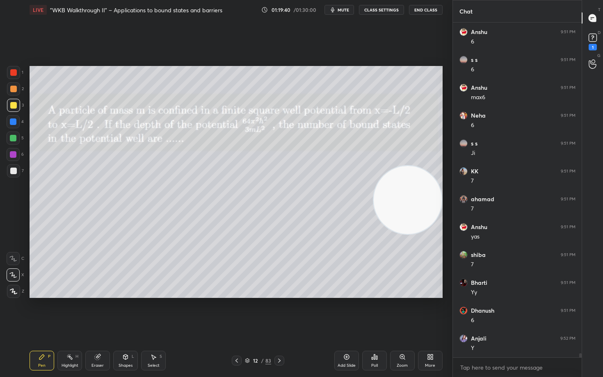
drag, startPoint x: 406, startPoint y: 217, endPoint x: 398, endPoint y: 121, distance: 97.1
click at [412, 166] on video at bounding box center [407, 200] width 68 height 68
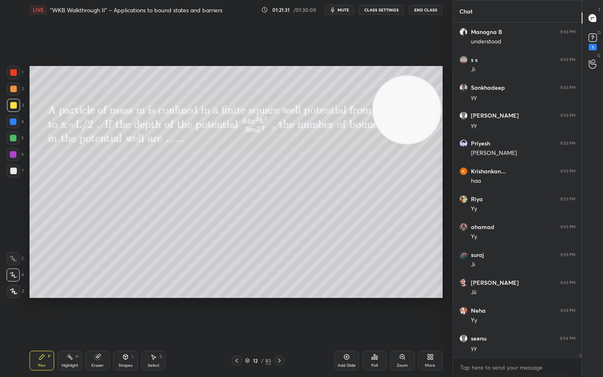
scroll to position [29523, 0]
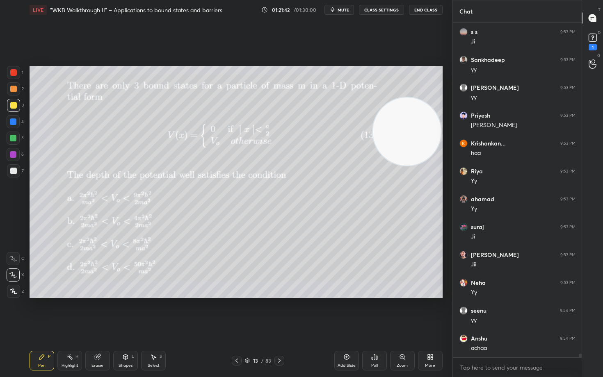
drag, startPoint x: 401, startPoint y: 112, endPoint x: 401, endPoint y: 154, distance: 42.2
click at [401, 154] on video at bounding box center [407, 132] width 68 height 68
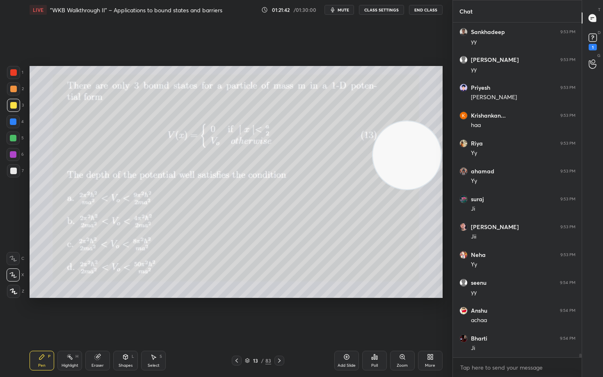
drag, startPoint x: 401, startPoint y: 154, endPoint x: 401, endPoint y: 163, distance: 9.0
click at [401, 163] on video at bounding box center [407, 155] width 68 height 68
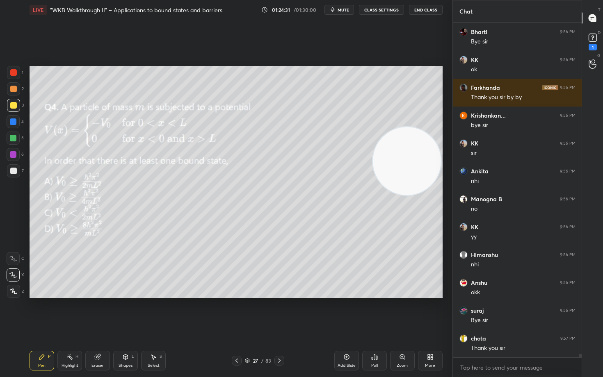
scroll to position [31705, 0]
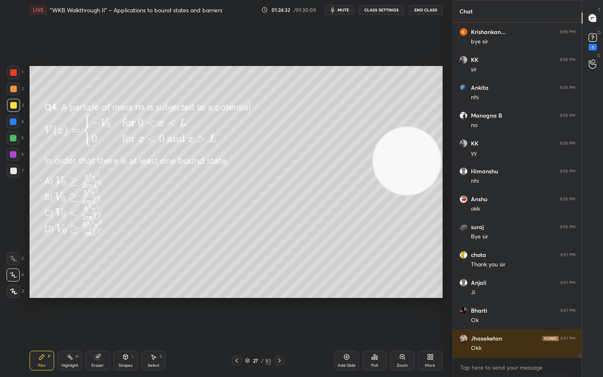
click at [425, 10] on button "End Class" at bounding box center [426, 10] width 34 height 10
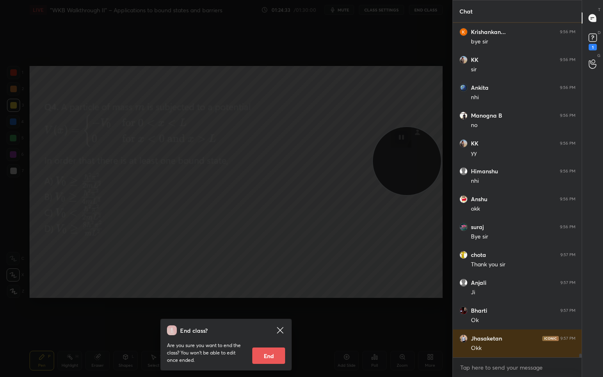
scroll to position [31733, 0]
click at [256, 312] on button "End" at bounding box center [268, 356] width 33 height 16
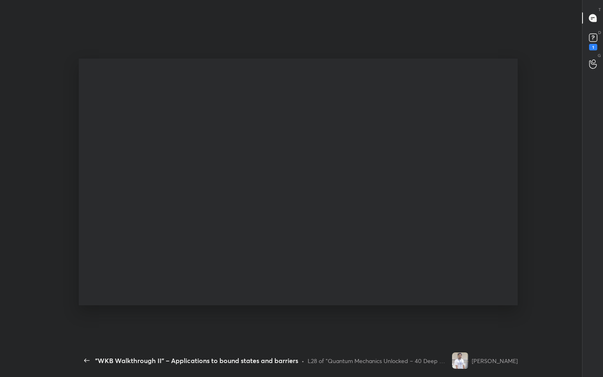
scroll to position [3, 0]
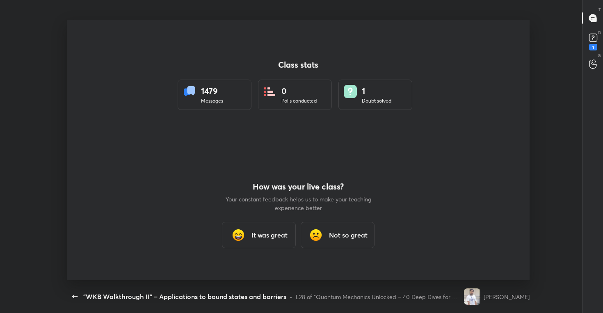
type textarea "x"
